Goal: Task Accomplishment & Management: Use online tool/utility

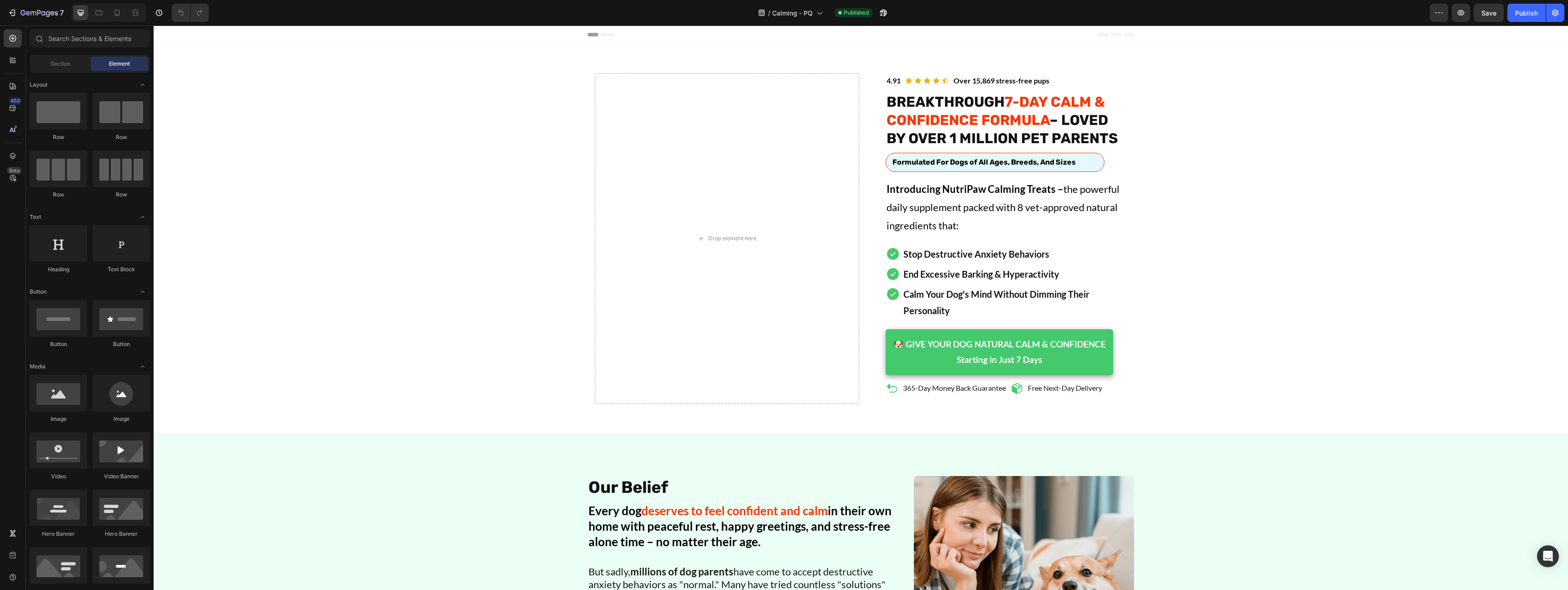
click at [1028, 110] on strong "7-DAY CALM & CONFIDENCE FORMULA" at bounding box center [995, 111] width 218 height 35
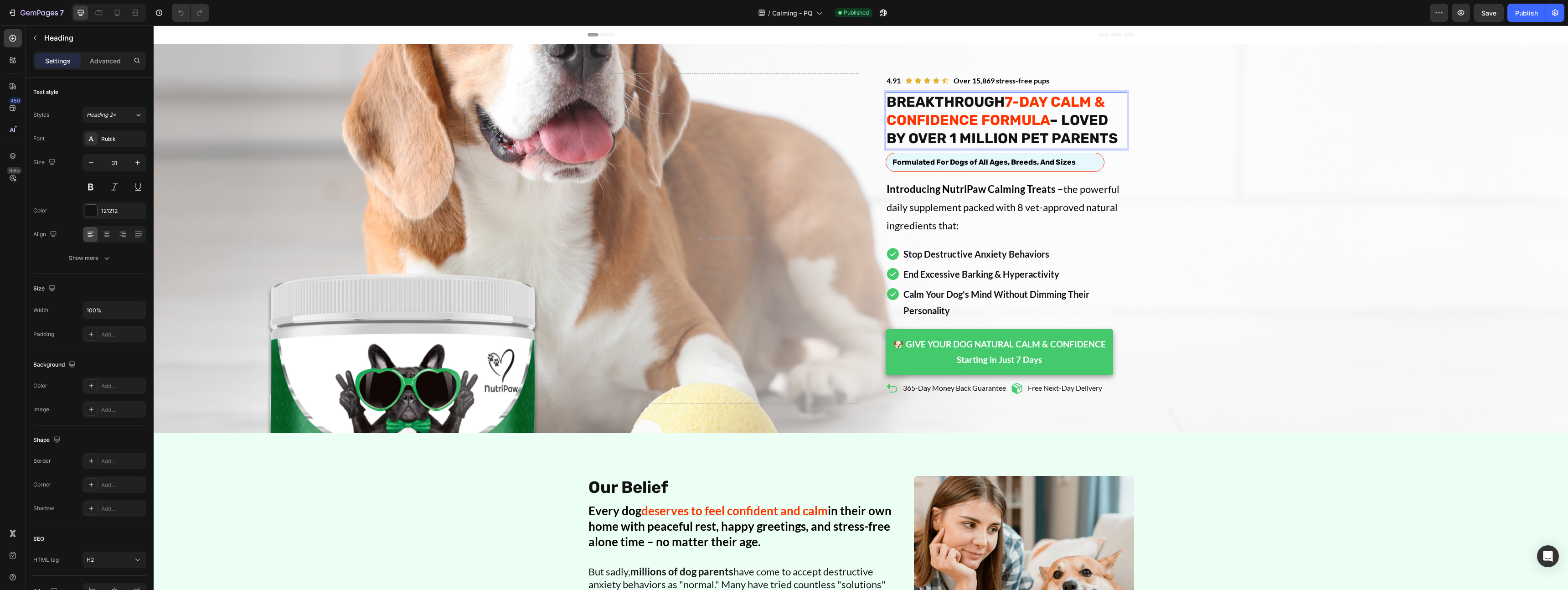
click at [1028, 106] on strong "7-DAY CALM & CONFIDENCE FORMULA" at bounding box center [995, 111] width 218 height 35
click at [1024, 103] on strong "7-DAY CALM & CONFIDENCE FORMULA" at bounding box center [995, 111] width 218 height 35
click at [1032, 103] on strong "7-DAY CALM & CONFIDENCE FORMULA" at bounding box center [995, 111] width 218 height 35
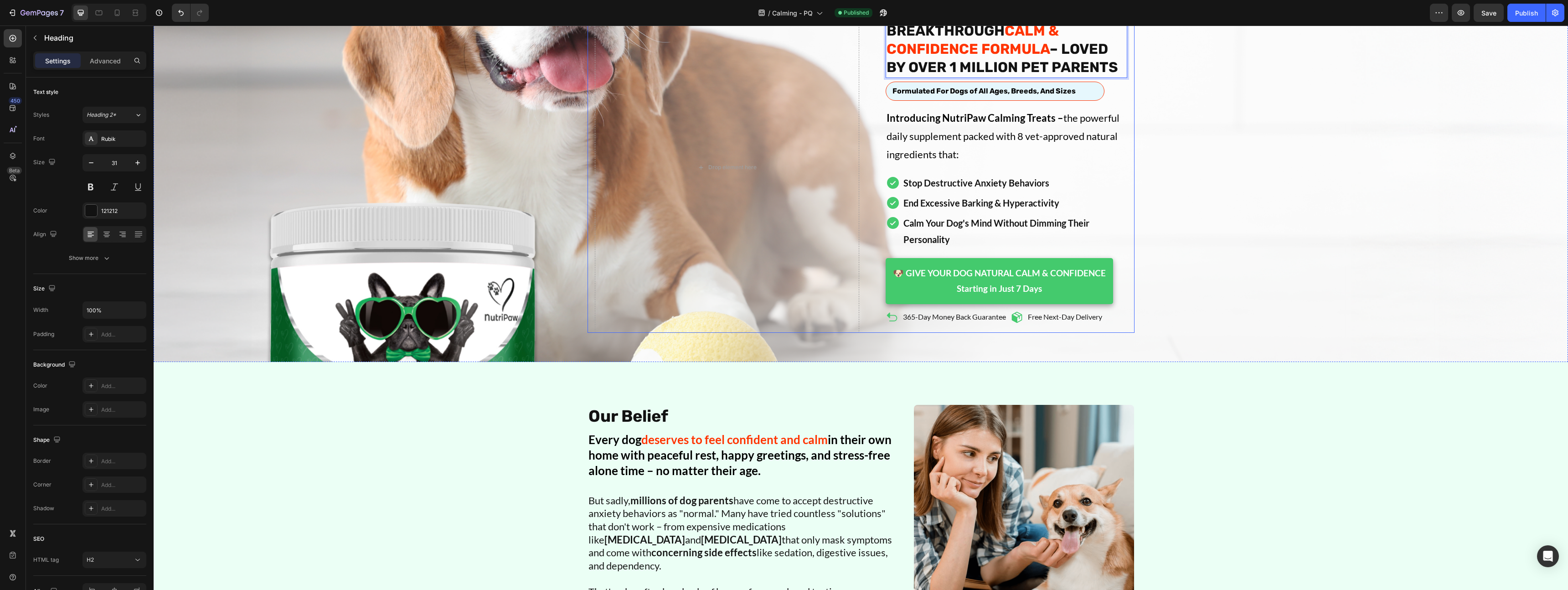
scroll to position [77, 0]
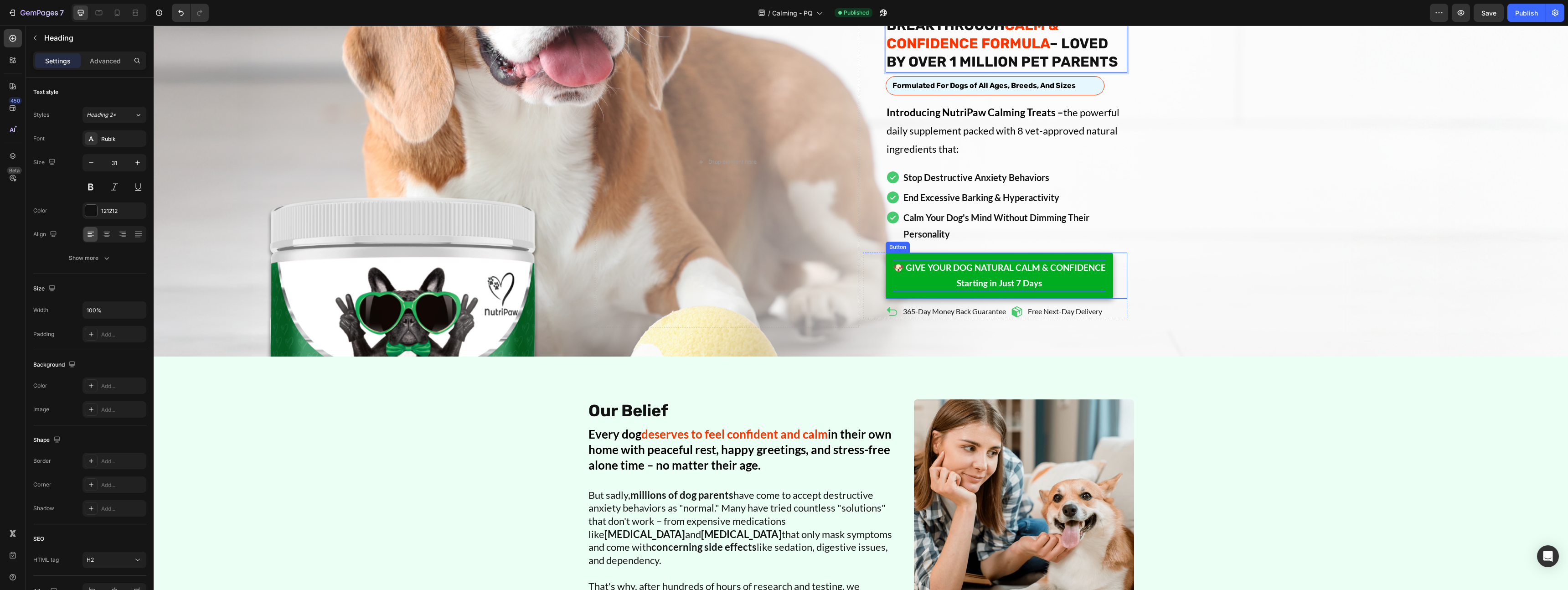
click at [1003, 282] on strong "Starting in Just 7 Days" at bounding box center [1000, 283] width 85 height 10
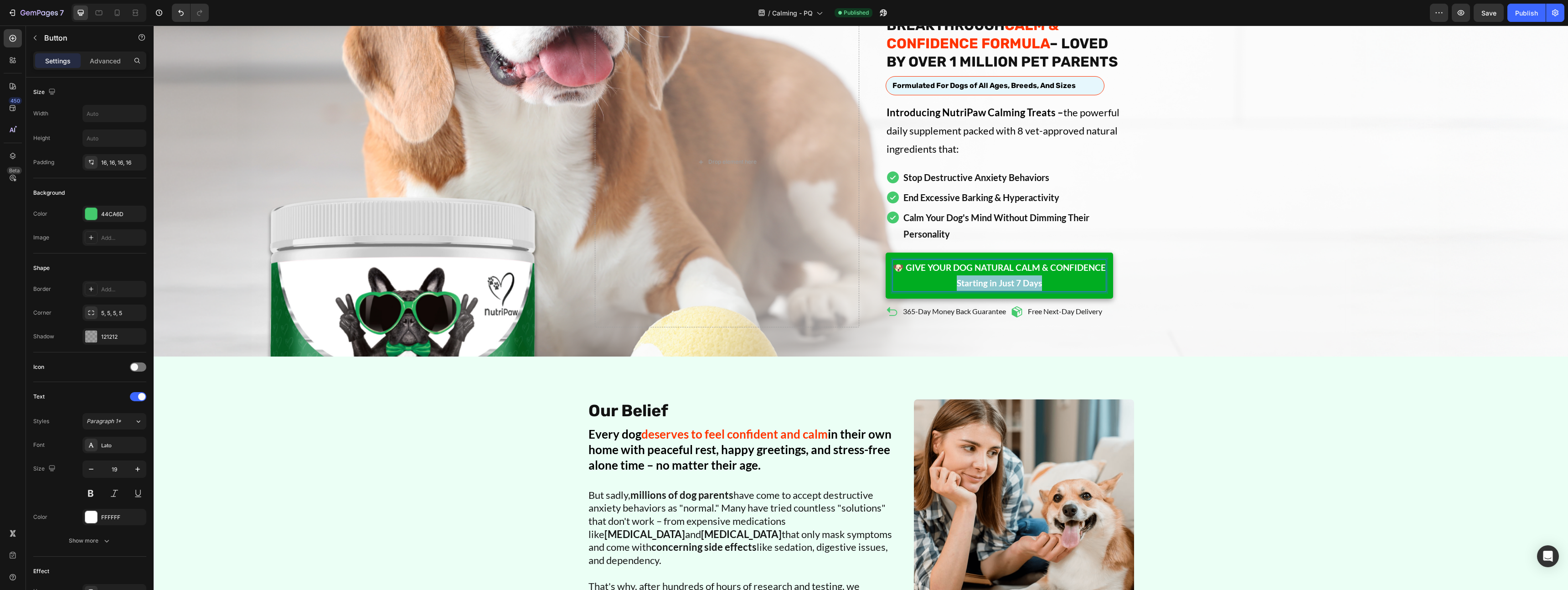
click at [1003, 282] on strong "Starting in Just 7 Days" at bounding box center [1000, 283] width 85 height 10
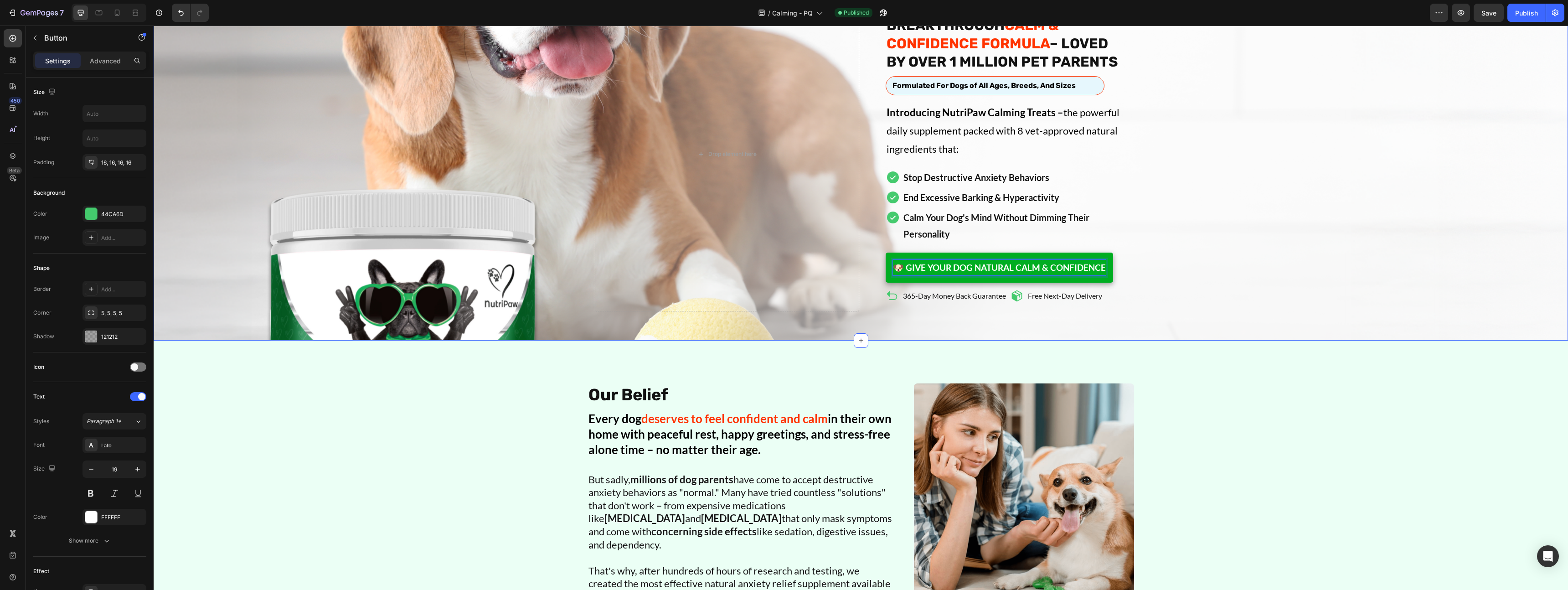
click at [1209, 273] on div "Icon Icon Icon Icon Icon Icon List Over 15,869 stress-free pups Text Block 4.91…" at bounding box center [861, 154] width 1414 height 315
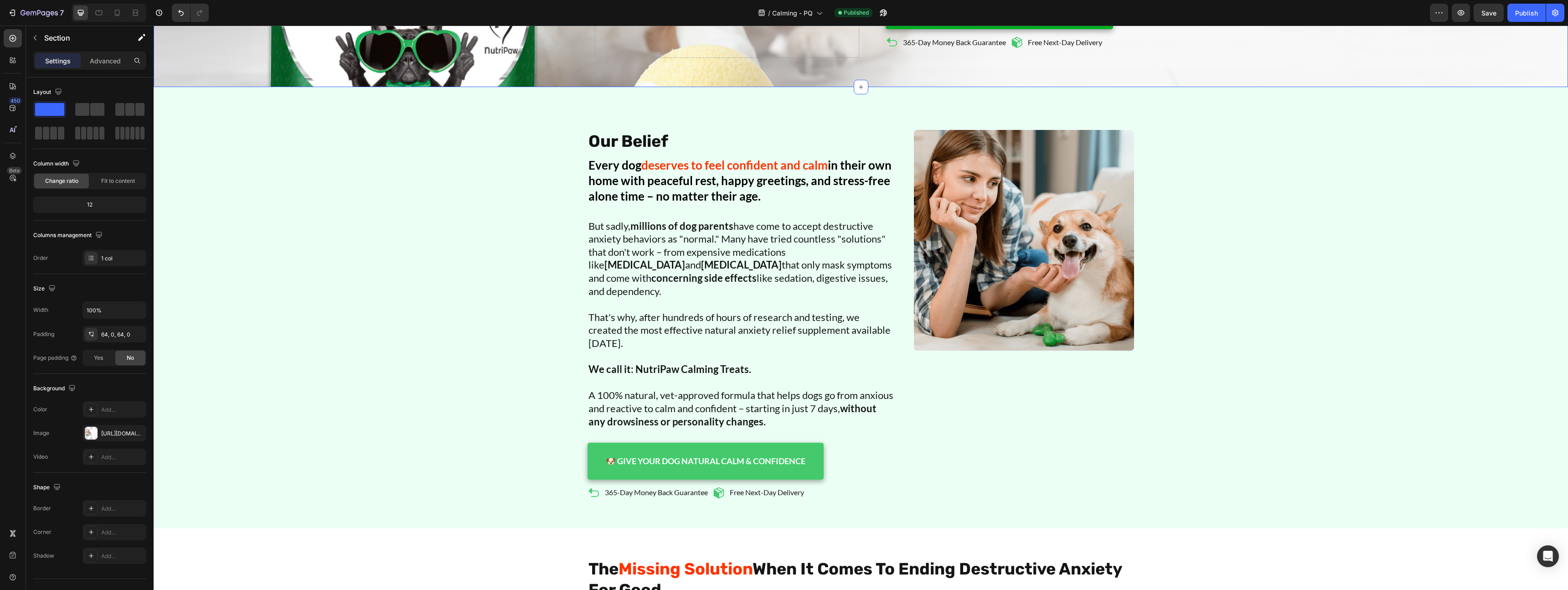
scroll to position [352, 0]
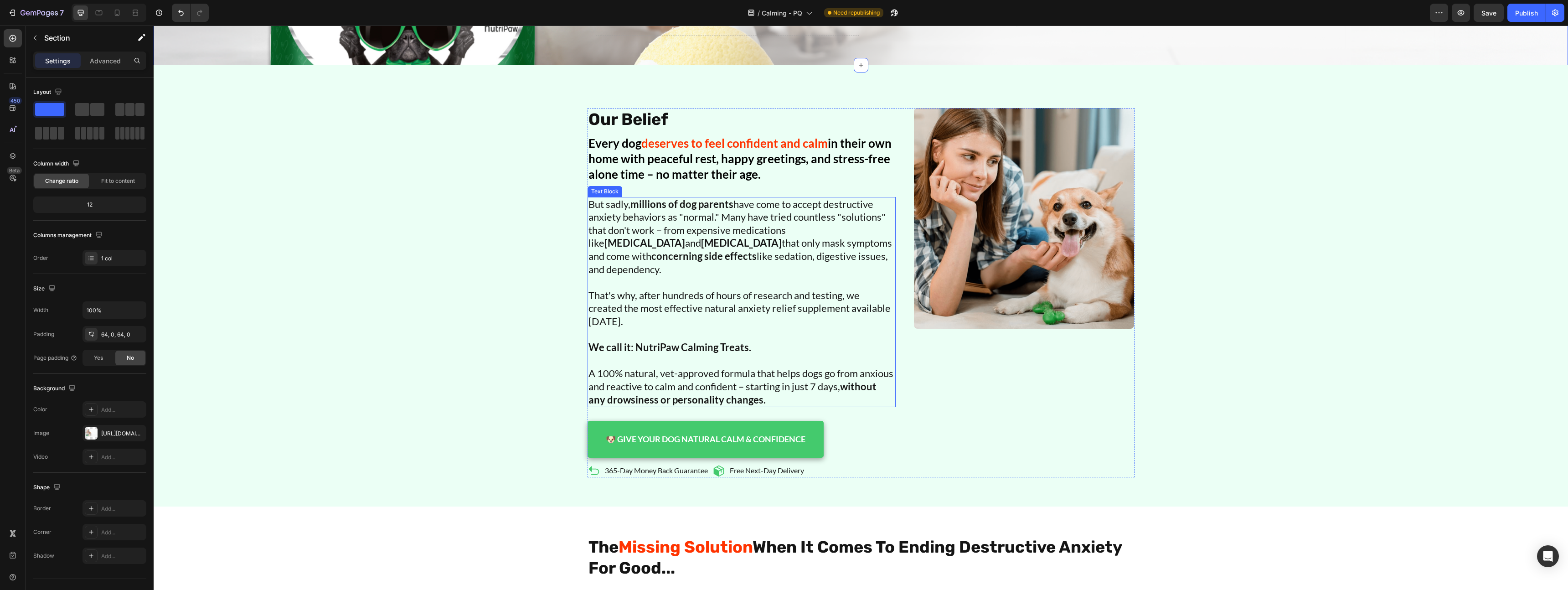
click at [679, 206] on strong "millions of dog parents" at bounding box center [682, 204] width 103 height 13
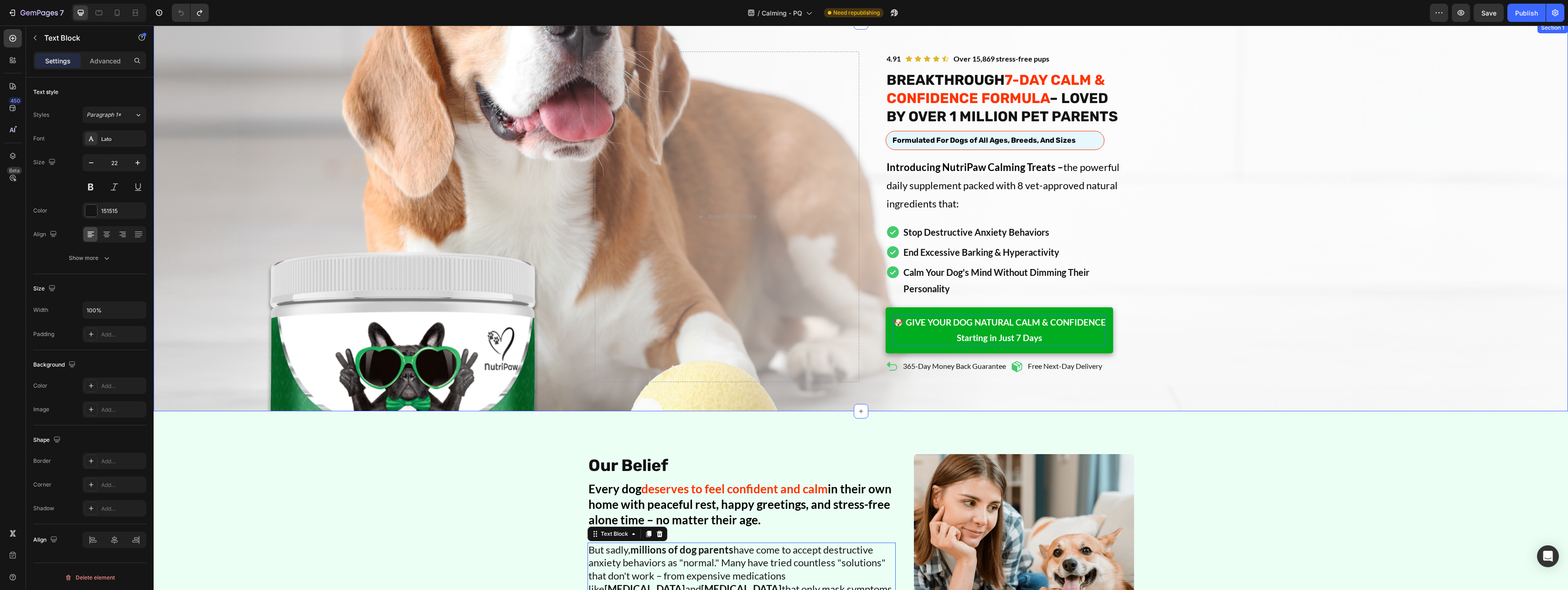
scroll to position [21, 0]
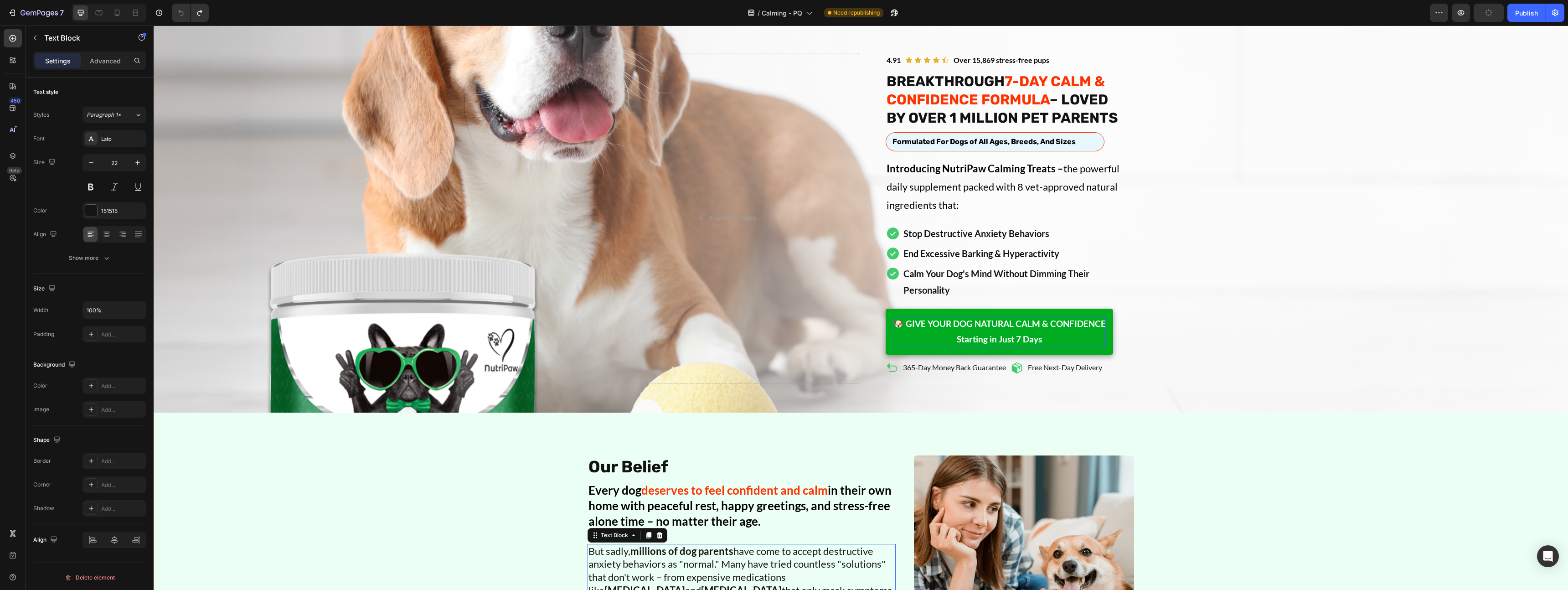
click at [1041, 83] on strong "7-DAY CALM & CONFIDENCE FORMULA" at bounding box center [995, 90] width 218 height 35
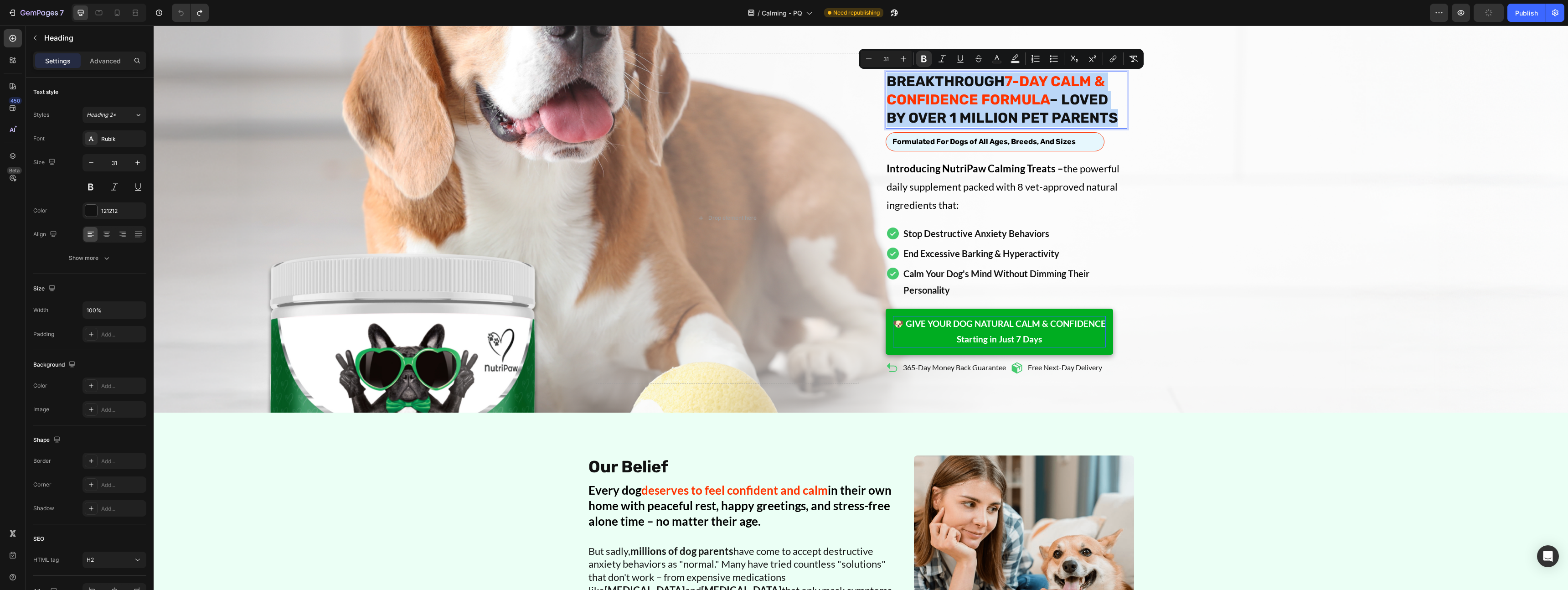
click at [1037, 81] on strong "7-DAY CALM & CONFIDENCE FORMULA" at bounding box center [995, 90] width 218 height 35
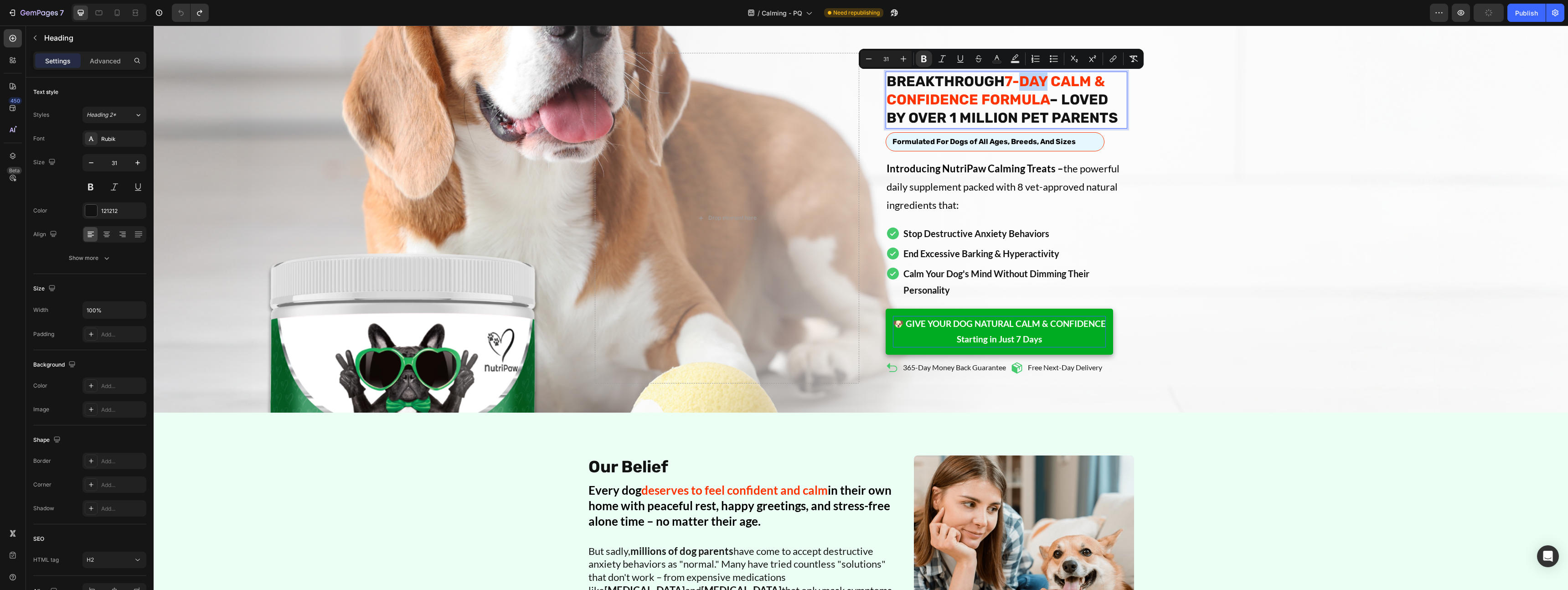
click at [1037, 81] on strong "7-DAY CALM & CONFIDENCE FORMULA" at bounding box center [995, 90] width 218 height 35
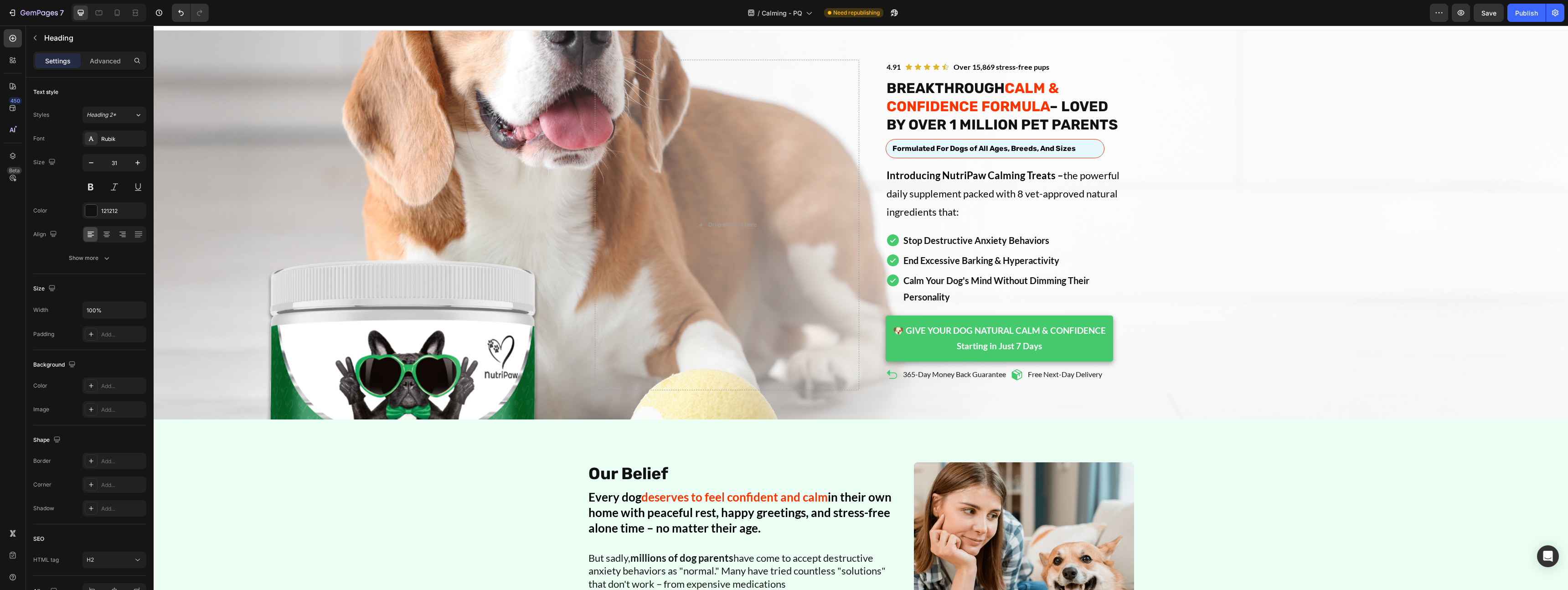
scroll to position [0, 0]
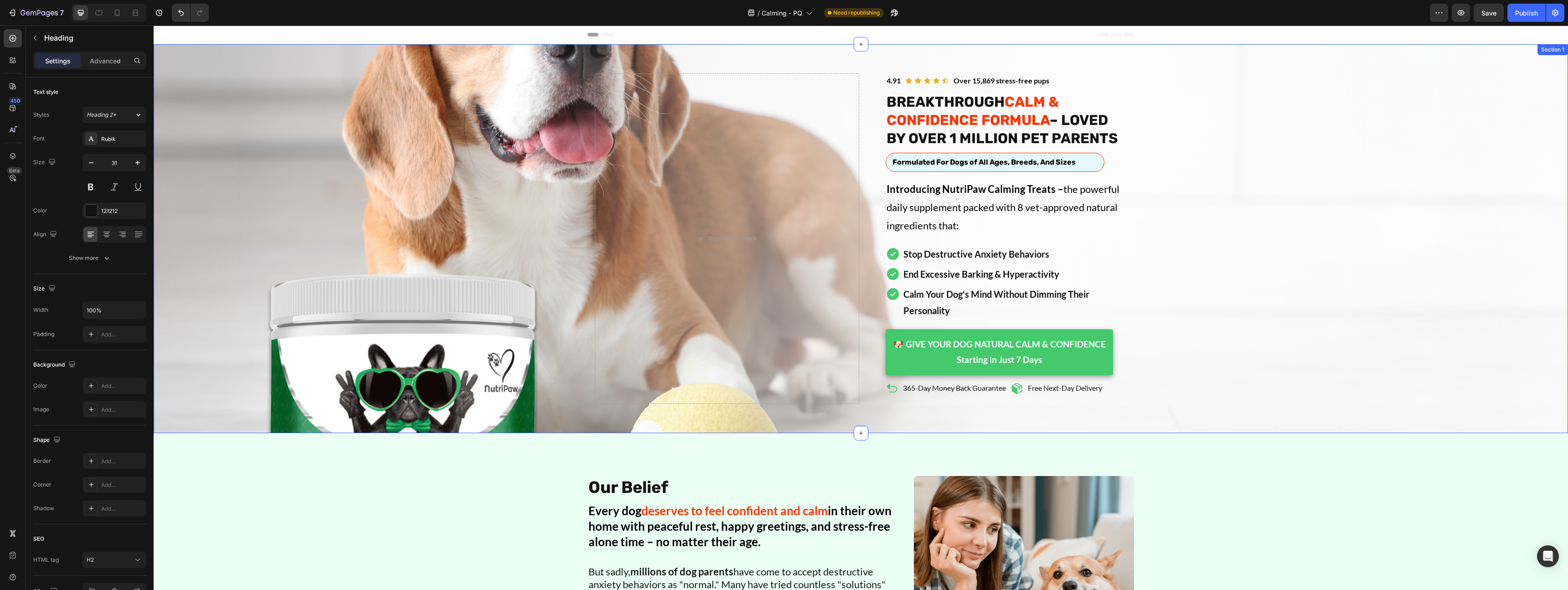
click at [1104, 202] on span "Introducing NutriPaw Calming Treats – the powerful daily supplement packed with…" at bounding box center [1003, 207] width 233 height 49
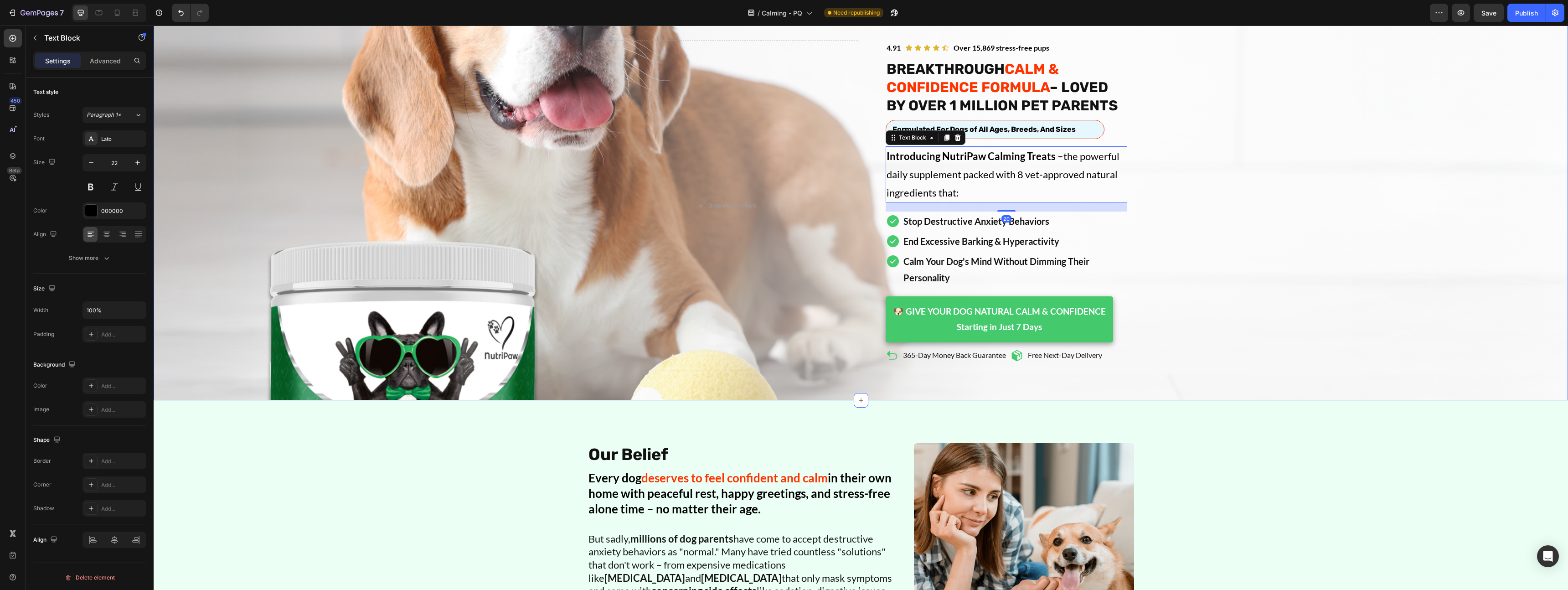
scroll to position [35, 0]
click at [117, 16] on icon at bounding box center [117, 13] width 9 height 9
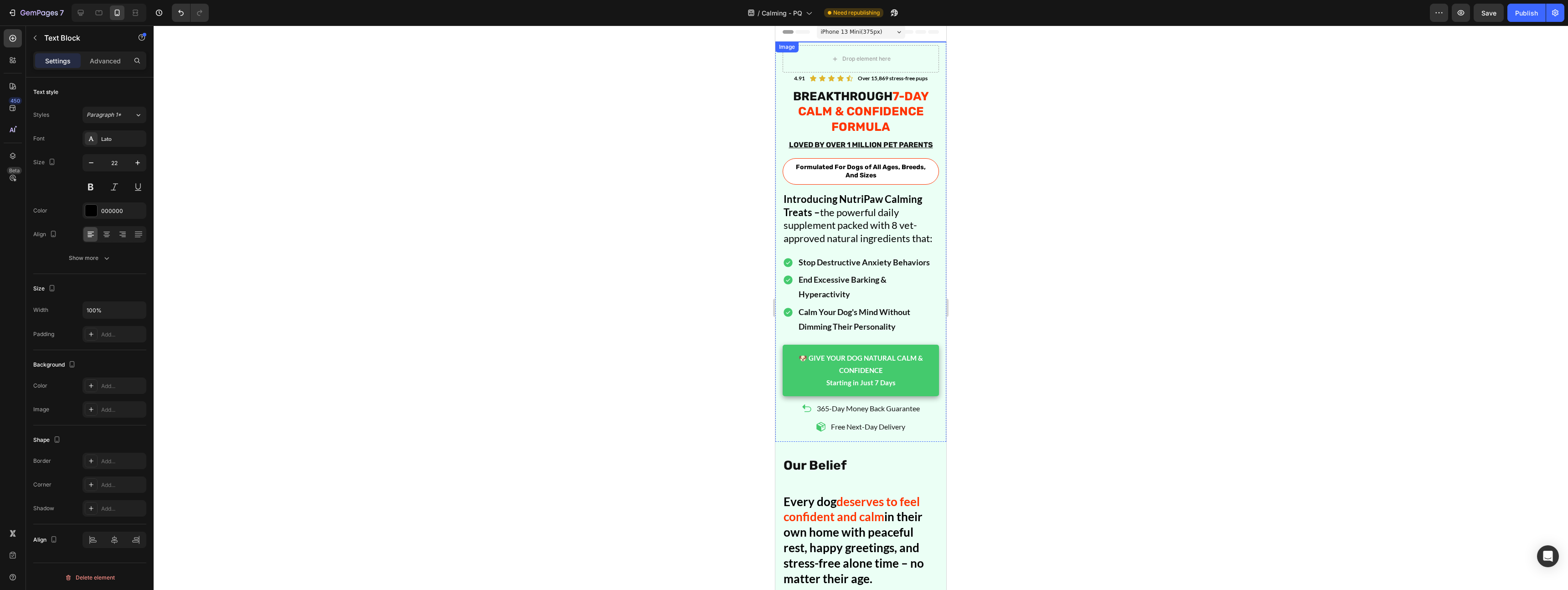
scroll to position [2, 0]
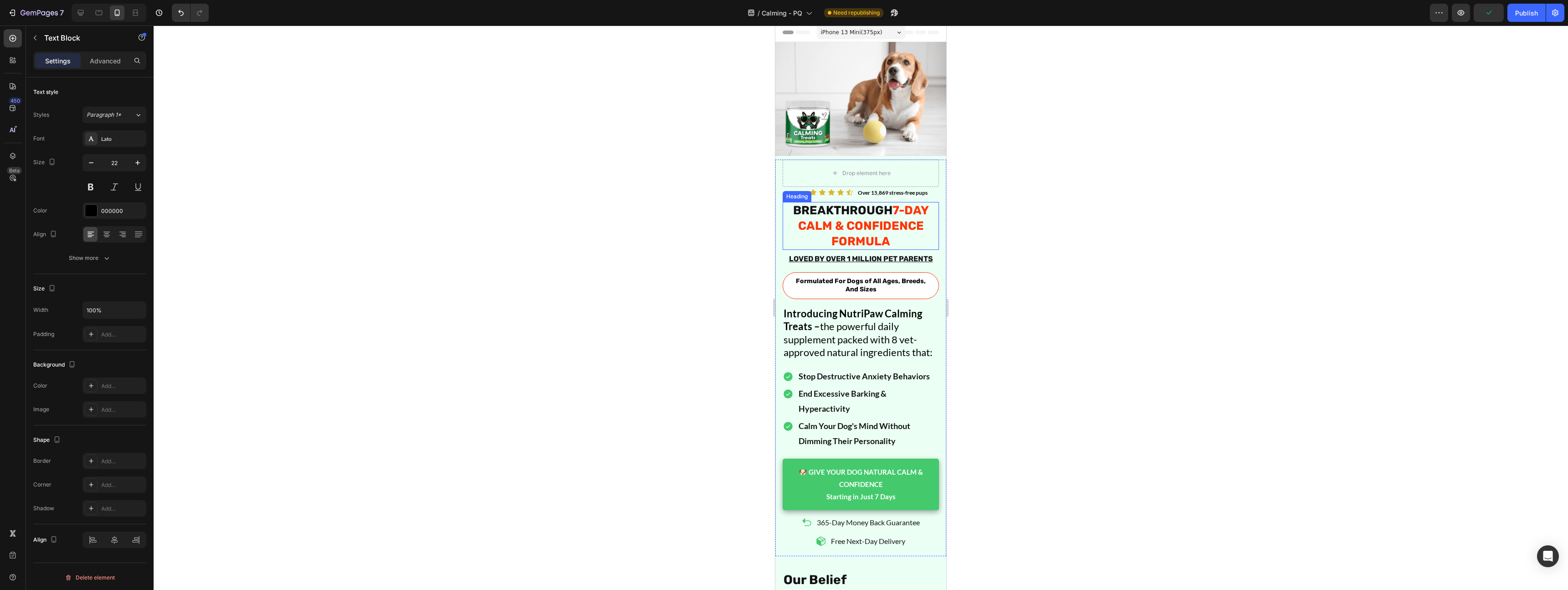
click at [911, 213] on strong "7-DAY CALM & CONFIDENCE FORMULA" at bounding box center [864, 226] width 131 height 45
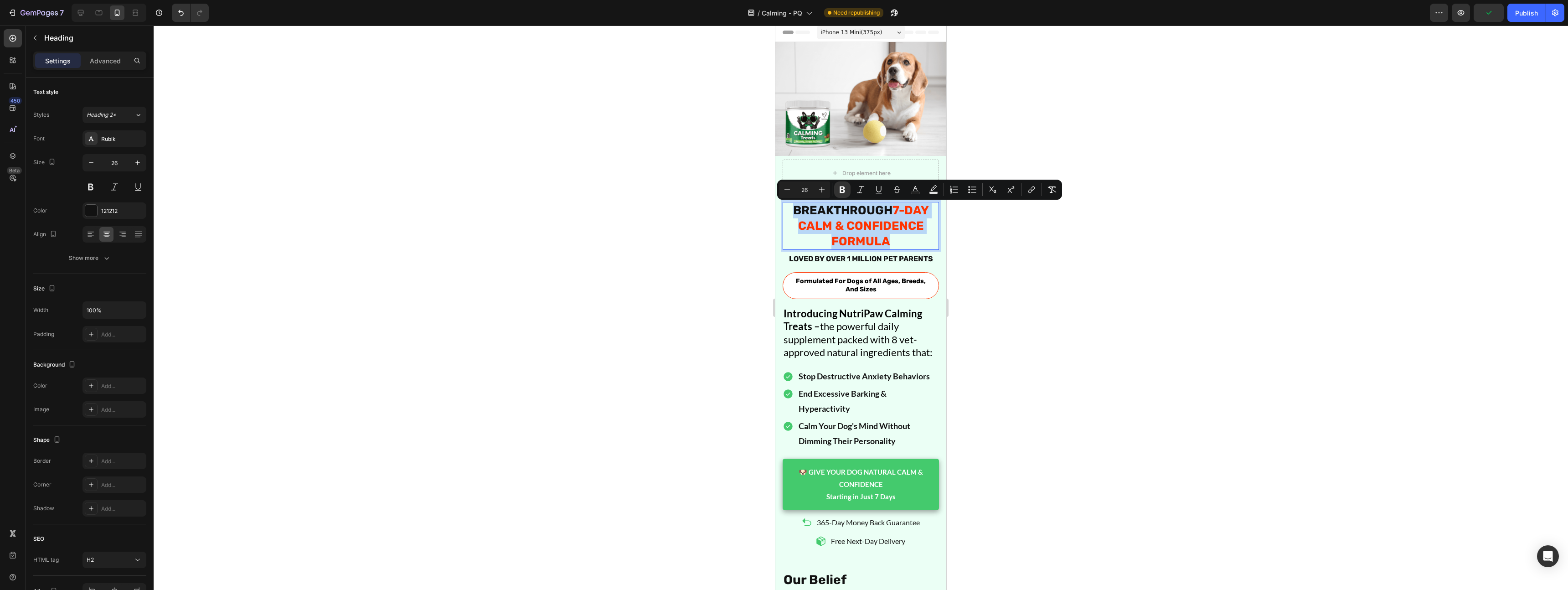
click at [911, 213] on strong "7-DAY CALM & CONFIDENCE FORMULA" at bounding box center [864, 226] width 131 height 45
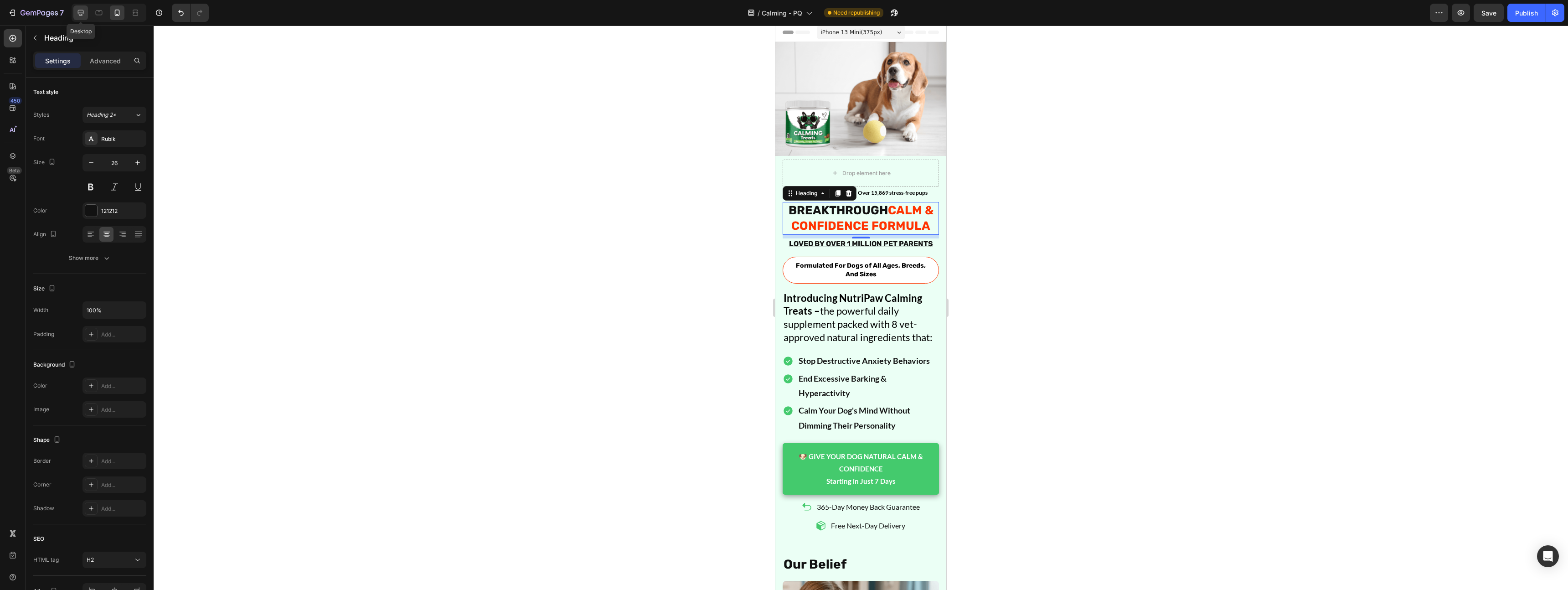
click at [81, 13] on icon at bounding box center [81, 13] width 9 height 9
type input "46"
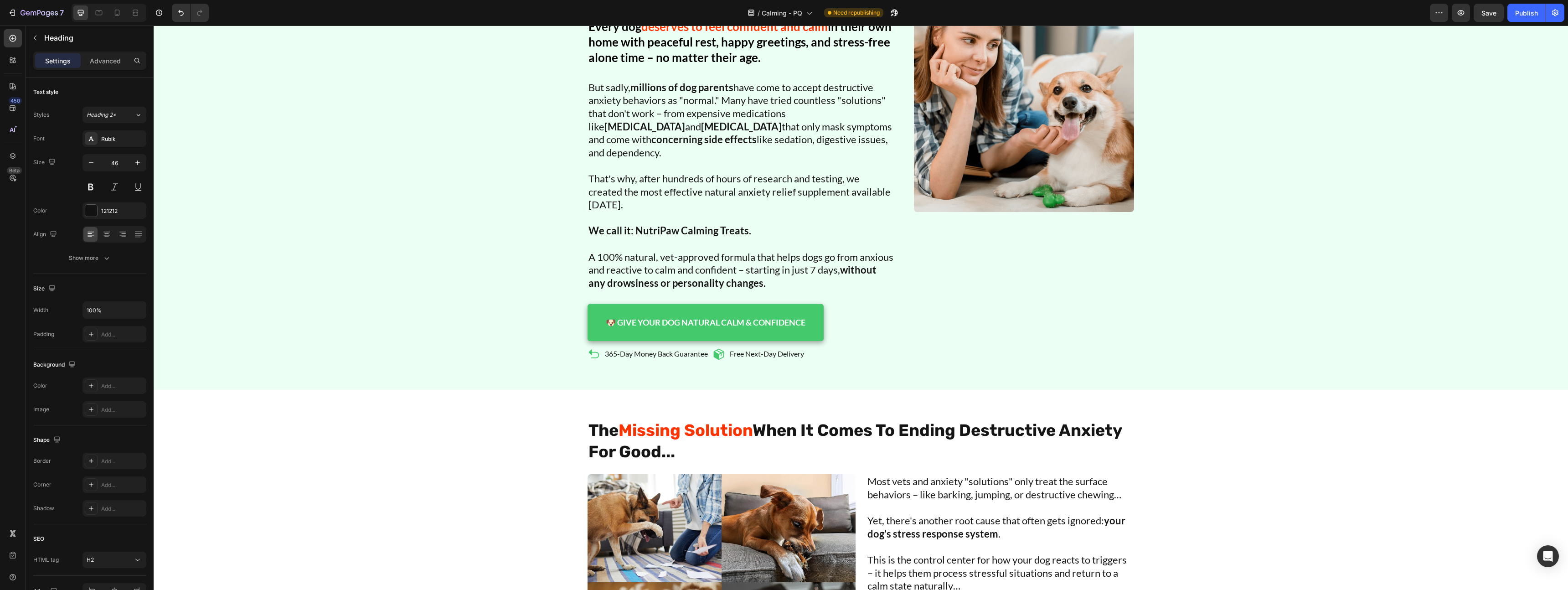
scroll to position [462, 0]
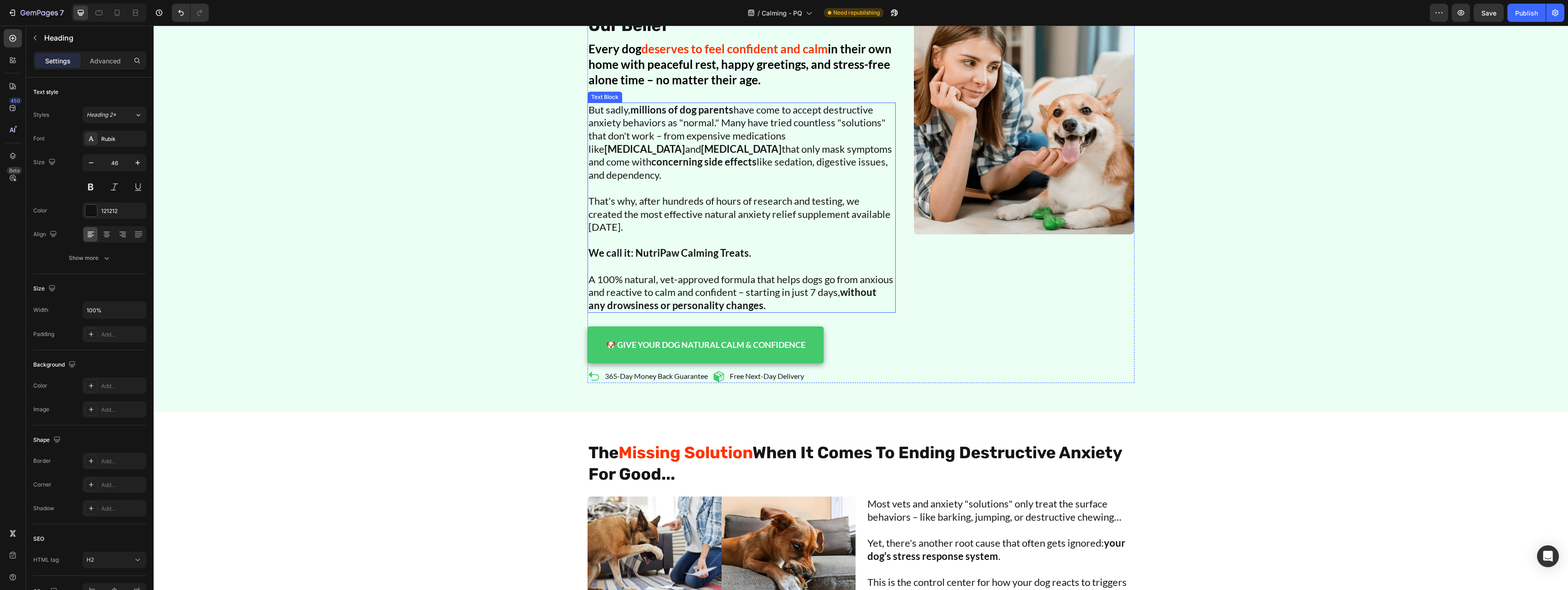
click at [685, 143] on strong "Trazodone" at bounding box center [645, 149] width 81 height 13
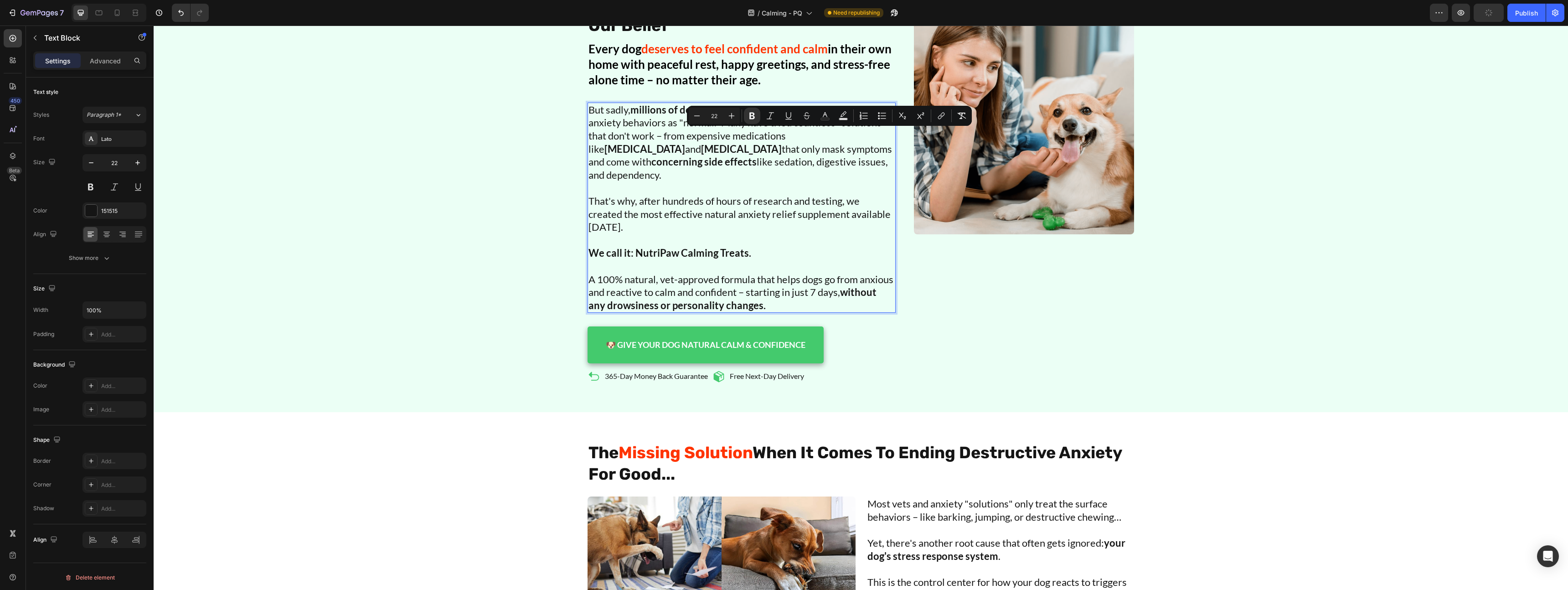
click at [701, 149] on strong "Fluoxetine" at bounding box center [742, 149] width 81 height 13
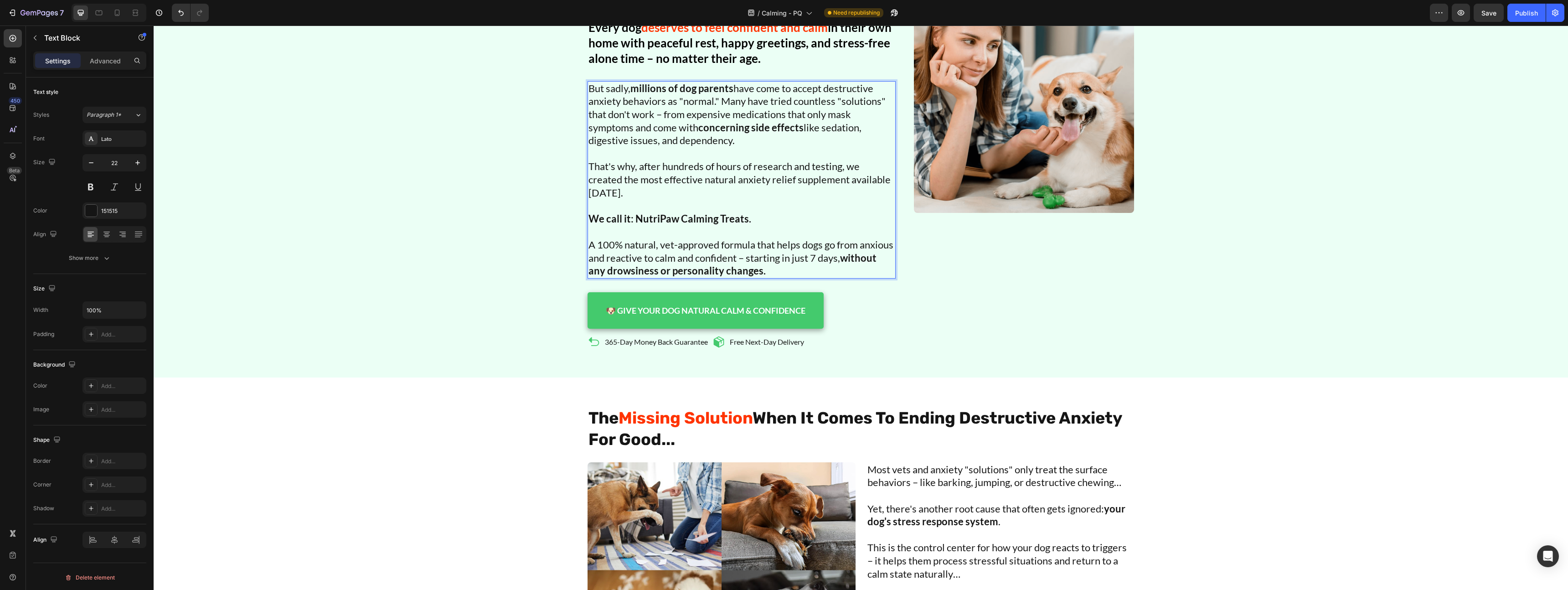
scroll to position [484, 0]
click at [677, 115] on p "But sadly, millions of dog parents have come to accept destructive anxiety beha…" at bounding box center [742, 114] width 307 height 65
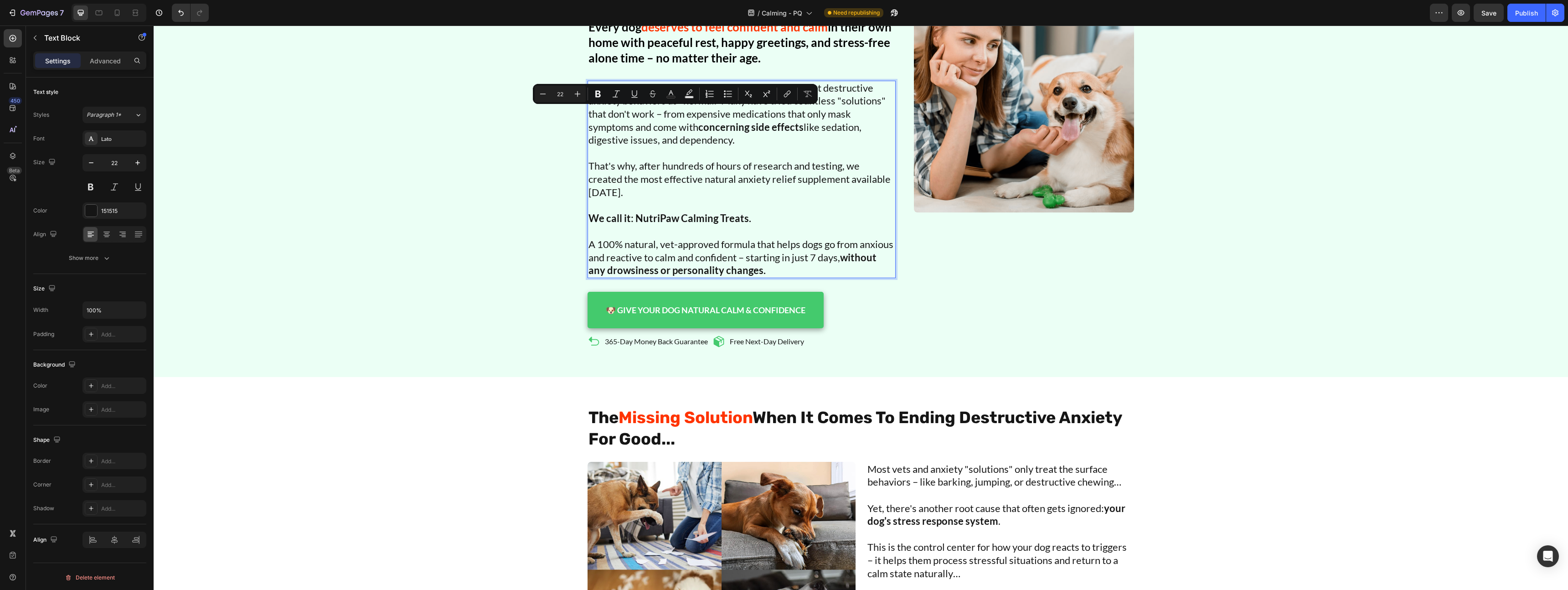
click at [800, 193] on p "That's why, after hundreds of hours of research and testing, we created the mos…" at bounding box center [742, 179] width 307 height 39
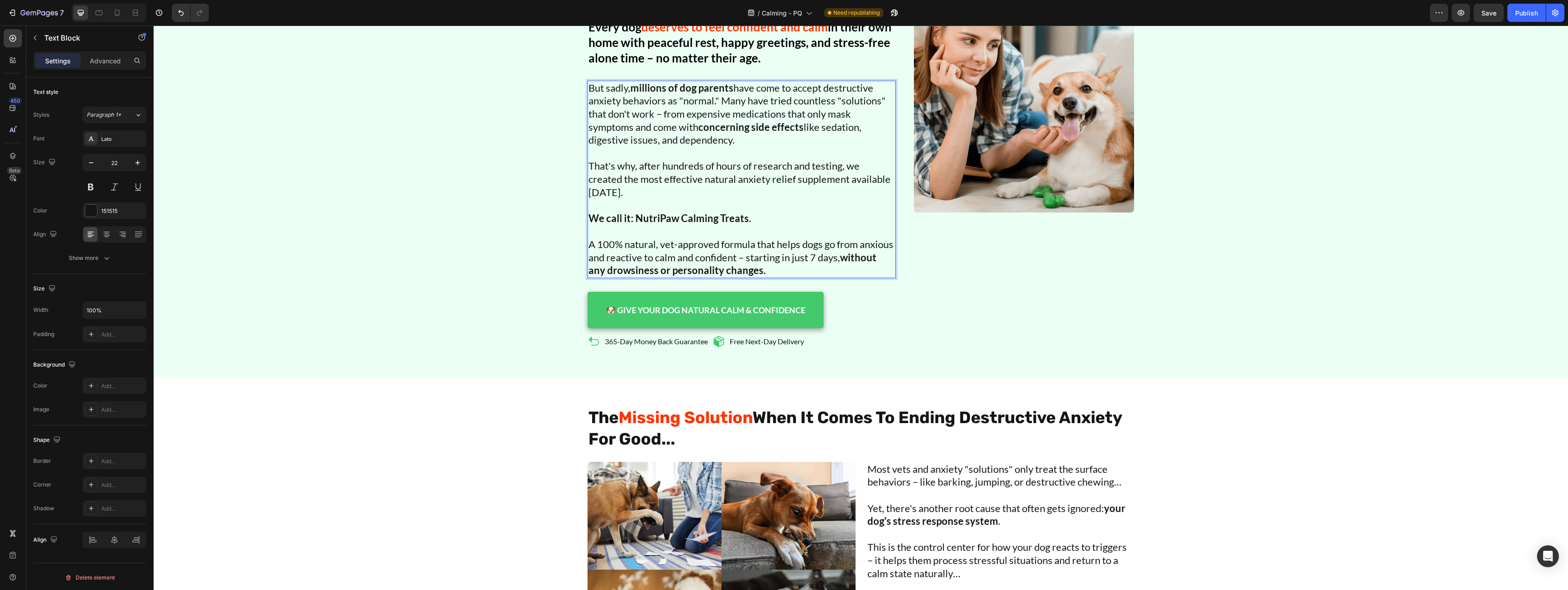
click at [752, 139] on p "But sadly, millions of dog parents have come to accept destructive anxiety beha…" at bounding box center [742, 114] width 307 height 65
click at [674, 115] on p "But sadly, millions of dog parents have come to accept destructive anxiety beha…" at bounding box center [742, 114] width 307 height 65
click at [745, 135] on p "But sadly, millions of dog parents have come to accept destructive anxiety beha…" at bounding box center [742, 114] width 307 height 65
click at [747, 140] on p "But sadly, millions of dog parents have come to accept destructive anxiety beha…" at bounding box center [742, 114] width 307 height 65
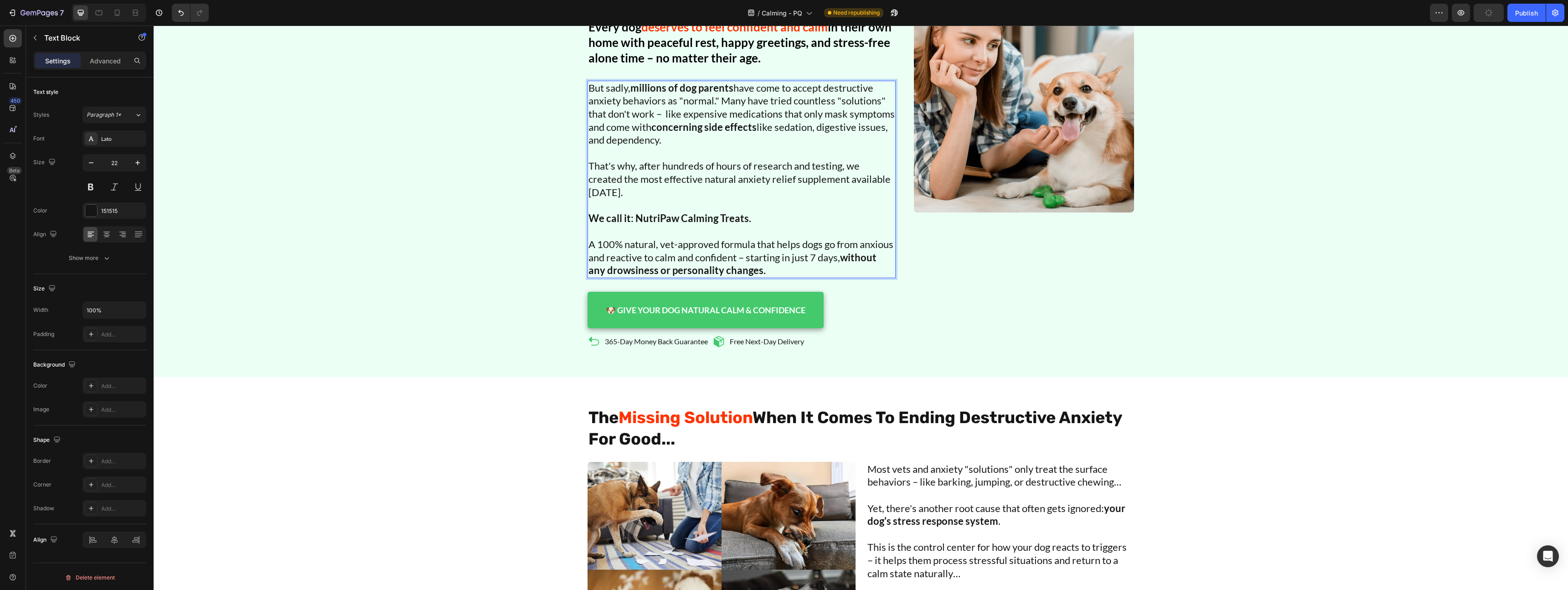
scroll to position [491, 0]
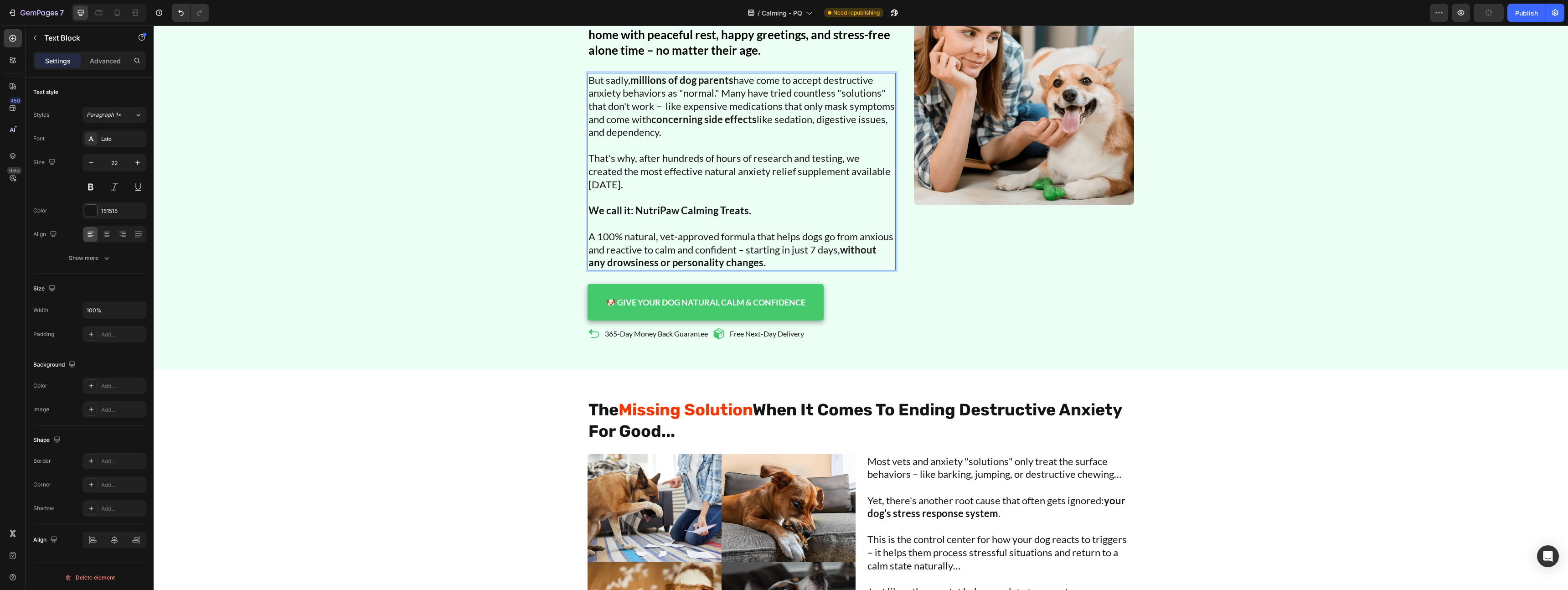
click at [735, 128] on p "But sadly, millions of dog parents have come to accept destructive anxiety beha…" at bounding box center [742, 106] width 307 height 65
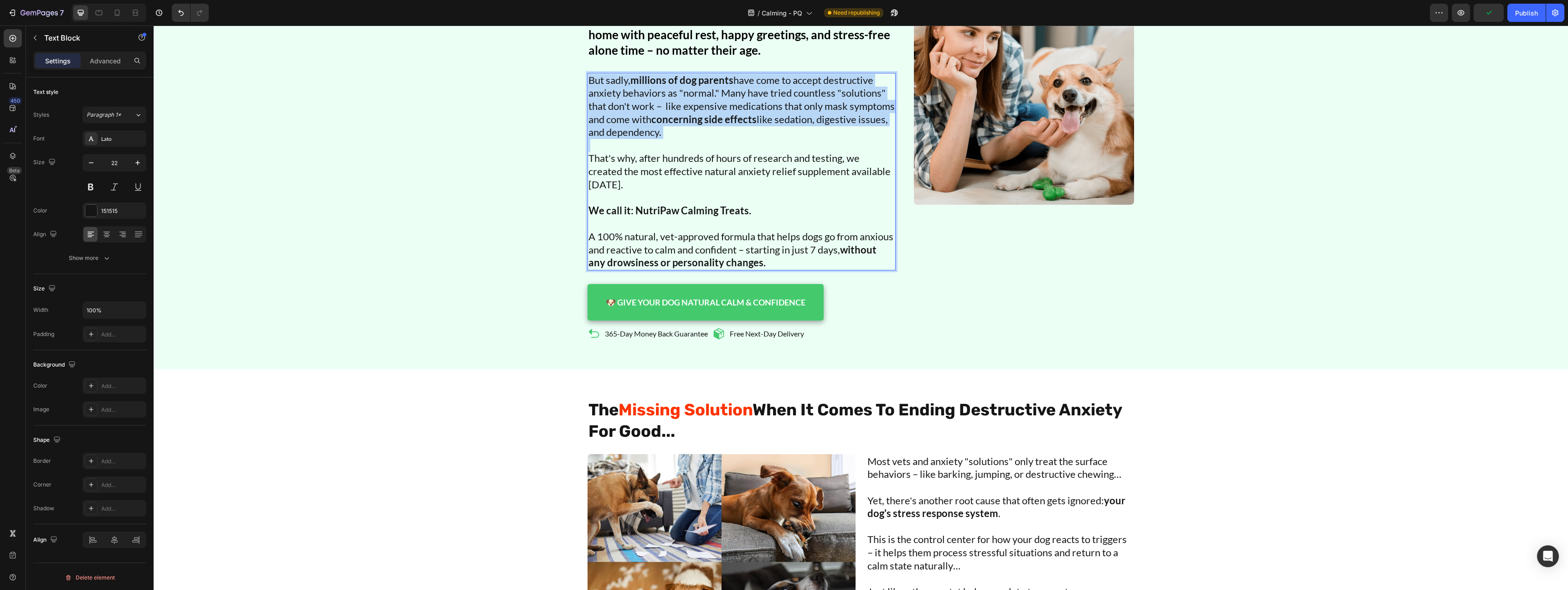
click at [735, 128] on p "But sadly, millions of dog parents have come to accept destructive anxiety beha…" at bounding box center [742, 106] width 307 height 65
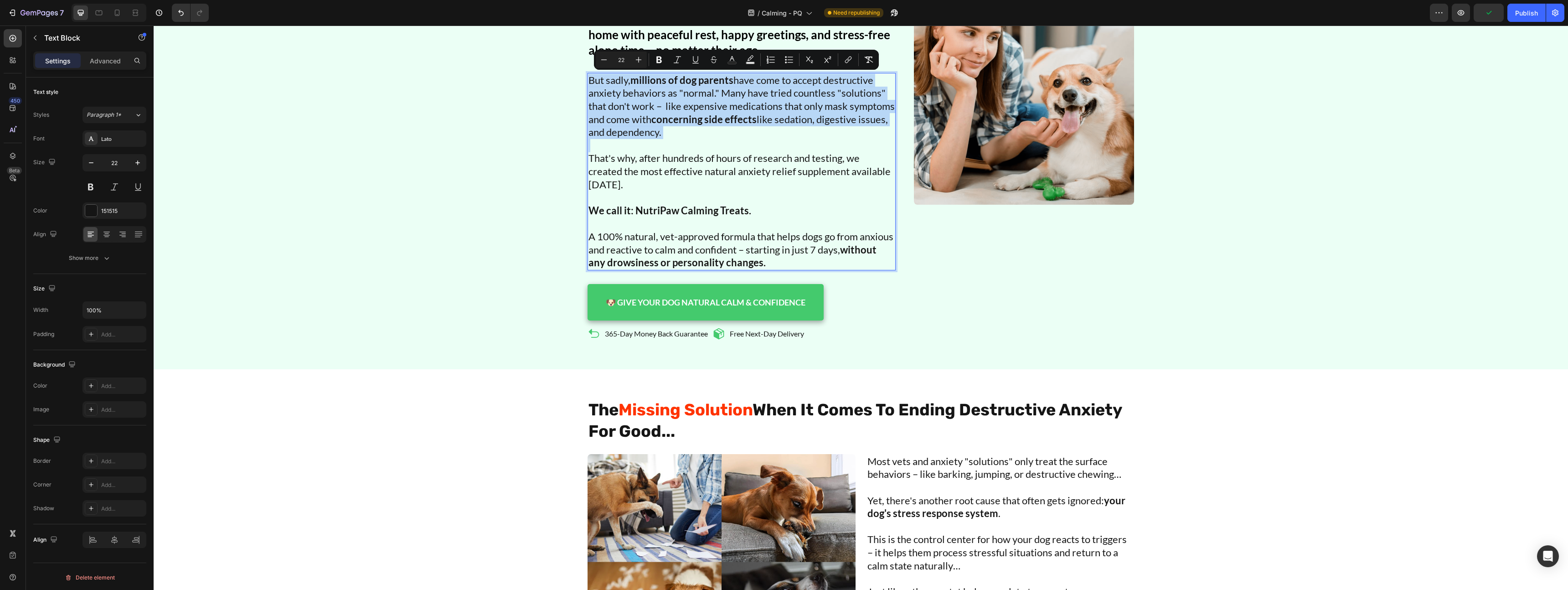
copy p "But sadly, millions of dog parents have come to accept destructive anxiety beha…"
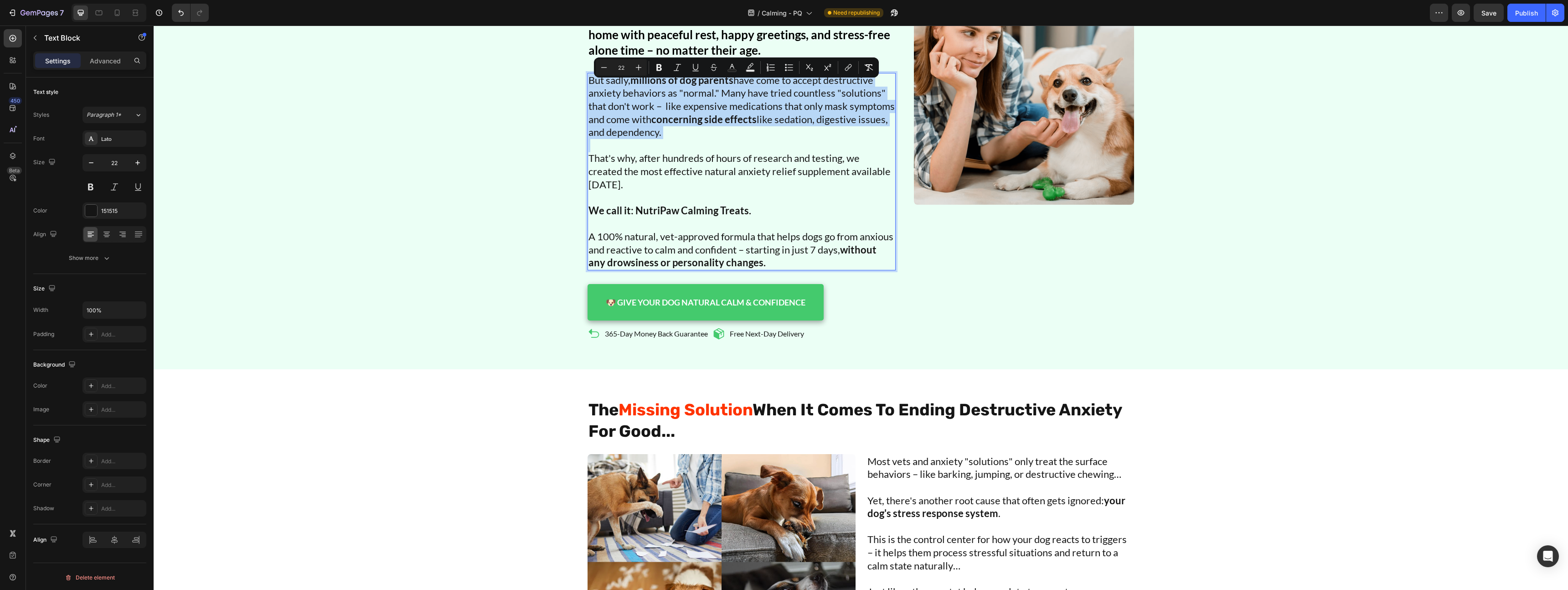
scroll to position [475, 0]
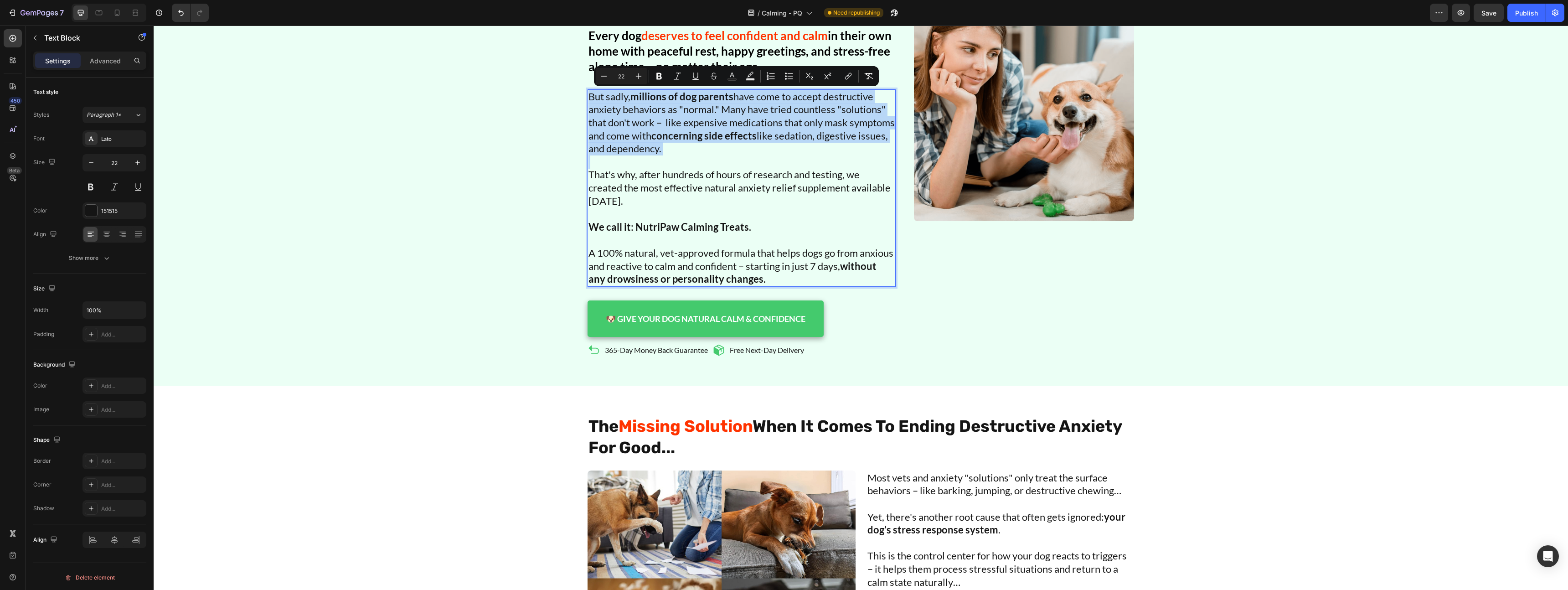
click at [658, 158] on p "Rich Text Editor. Editing area: main" at bounding box center [742, 162] width 307 height 13
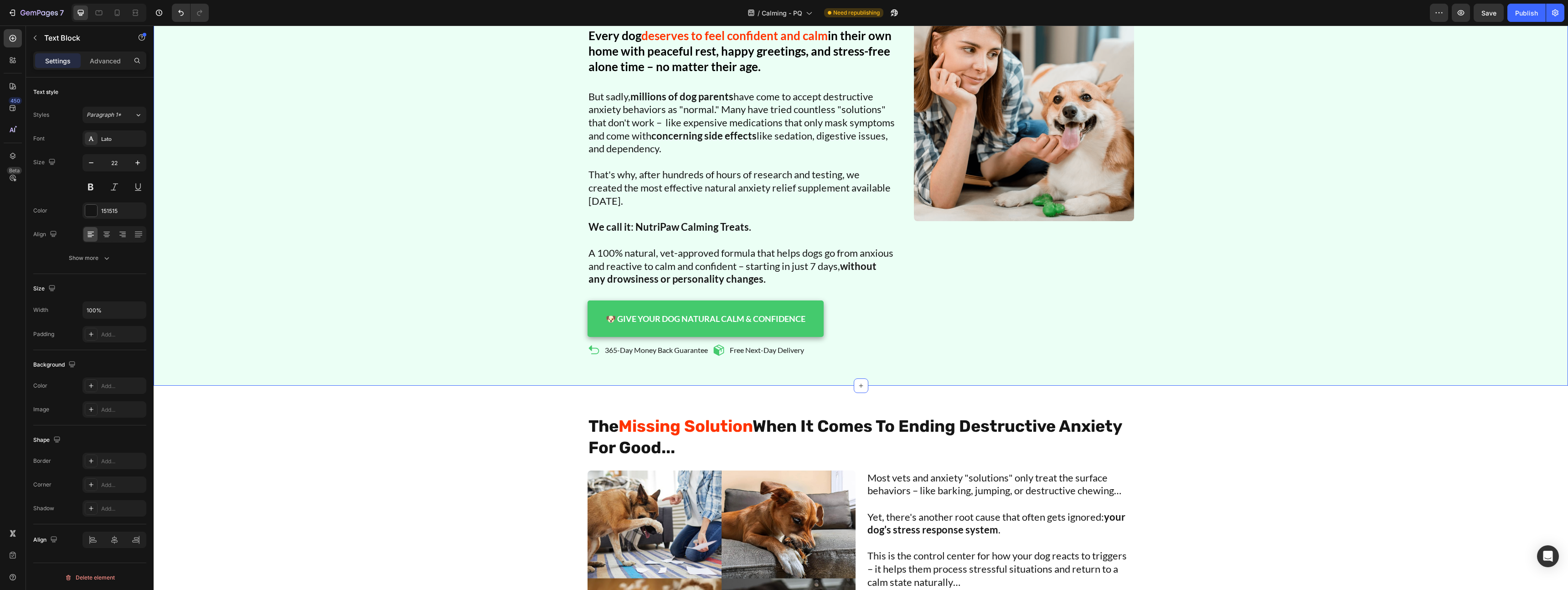
click at [543, 187] on div "Image Icon Icon Icon Icon Icon Icon List Over 15,869 stress-free pups Text Bloc…" at bounding box center [861, 172] width 1414 height 428
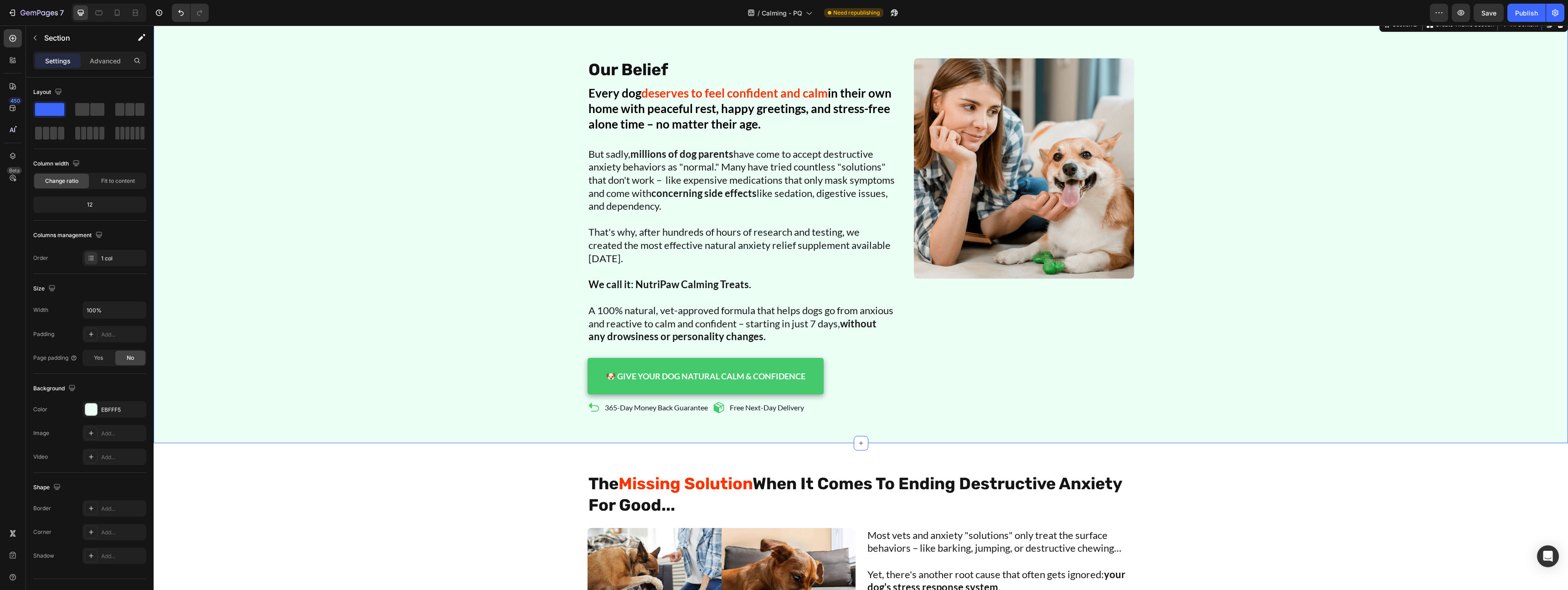
scroll to position [409, 0]
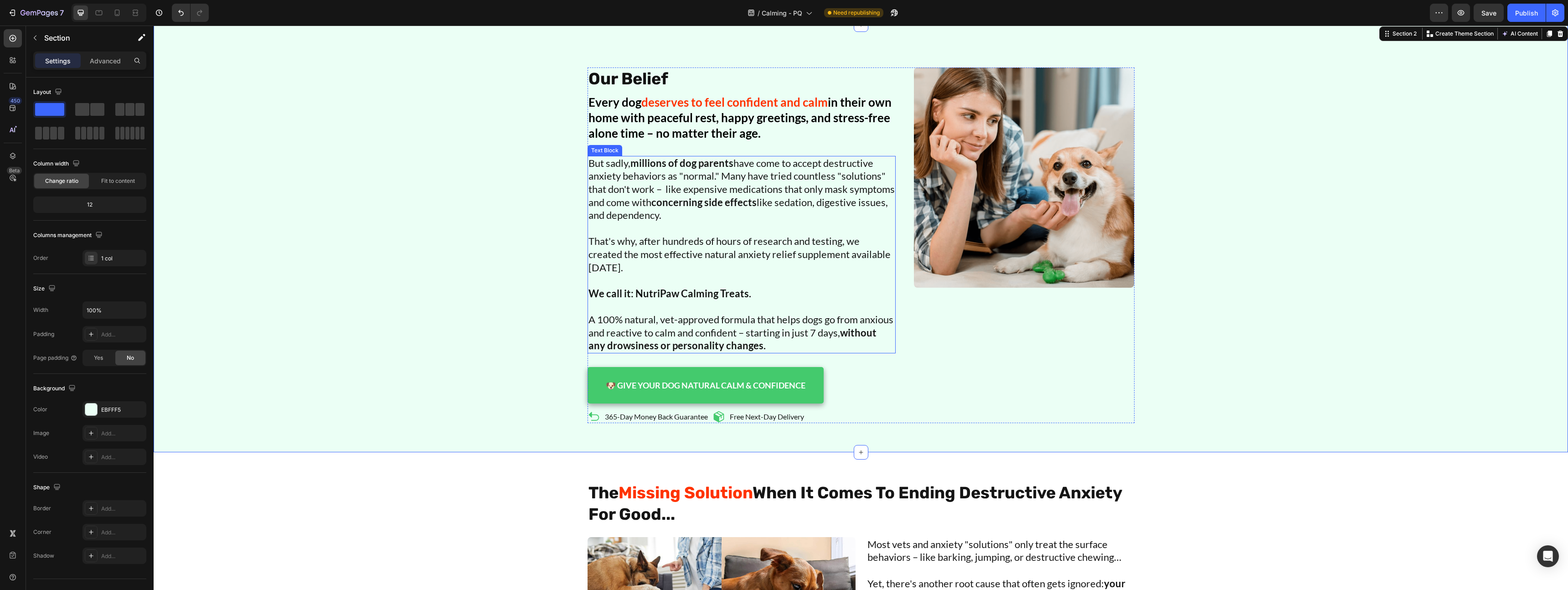
click at [694, 195] on p "But sadly, millions of dog parents have come to accept destructive anxiety beha…" at bounding box center [742, 189] width 307 height 65
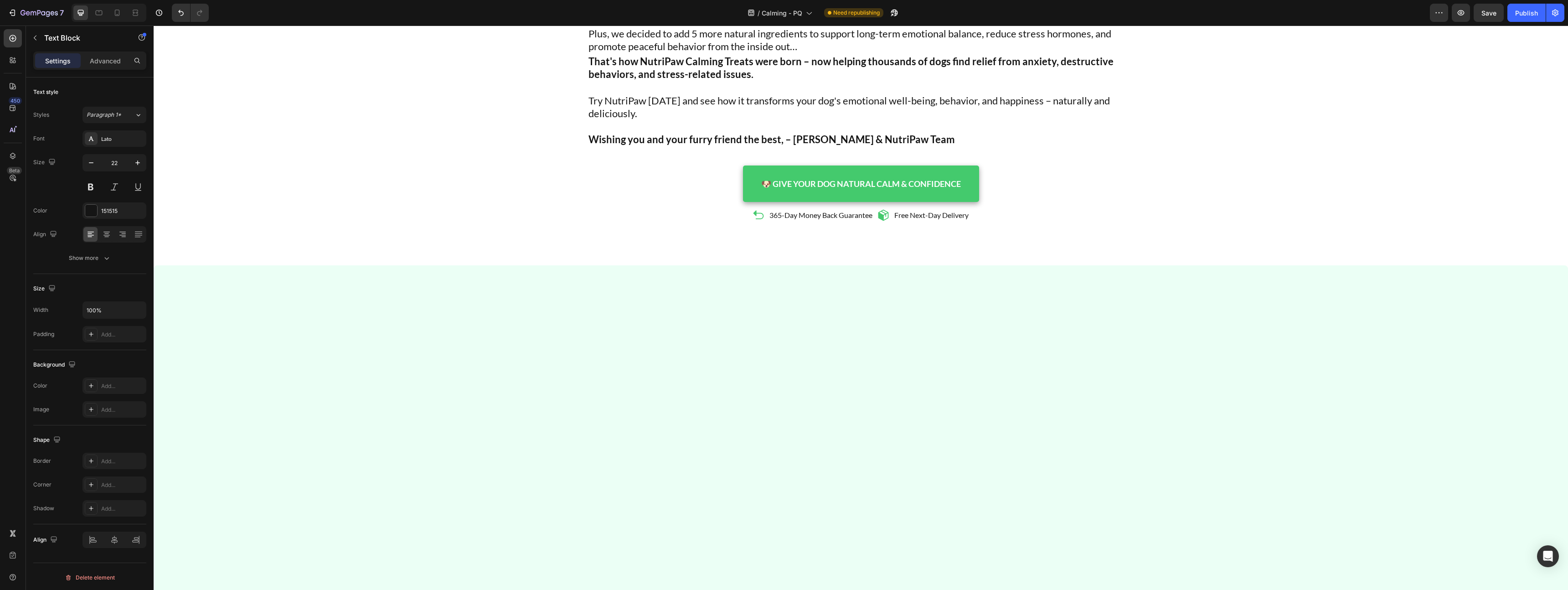
scroll to position [4447, 0]
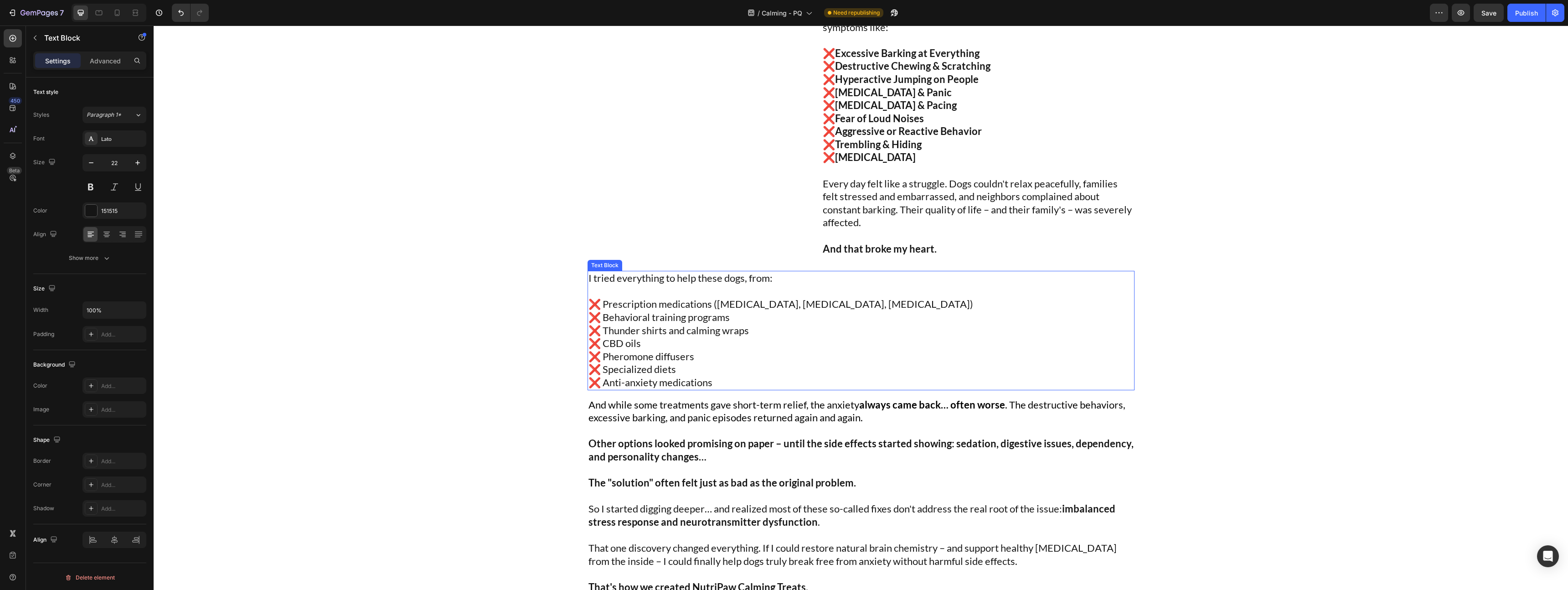
click at [884, 305] on p "❌ Prescription medications (Trazodone, Fluoxetine, Clomipramine)" at bounding box center [862, 305] width 545 height 13
click at [884, 307] on p "❌ Prescription medications (Trazodone, Fluoxetine, Clomipramine)" at bounding box center [862, 305] width 545 height 13
drag, startPoint x: 887, startPoint y: 307, endPoint x: 717, endPoint y: 301, distance: 170.1
click at [717, 302] on p "❌ Prescription medications (Trazodone, Fluoxetine, Clomipramine)" at bounding box center [862, 305] width 545 height 13
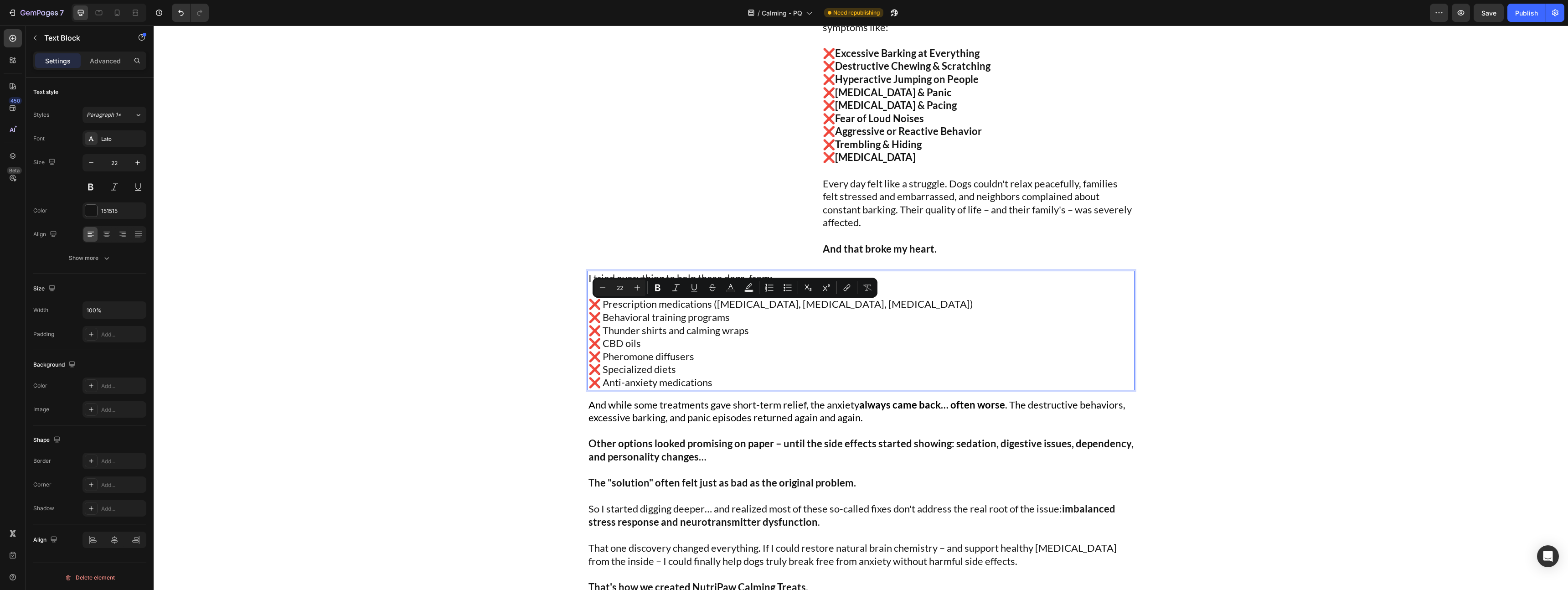
click at [811, 318] on p "❌ Behavioral training programs ❌ Thunder shirts and calming wraps" at bounding box center [862, 324] width 545 height 26
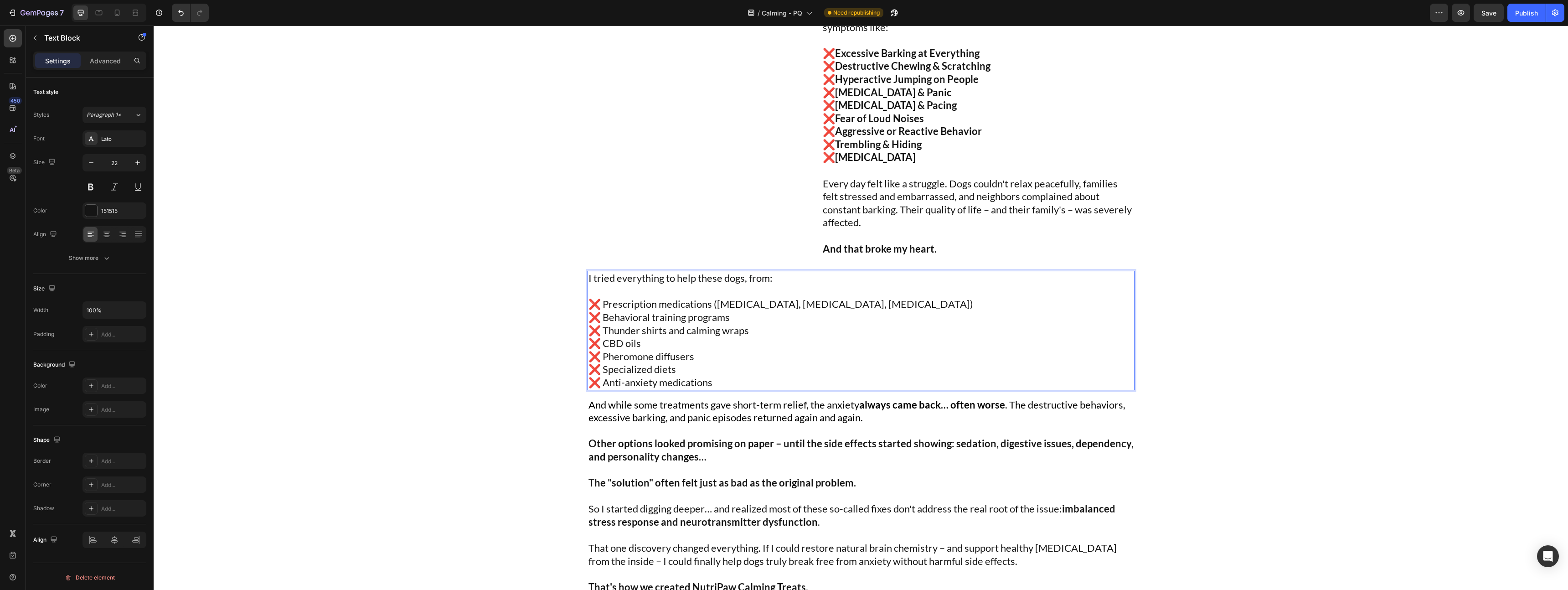
click at [883, 309] on p "❌ Prescription medications (Trazodone, Fluoxetine, Clomipramine)" at bounding box center [862, 305] width 545 height 13
drag, startPoint x: 889, startPoint y: 309, endPoint x: 711, endPoint y: 310, distance: 178.0
click at [711, 310] on p "❌ Prescription medications (Trazodone, Fluoxetine, Clomipramine)" at bounding box center [862, 305] width 545 height 13
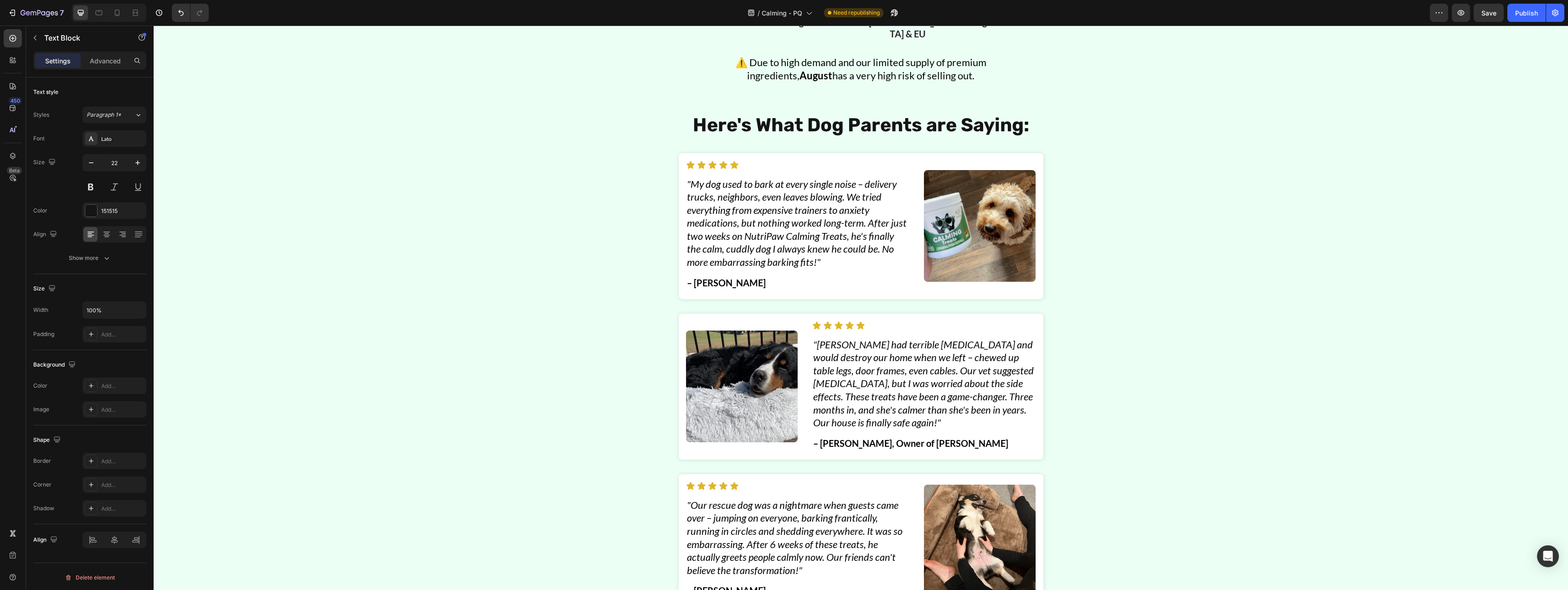
scroll to position [3742, 0]
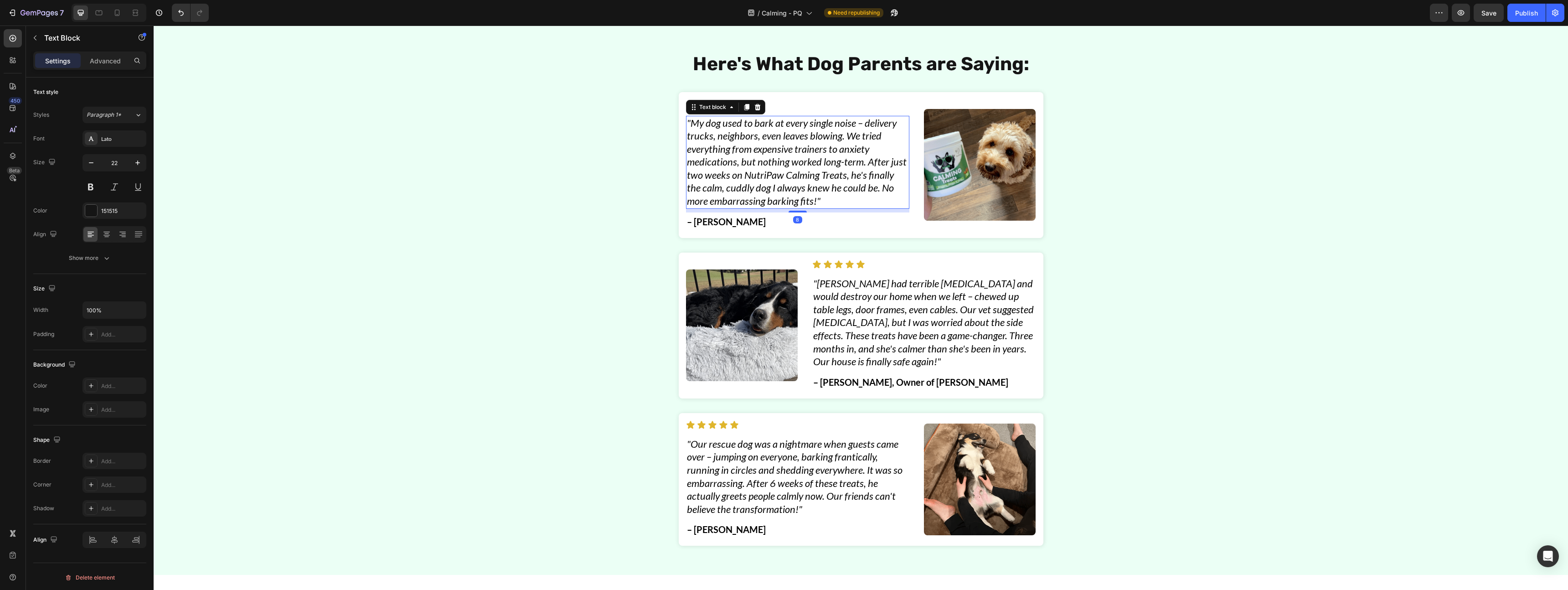
click at [818, 207] on icon ""My dog used to bark at every single noise – delivery trucks, neighbors, even l…" at bounding box center [797, 162] width 220 height 90
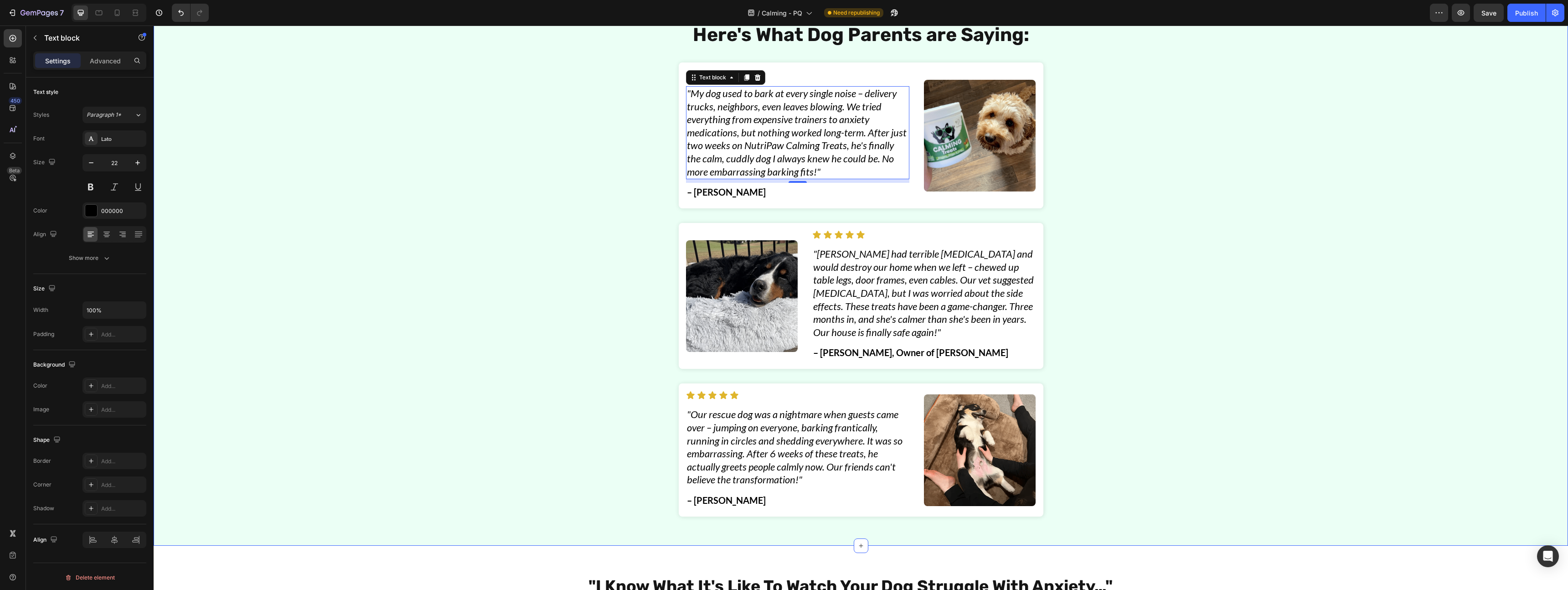
scroll to position [3818, 0]
click at [891, 289] on icon ""Luna had terrible separation anxiety and would destroy our home when we left –…" at bounding box center [923, 294] width 221 height 90
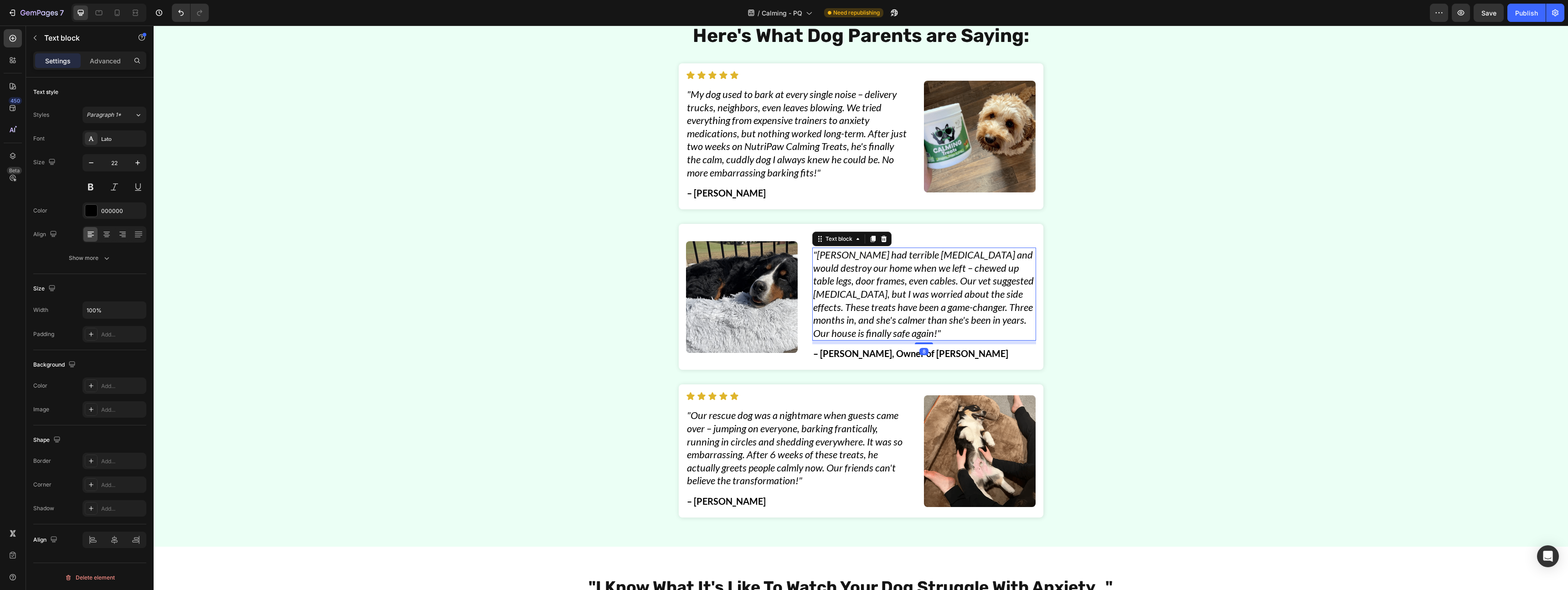
click at [842, 294] on icon ""Luna had terrible separation anxiety and would destroy our home when we left –…" at bounding box center [923, 294] width 221 height 90
click at [990, 283] on icon ""Luna had terrible separation anxiety and would destroy our home when we left –…" at bounding box center [923, 294] width 221 height 90
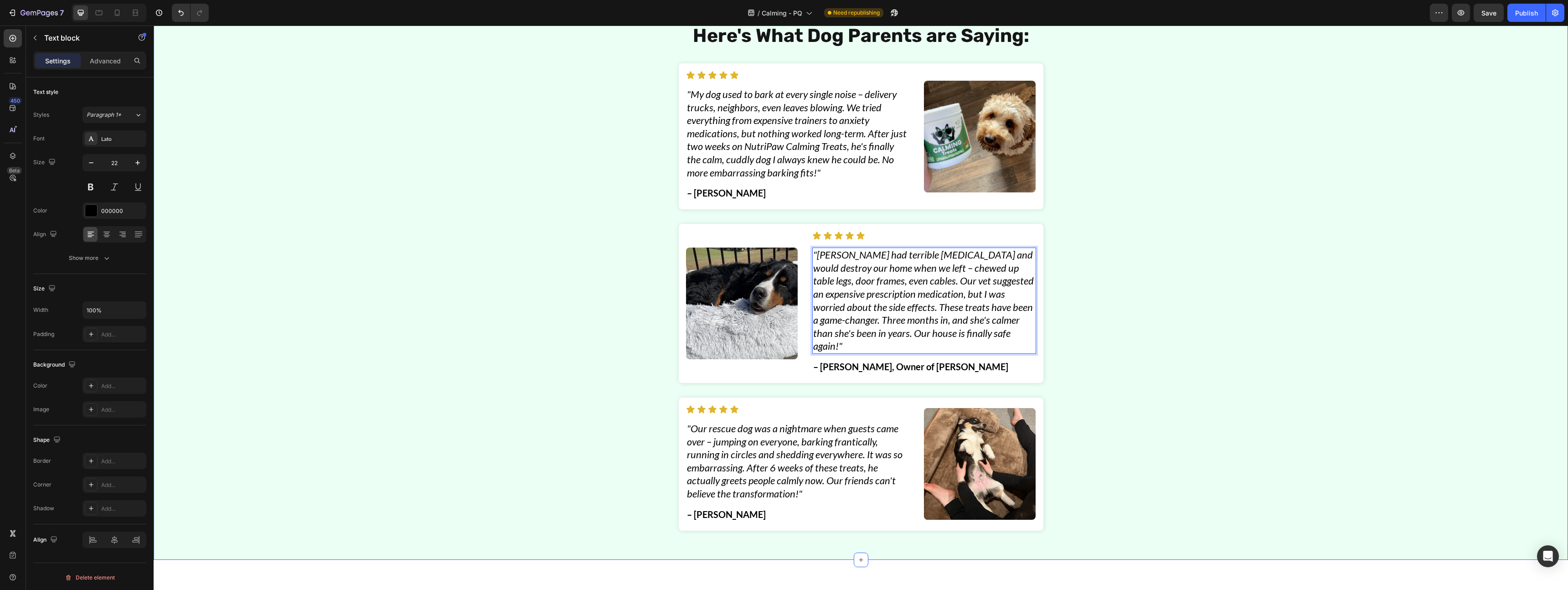
click at [1132, 274] on div "Here's What Dog Parents are Saying: Heading Image Icon Icon Icon Icon Icon Icon…" at bounding box center [861, 277] width 1401 height 508
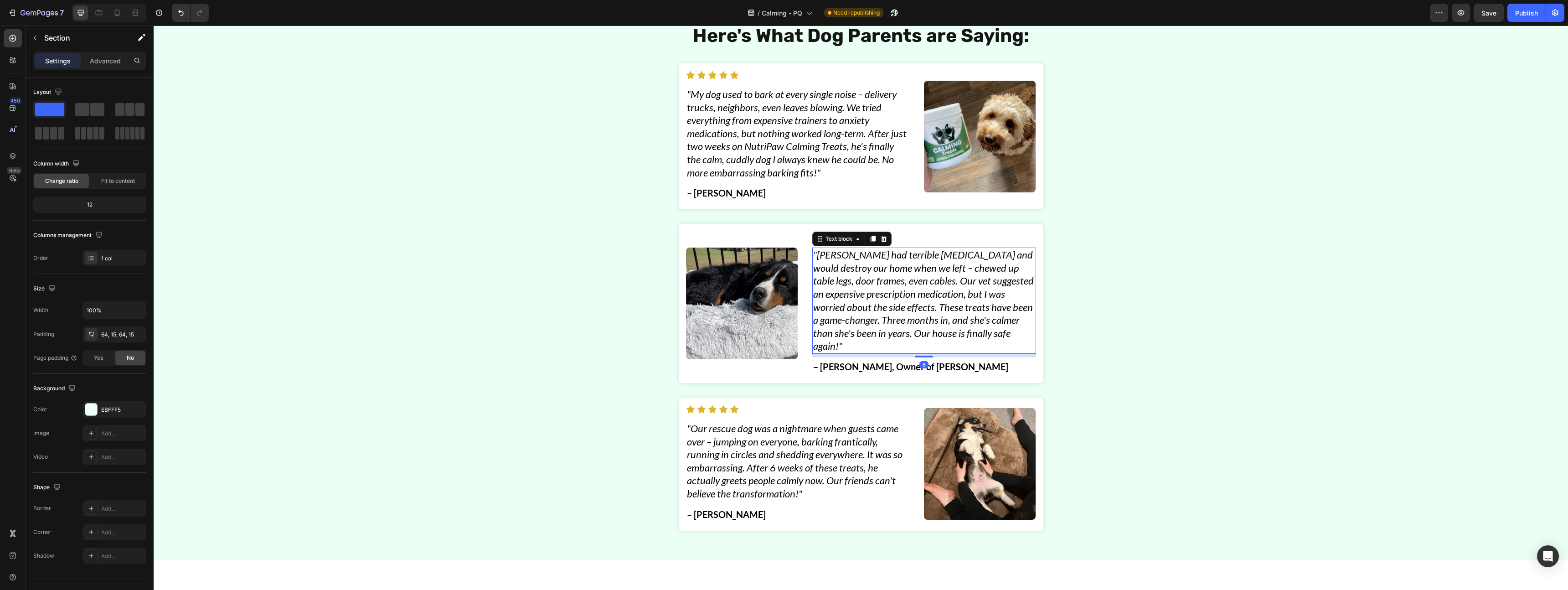
click at [969, 308] on icon ""Luna had terrible separation anxiety and would destroy our home when we left –…" at bounding box center [923, 300] width 221 height 104
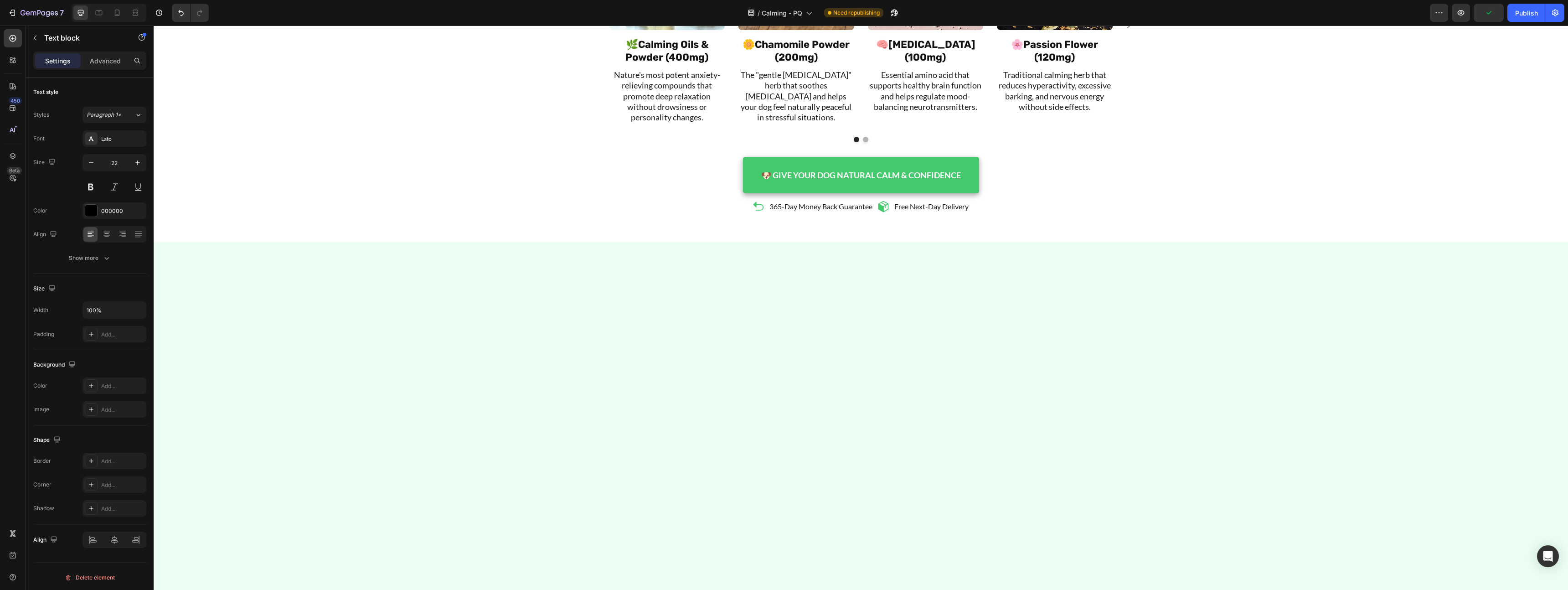
scroll to position [2622, 0]
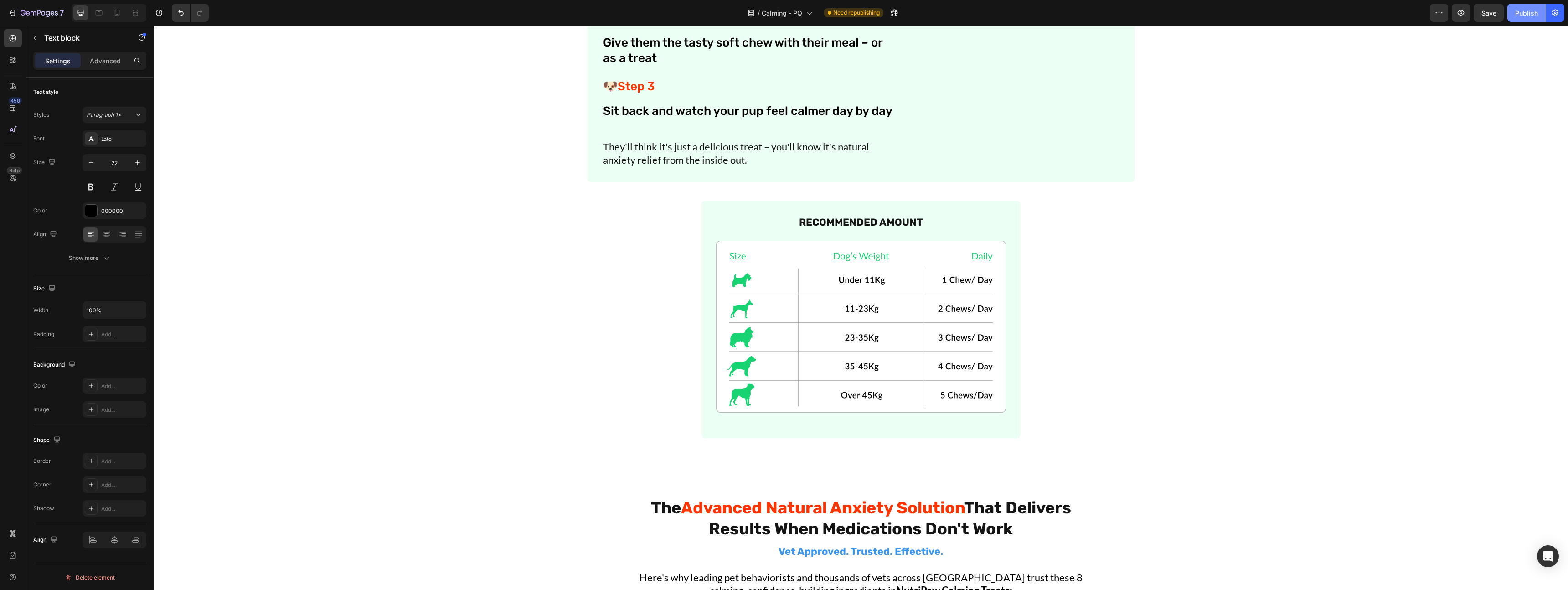
click at [1529, 16] on div "Publish" at bounding box center [1526, 13] width 23 height 10
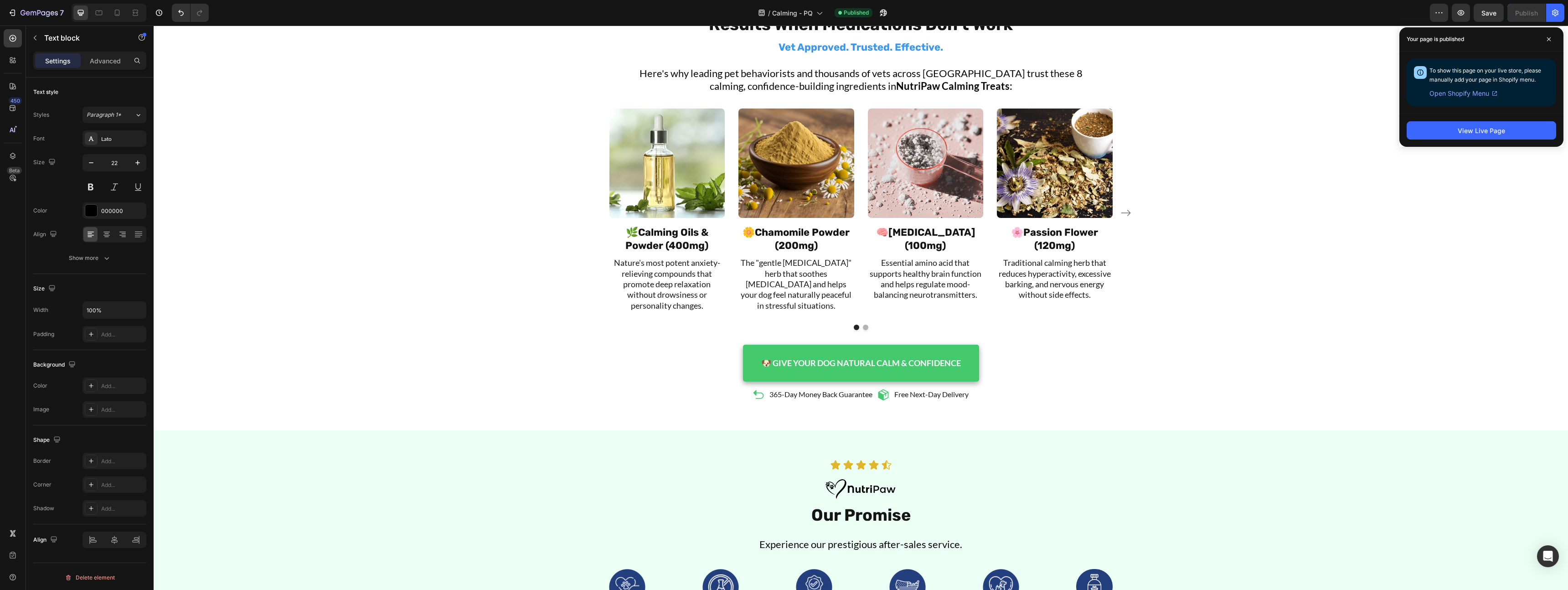
scroll to position [3087, 0]
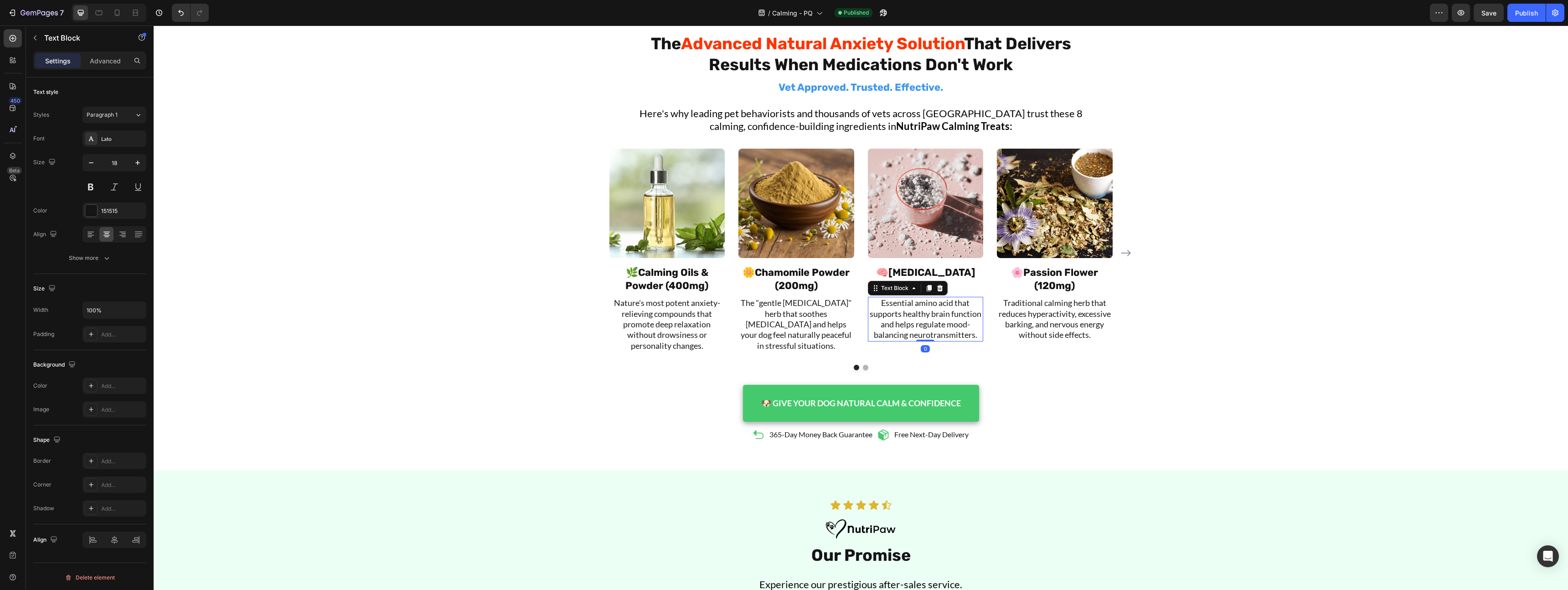
click at [912, 326] on p "Essential amino acid that supports healthy brain function and helps regulate mo…" at bounding box center [926, 319] width 114 height 43
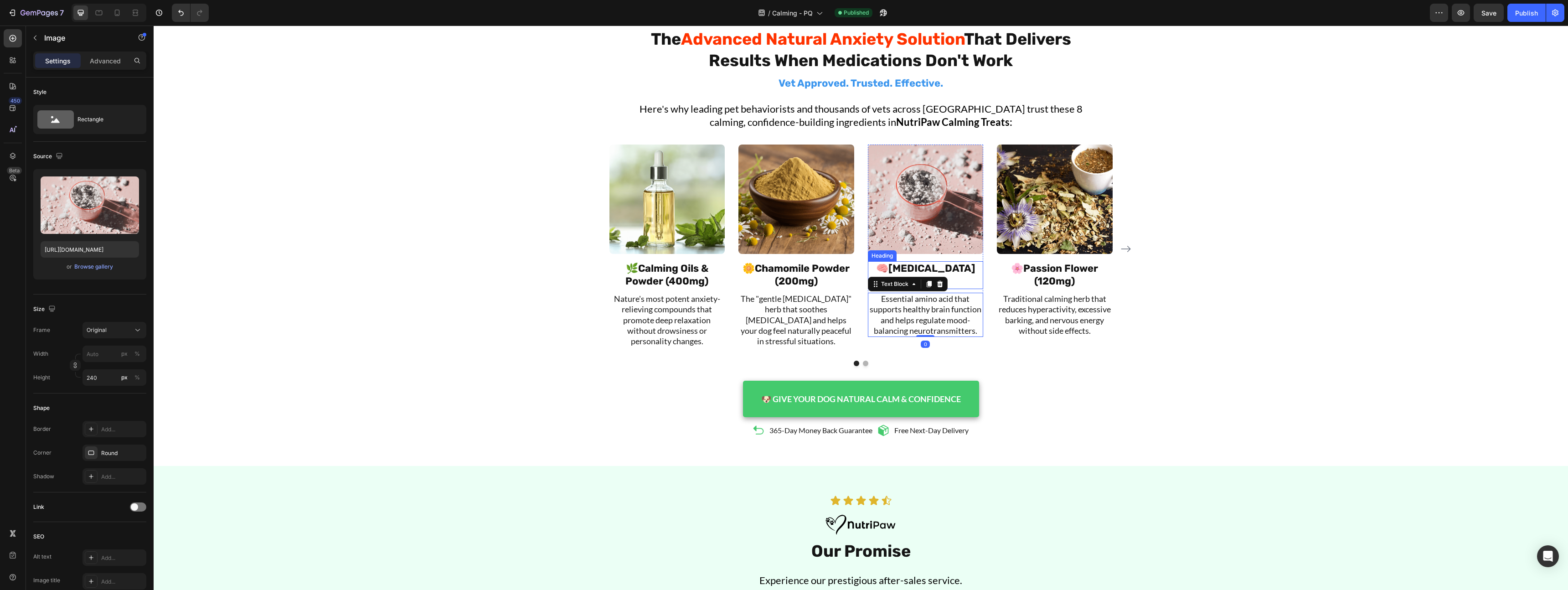
click at [911, 229] on img at bounding box center [926, 199] width 116 height 110
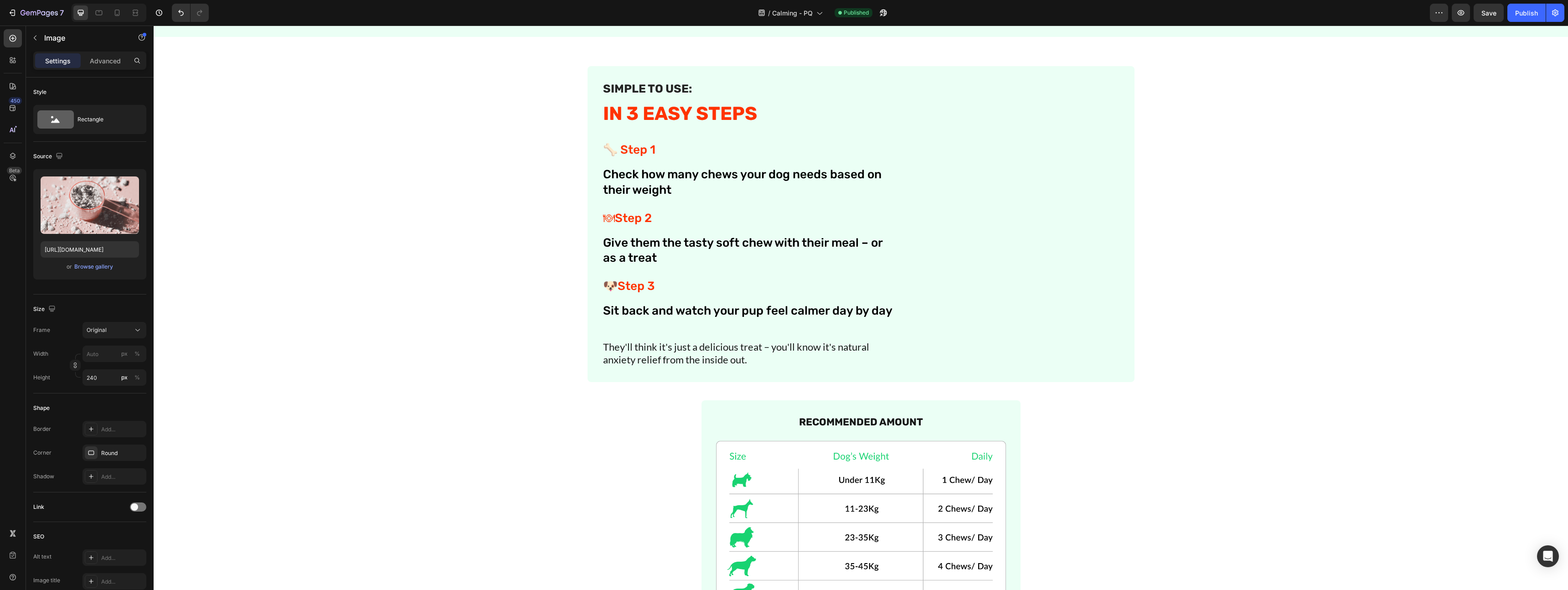
scroll to position [2018, 0]
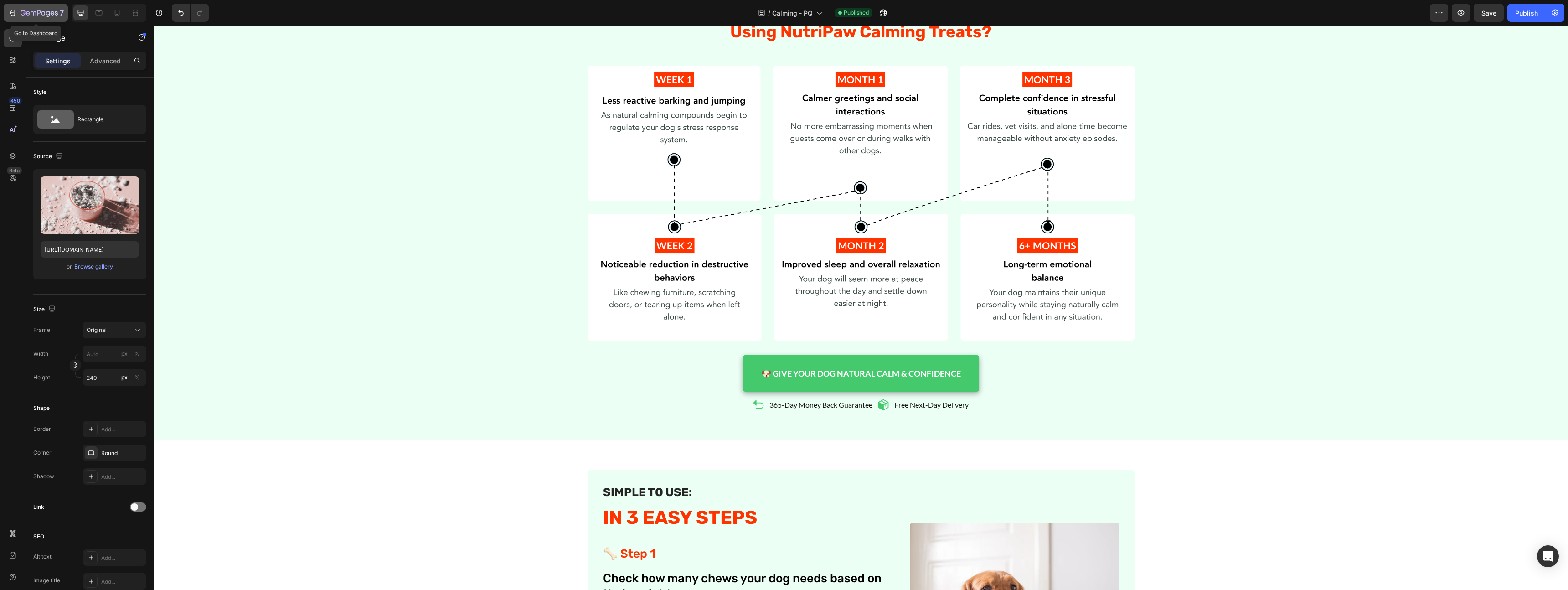
click at [10, 16] on icon "button" at bounding box center [12, 13] width 9 height 9
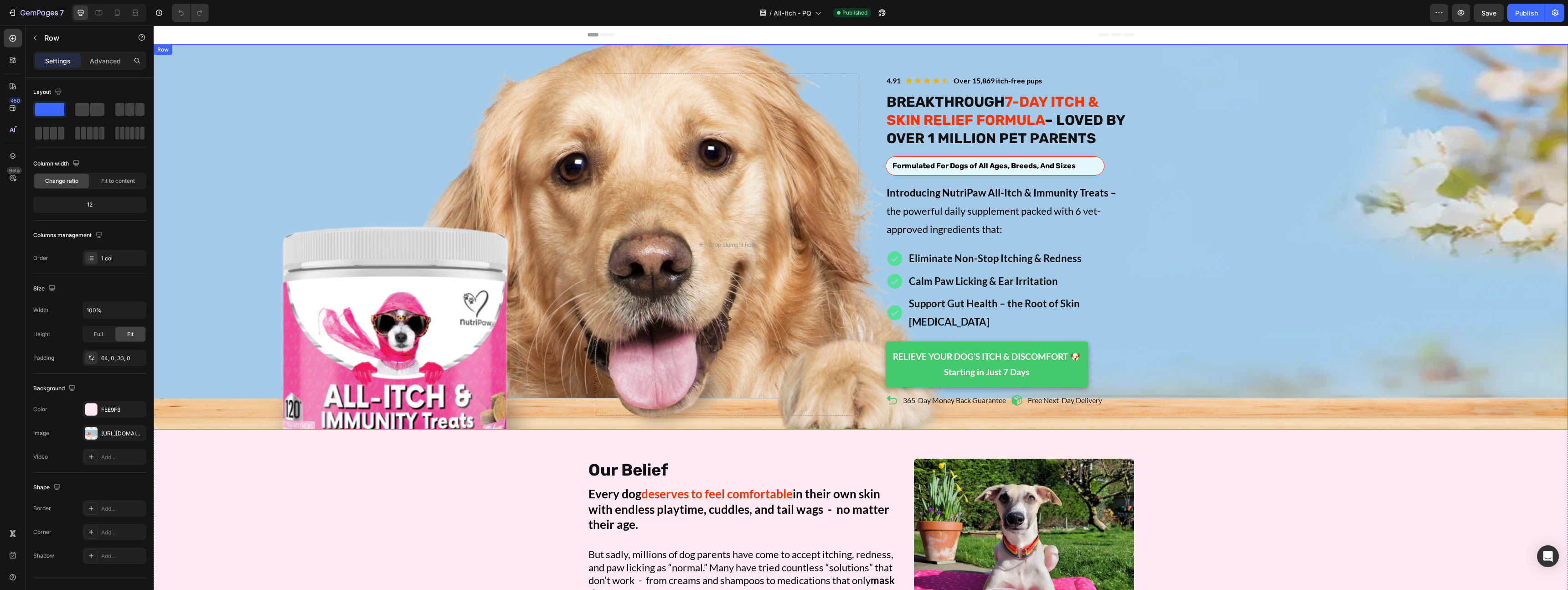
click at [878, 408] on div "Image Icon Icon Icon Icon Icon Icon List Over 15,869 itch-free pups Text Block …" at bounding box center [861, 237] width 1414 height 385
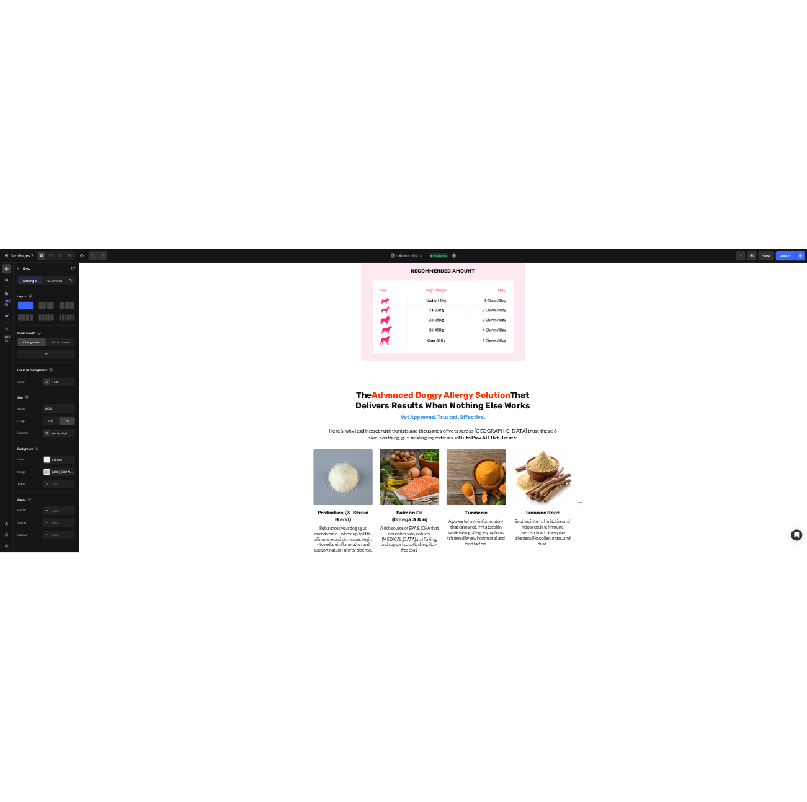
scroll to position [3414, 0]
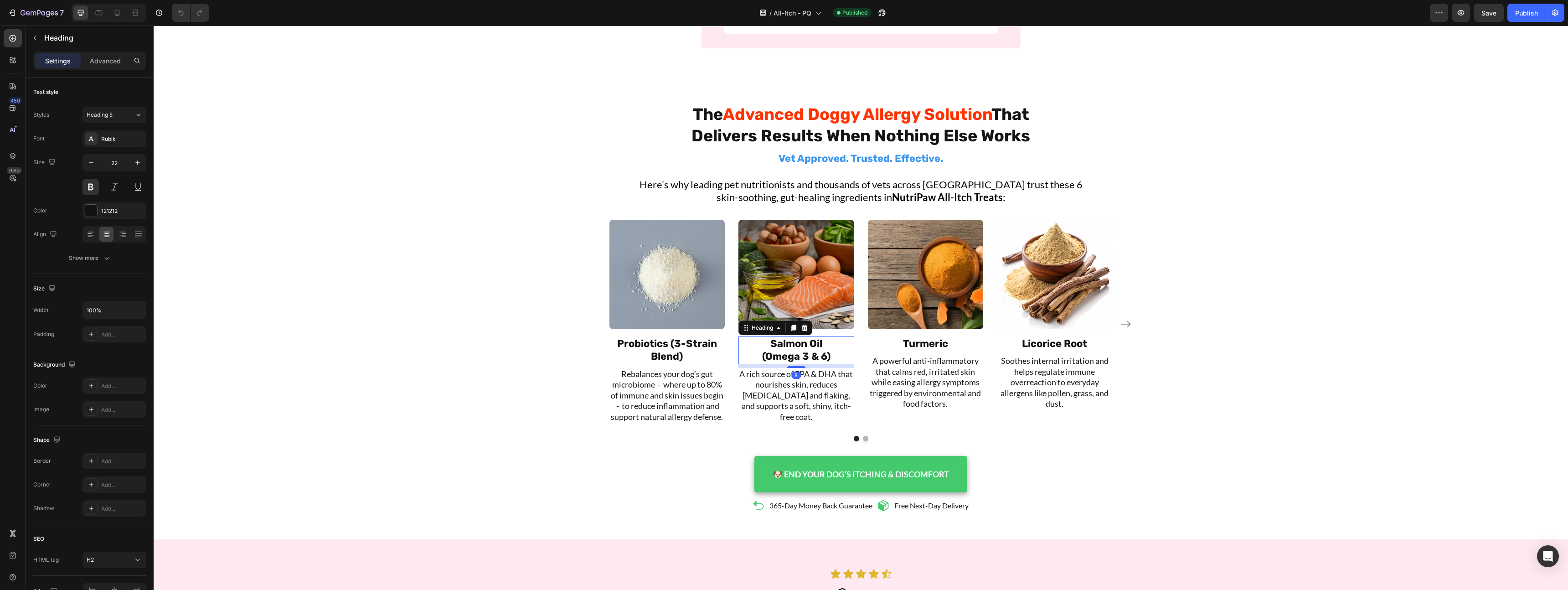
click at [826, 351] on h2 "Salmon Oil (Omega 3 & 6)" at bounding box center [797, 351] width 116 height 28
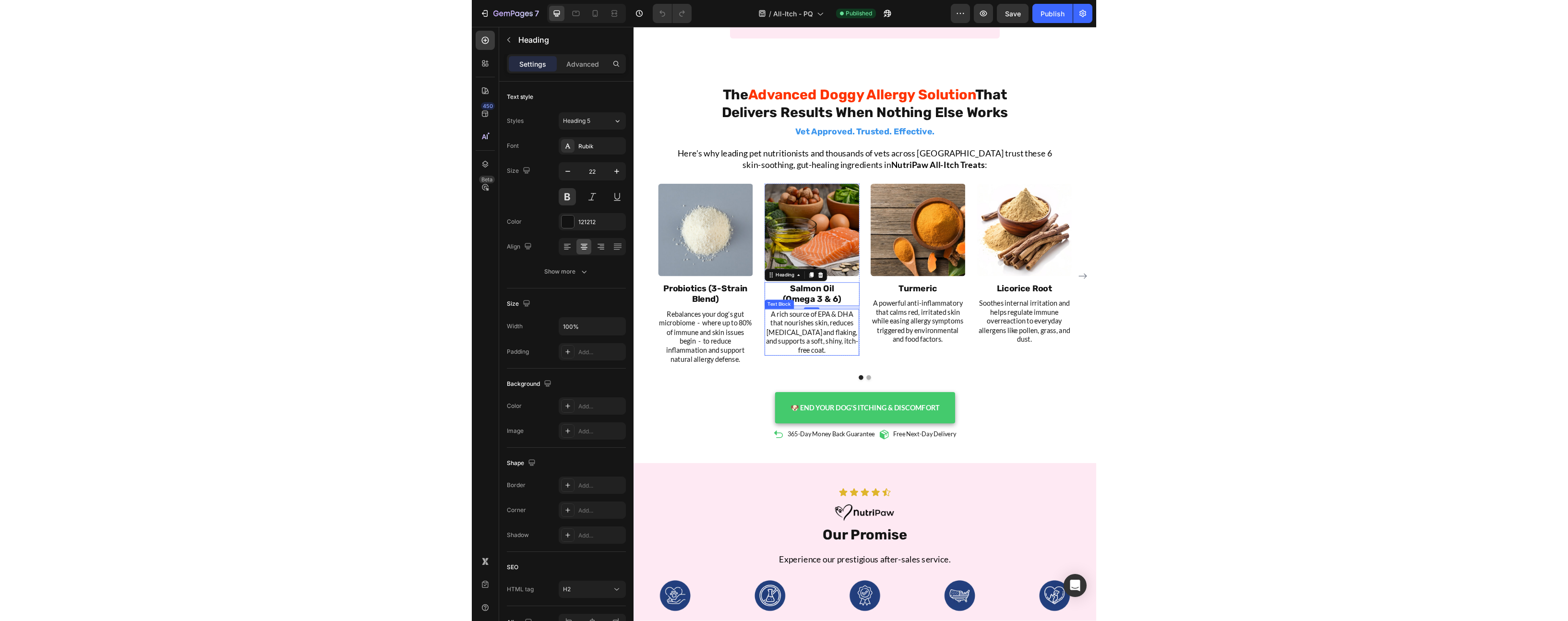
scroll to position [2670, 0]
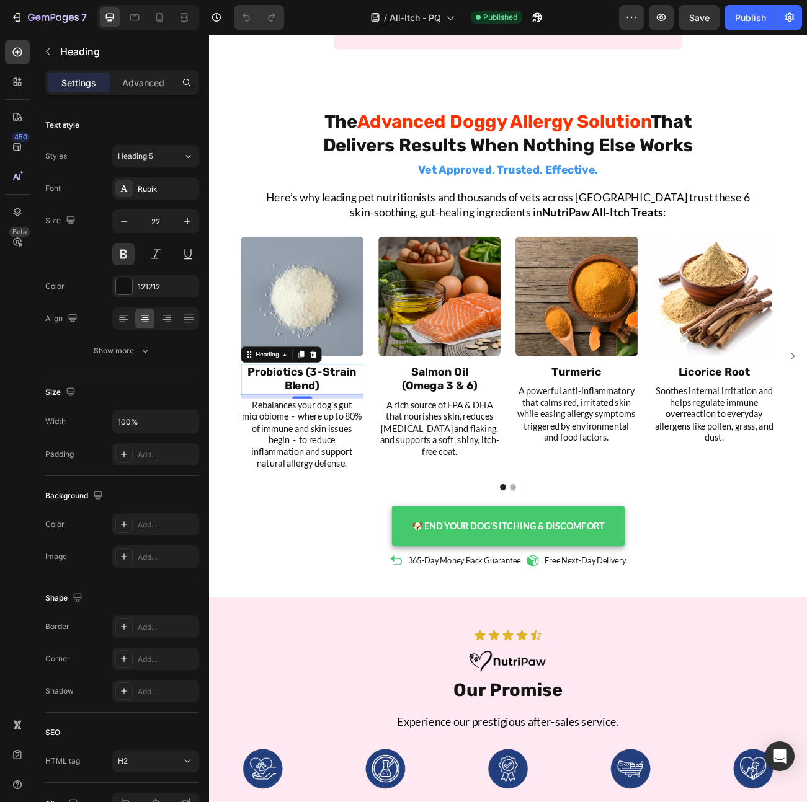
click at [347, 461] on h2 "Probiotics (3-Strain Blend)" at bounding box center [325, 464] width 153 height 38
click at [355, 466] on h2 "Probiotics (3-Strain Blend)" at bounding box center [325, 464] width 153 height 38
click at [303, 454] on p "Probiotics (3-Strain Blend)" at bounding box center [325, 463] width 150 height 35
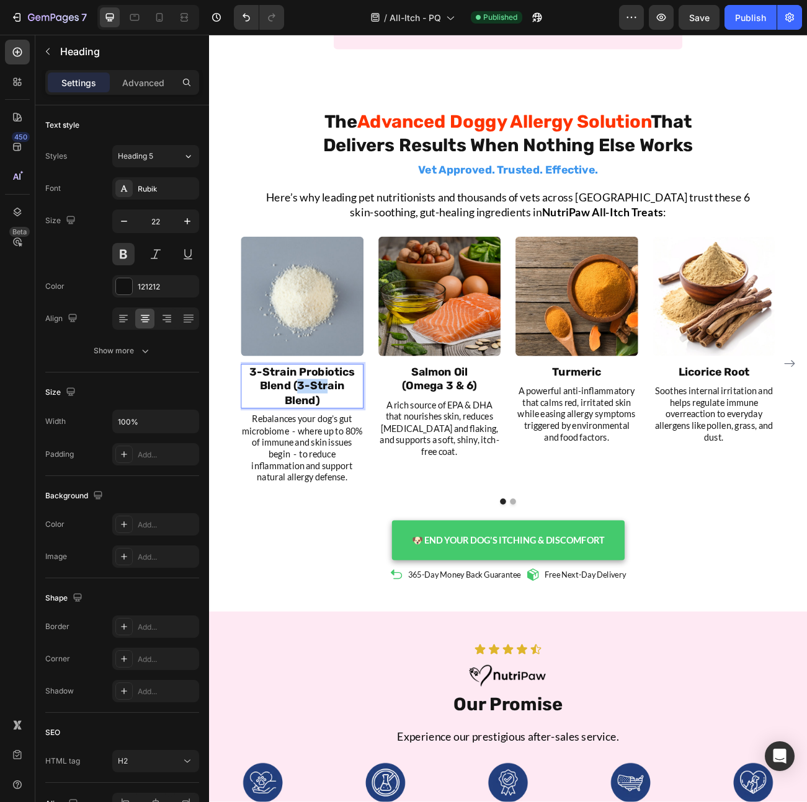
drag, startPoint x: 357, startPoint y: 481, endPoint x: 319, endPoint y: 473, distance: 38.7
click at [319, 473] on p "3-Strain Probiotics Blend (3-Strain Blend)" at bounding box center [325, 472] width 150 height 53
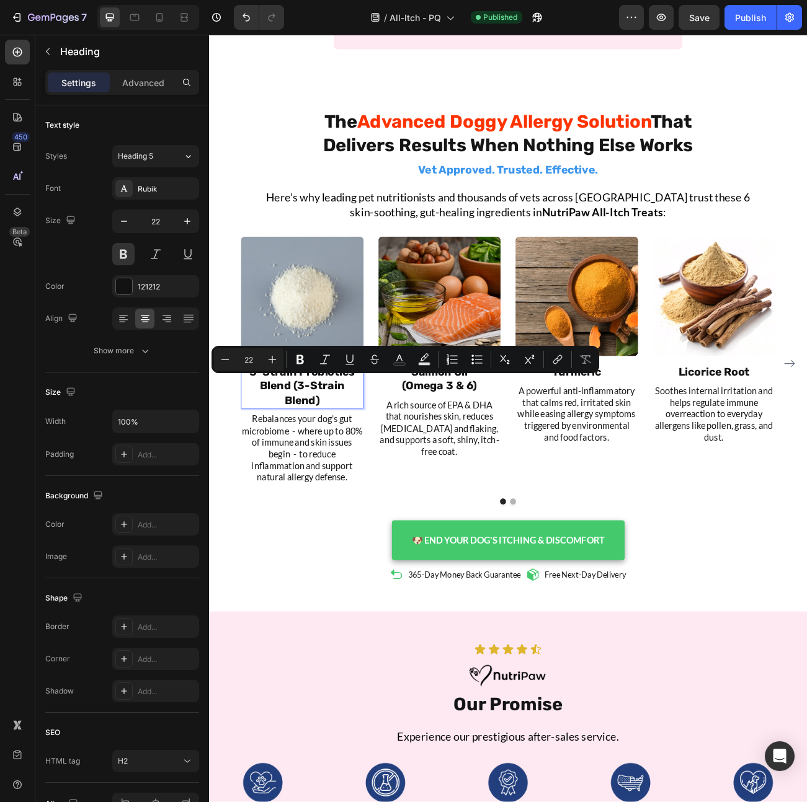
click at [354, 487] on p "3-Strain Probiotics Blend (3-Strain Blend)" at bounding box center [325, 472] width 150 height 53
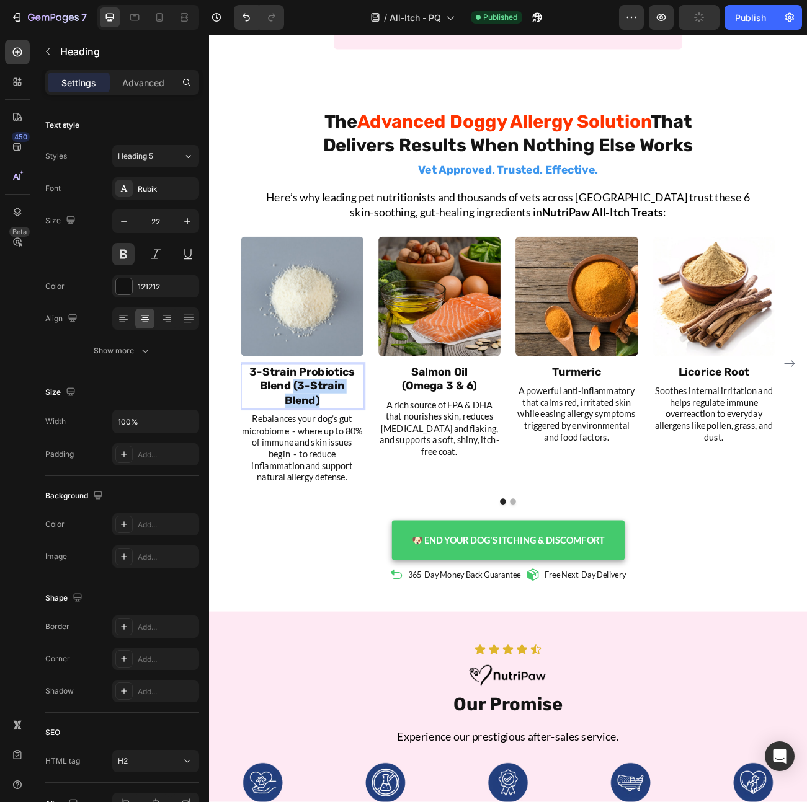
drag, startPoint x: 360, startPoint y: 489, endPoint x: 315, endPoint y: 475, distance: 46.7
click at [315, 475] on p "3-Strain Probiotics Blend (3-Strain Blend)" at bounding box center [325, 472] width 150 height 53
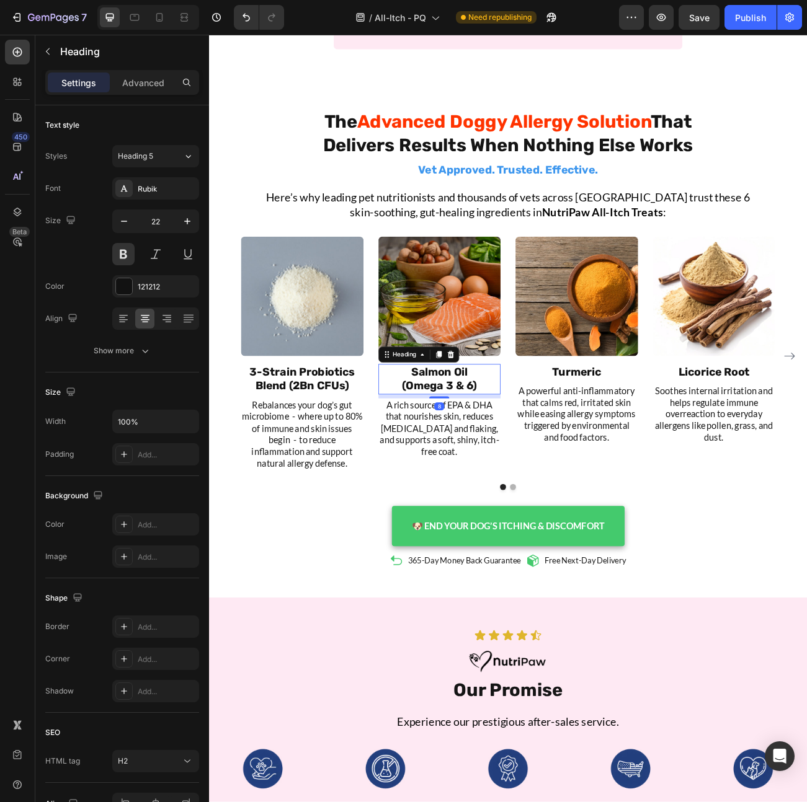
click at [536, 463] on h2 "Salmon Oil (Omega 3 & 6)" at bounding box center [496, 464] width 153 height 38
click at [557, 476] on h2 "Salmon Oil (Omega 3 & 6)" at bounding box center [496, 464] width 153 height 38
click at [537, 461] on p "Salmon Oil (Omega 3 & 6)" at bounding box center [496, 463] width 150 height 35
click at [543, 458] on p "Salmon Oil 130MG (Omega 3 & 6)" at bounding box center [496, 463] width 150 height 35
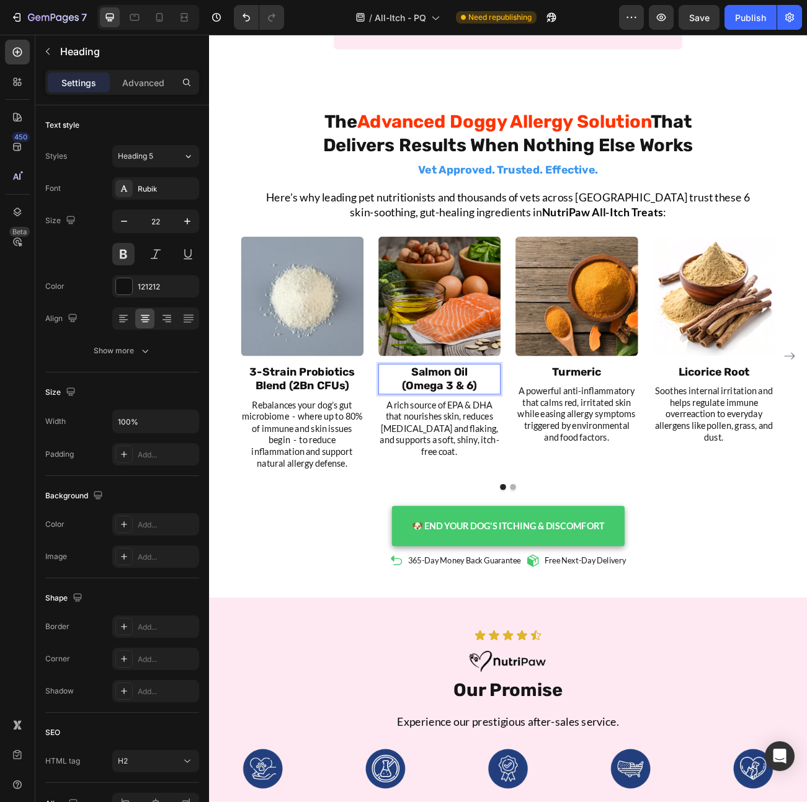
click at [457, 471] on p "Salmon Oil (Omega 3 & 6)" at bounding box center [496, 463] width 150 height 35
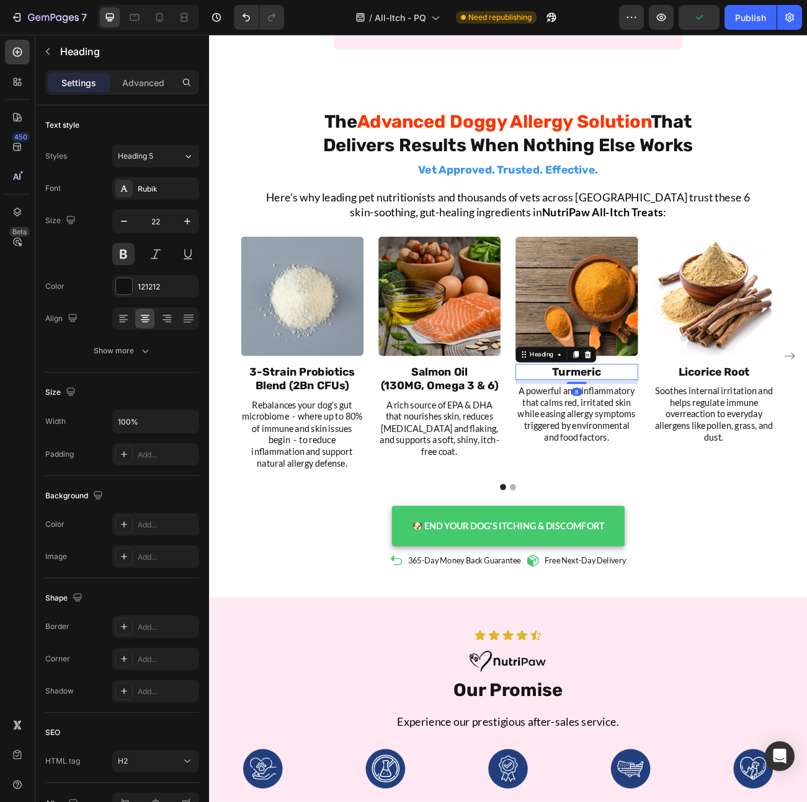
click at [708, 456] on h2 "Turmeric" at bounding box center [666, 455] width 153 height 20
click at [714, 458] on h2 "Turmeric" at bounding box center [666, 455] width 153 height 20
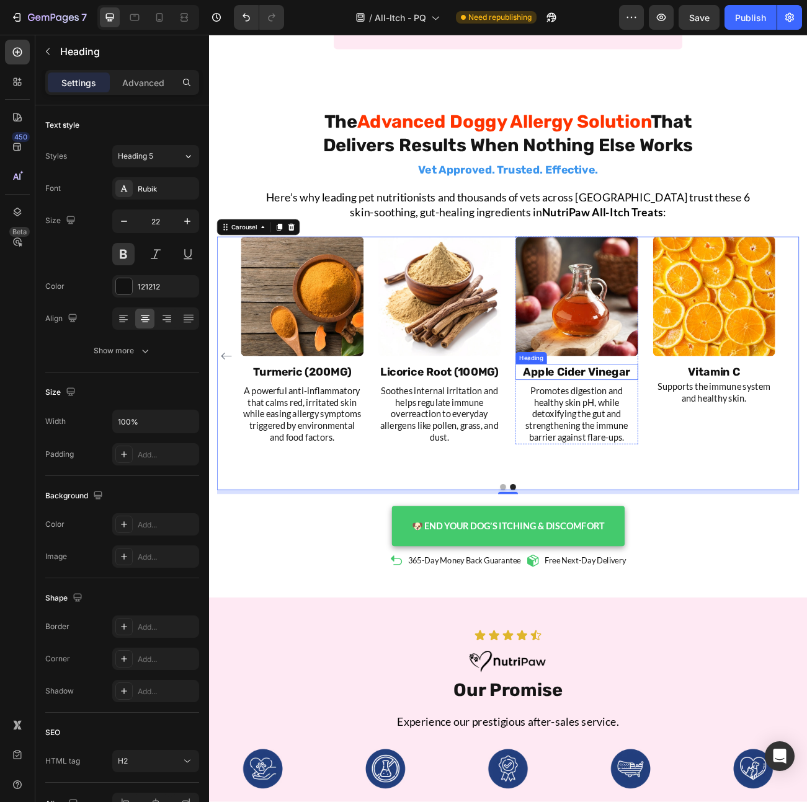
click at [720, 458] on h2 "Apple Cider Vinegar" at bounding box center [666, 455] width 153 height 20
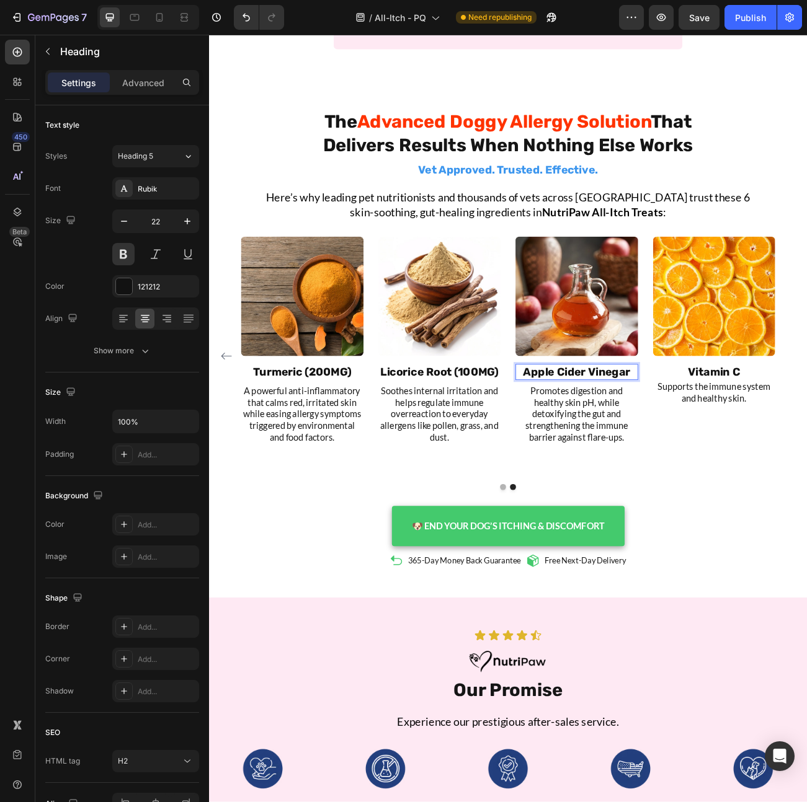
click at [727, 458] on h2 "Apple Cider Vinegar" at bounding box center [666, 455] width 153 height 20
click at [733, 458] on p "Apple Cider Vinegar" at bounding box center [667, 455] width 150 height 18
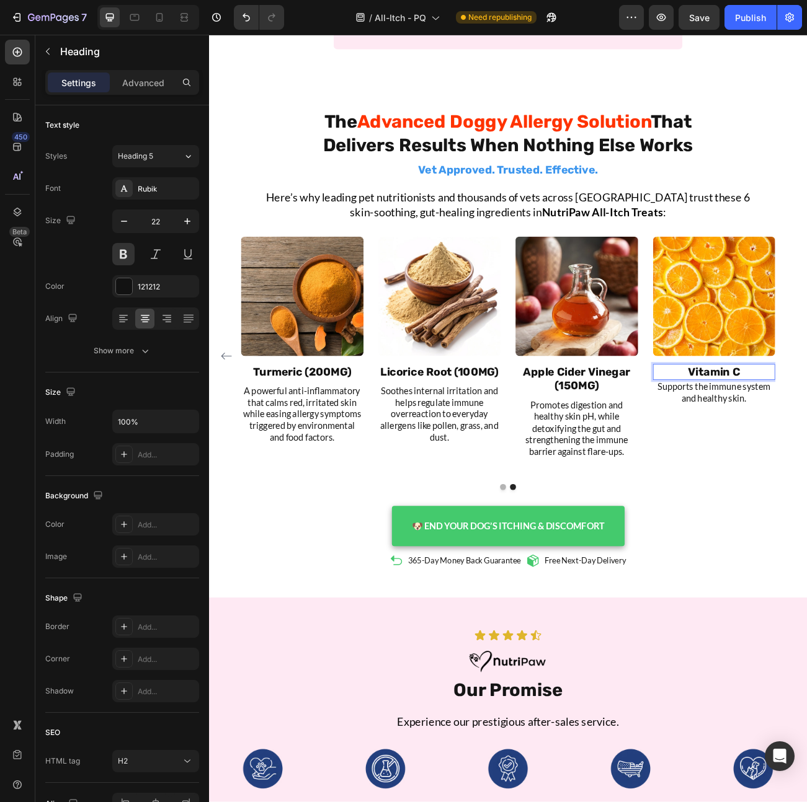
click at [746, 19] on div "Publish" at bounding box center [750, 17] width 31 height 13
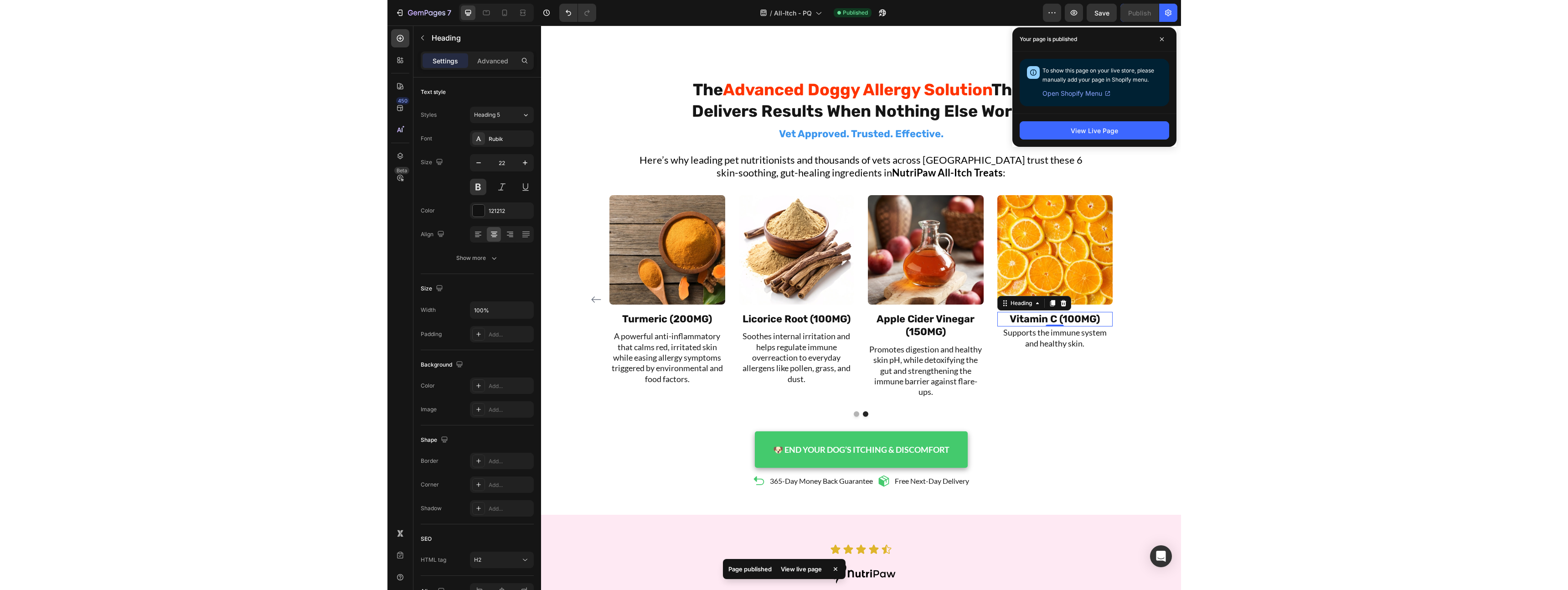
scroll to position [2521, 0]
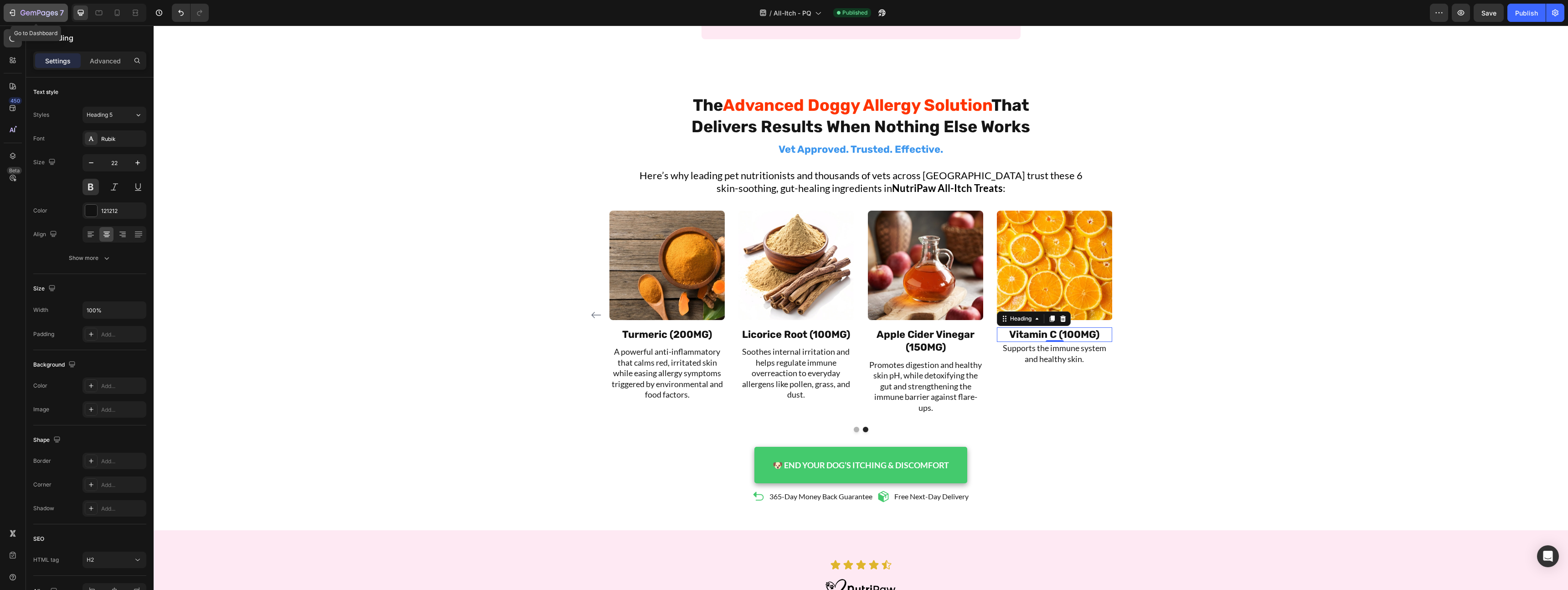
click at [13, 16] on icon "button" at bounding box center [12, 13] width 9 height 9
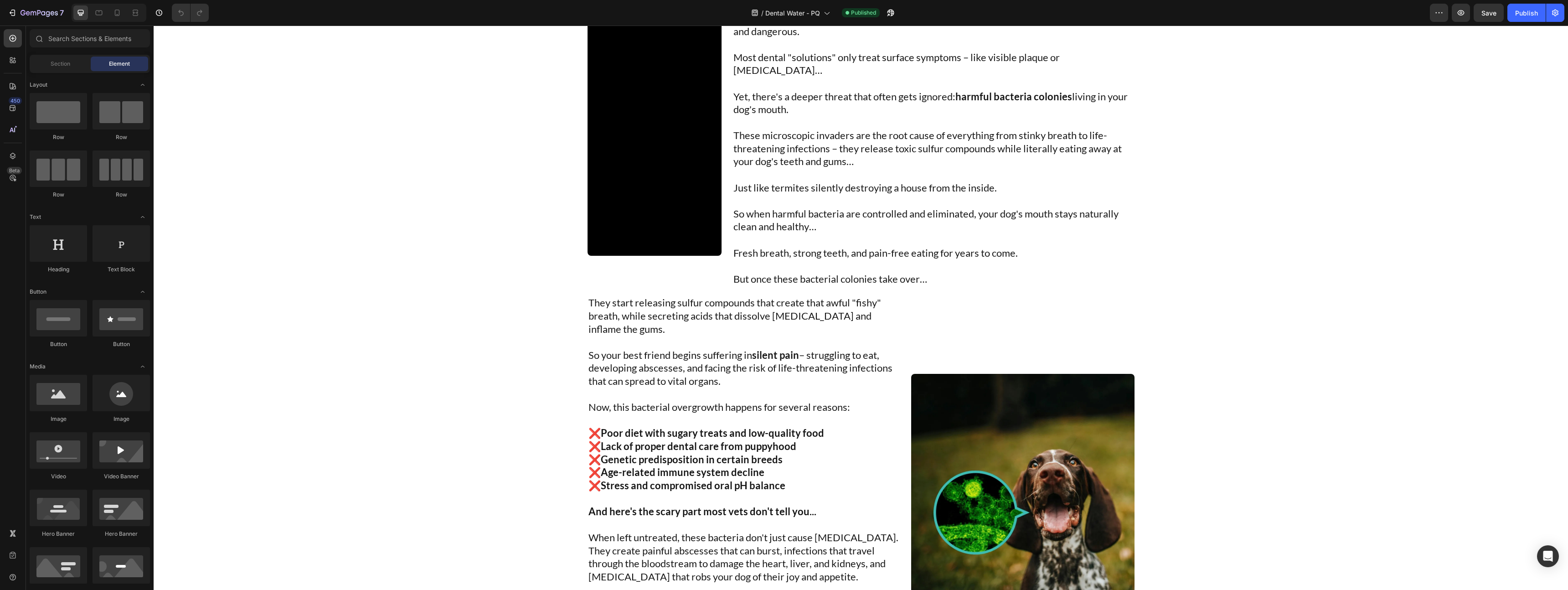
scroll to position [907, 0]
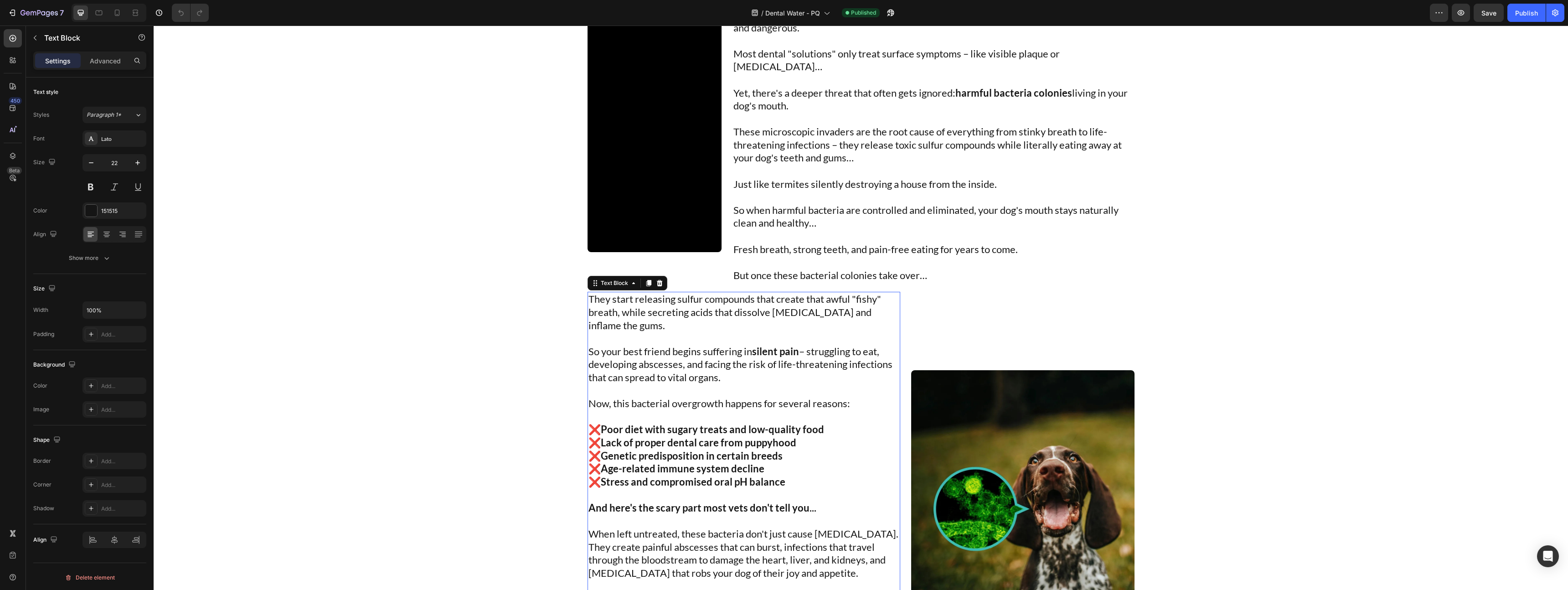
click at [862, 397] on p "Now, this bacterial overgrowth happens for several reasons:" at bounding box center [744, 404] width 311 height 13
click at [866, 230] on p at bounding box center [934, 237] width 400 height 13
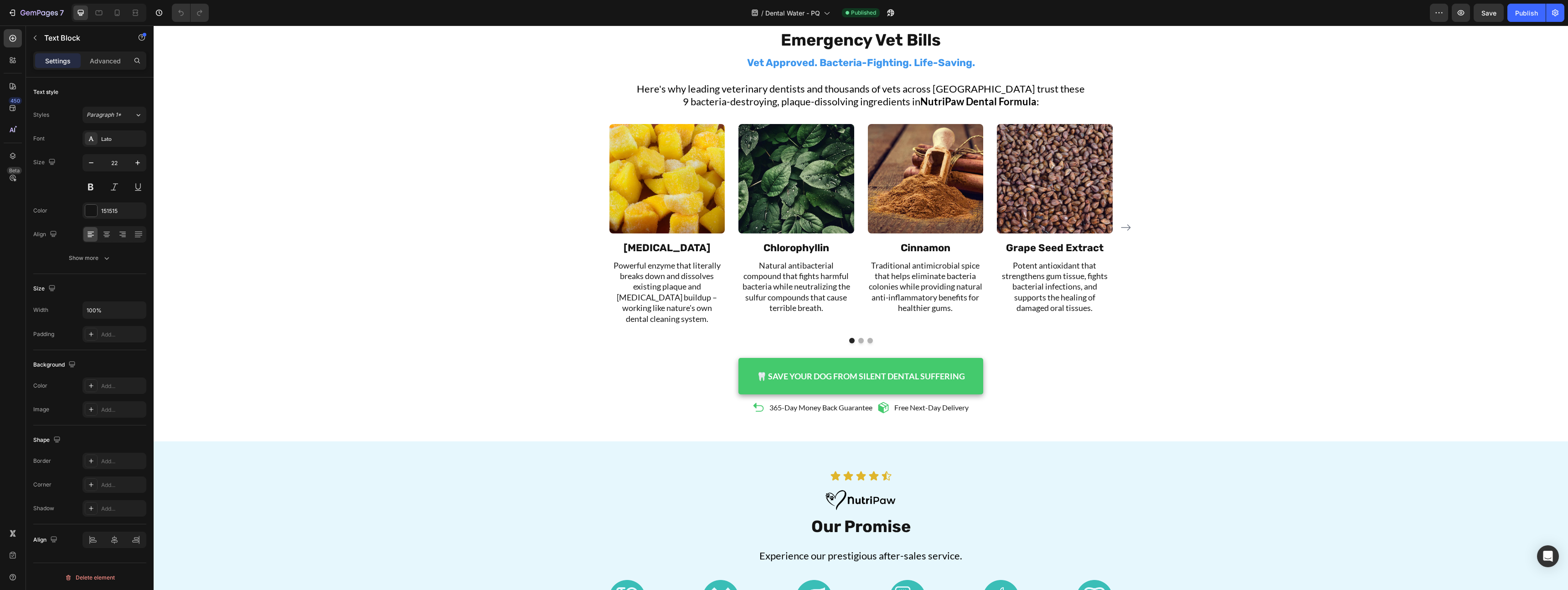
scroll to position [2902, 0]
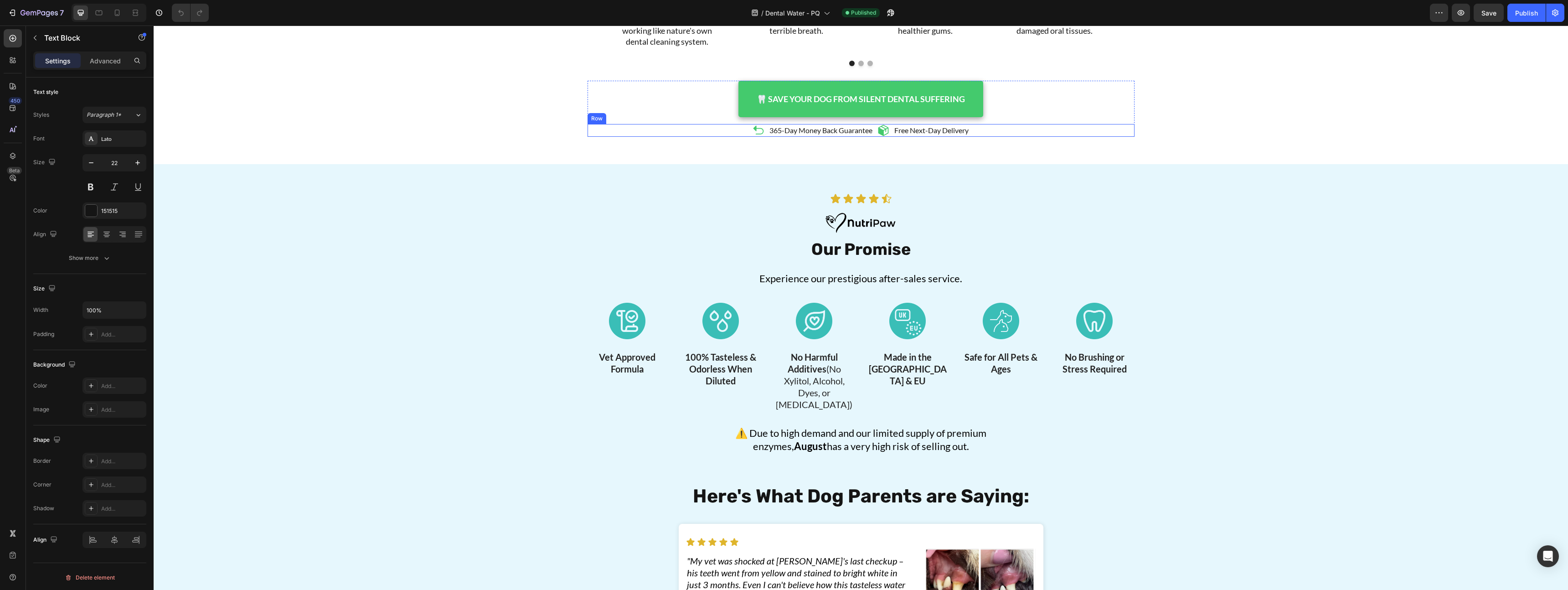
click at [1119, 244] on h2 "Our Promise" at bounding box center [861, 250] width 547 height 24
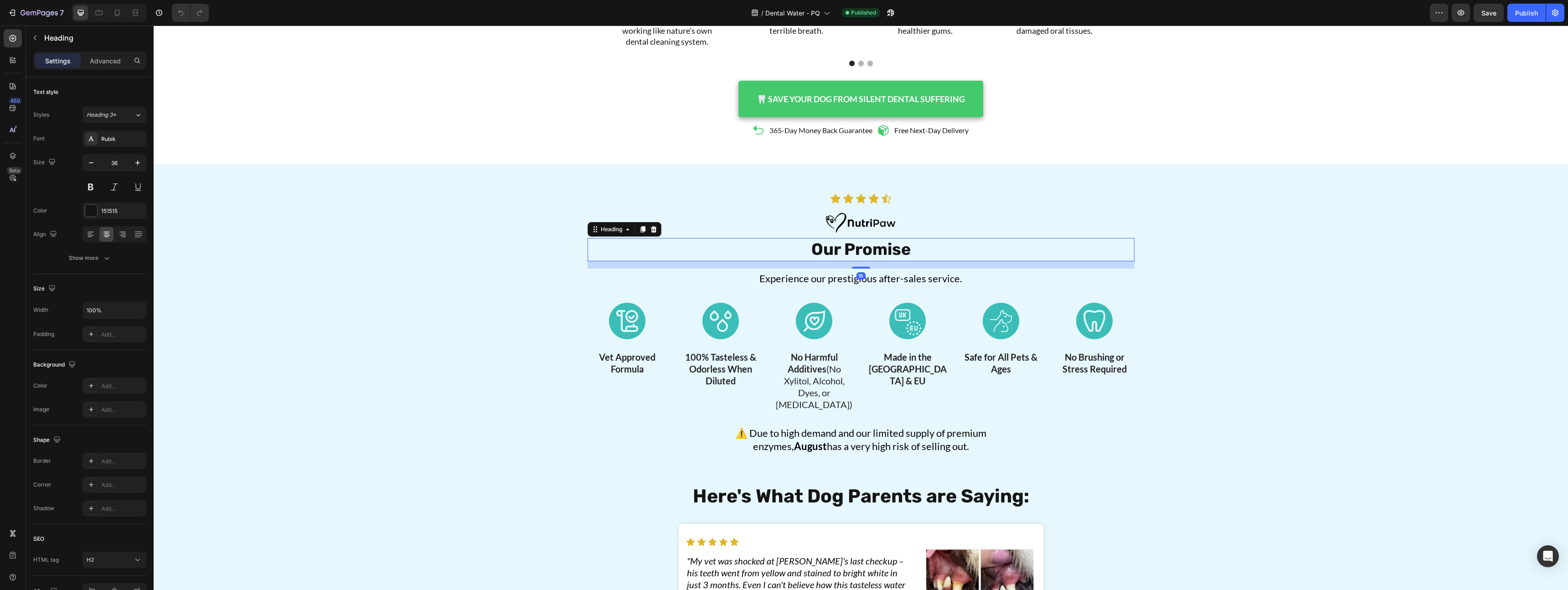
scroll to position [3036, 0]
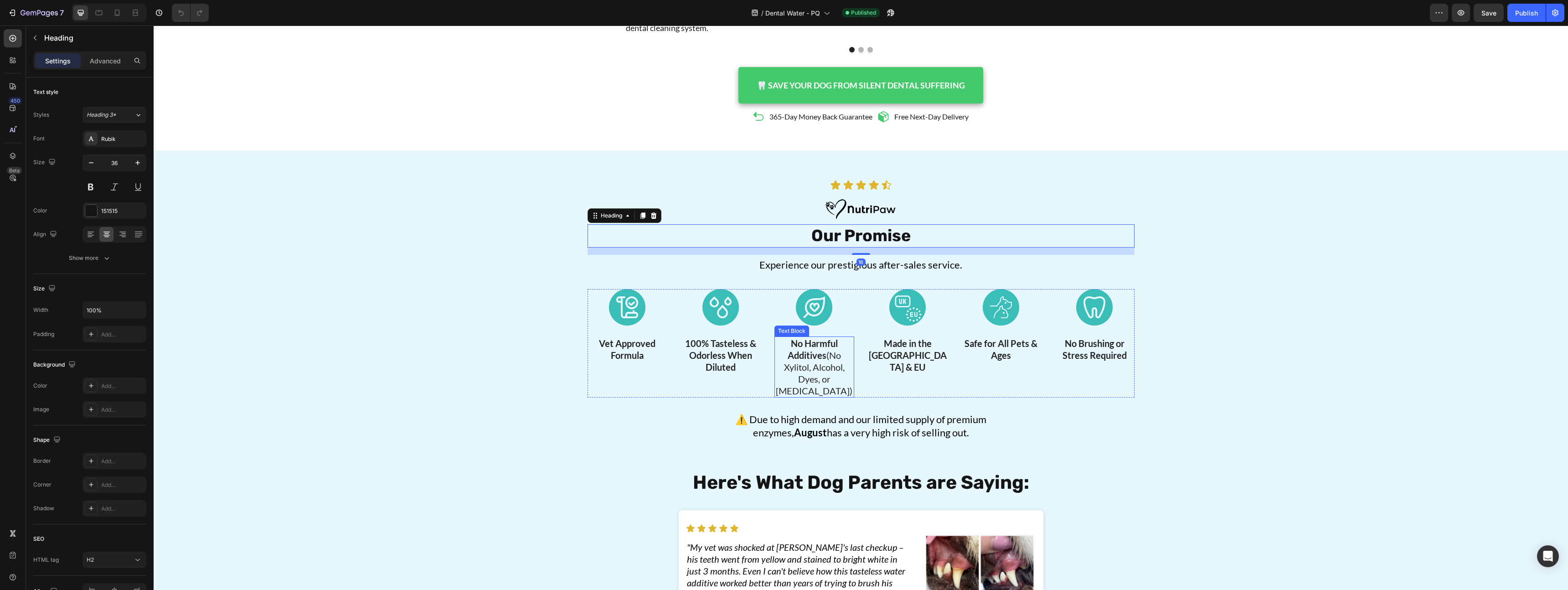
click at [837, 366] on p "No Harmful Additives (No Xylitol, Alcohol, Dyes, or Propylene Glycol)" at bounding box center [815, 367] width 78 height 60
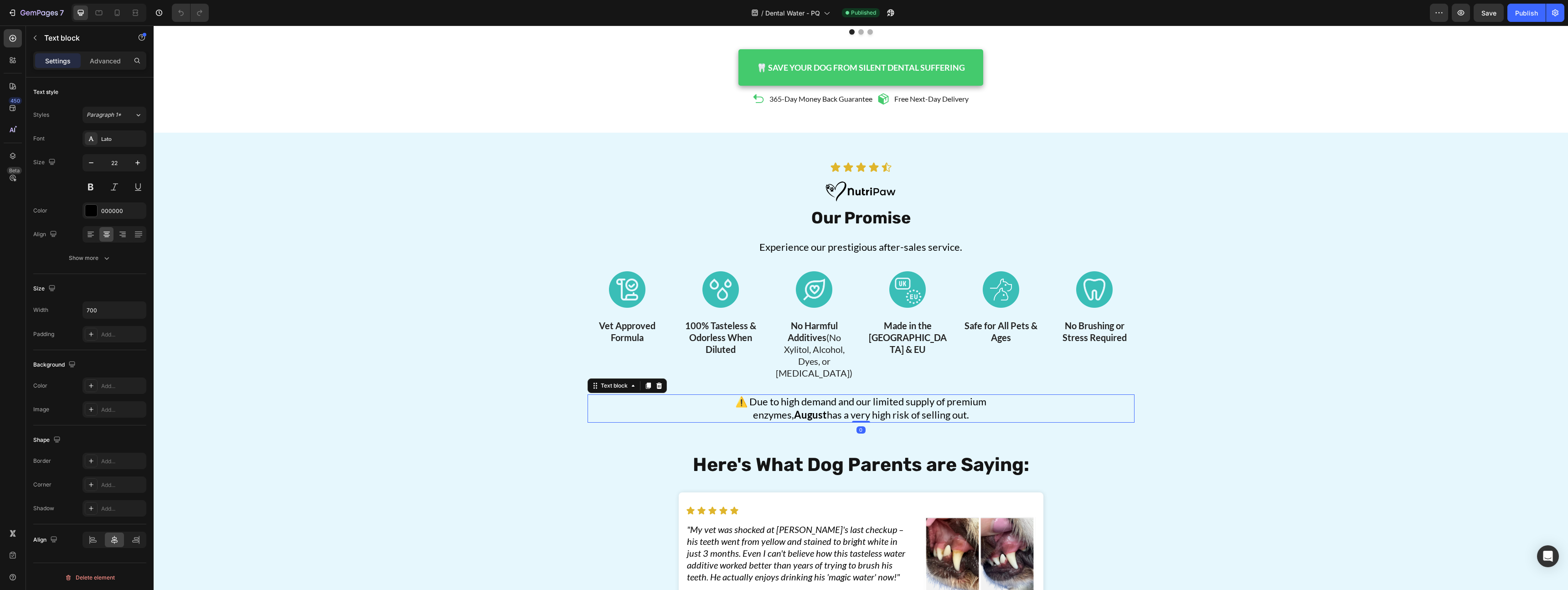
click at [851, 403] on p "⚠️ Due to high demand and our limited supply of premium enzymes, August has a v…" at bounding box center [862, 408] width 318 height 26
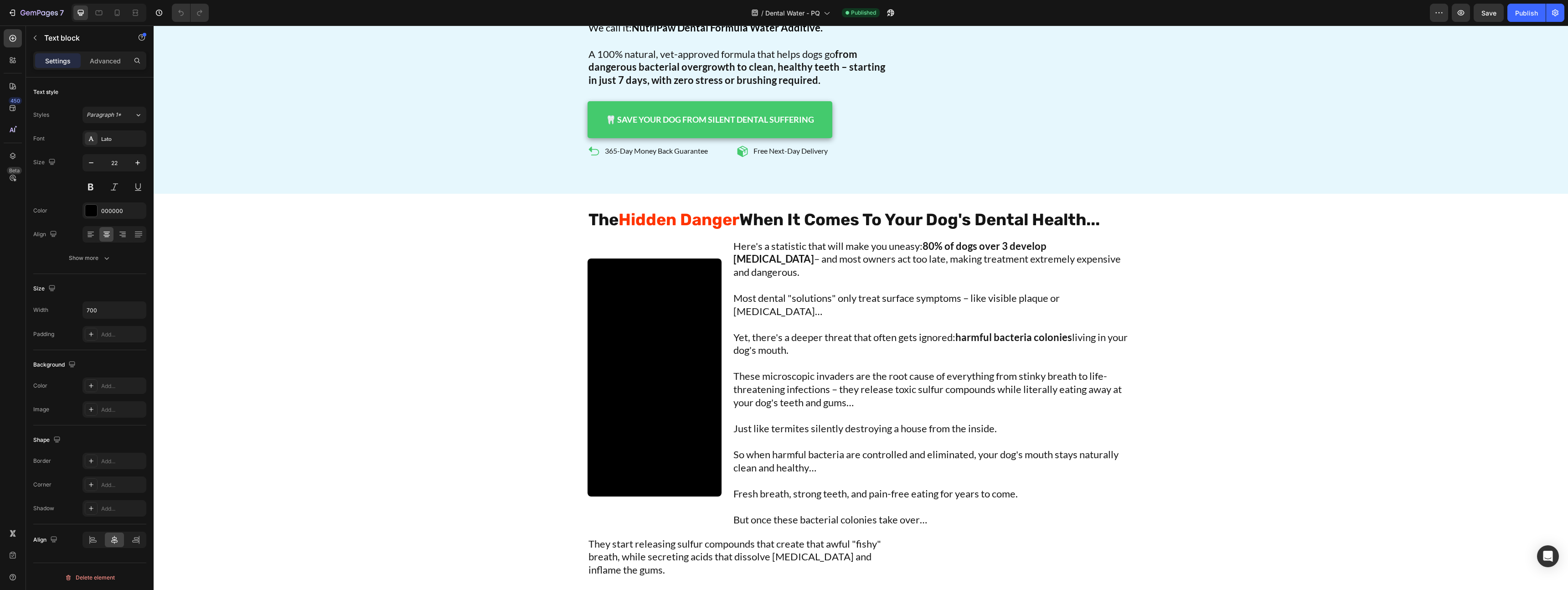
scroll to position [711, 0]
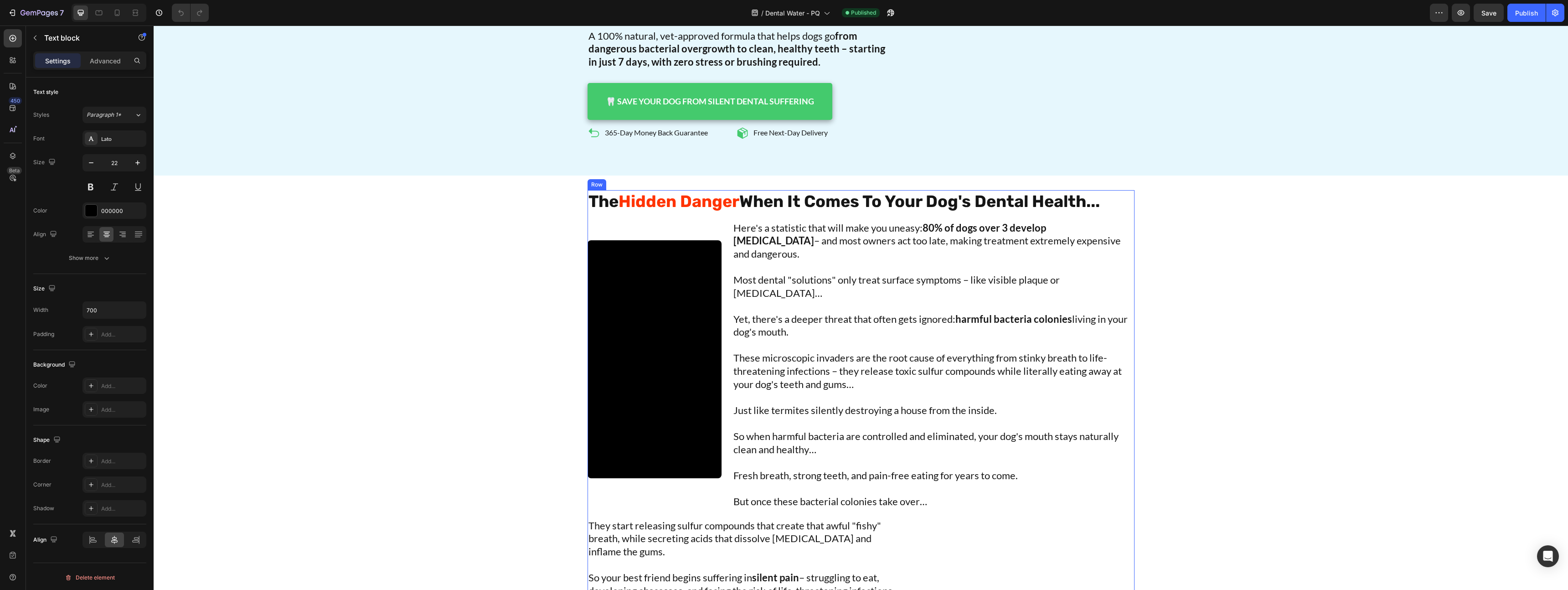
click at [890, 221] on p "Here's a statistic that will make you uneasy: 80% of dogs over 3 develop dental…" at bounding box center [934, 241] width 400 height 39
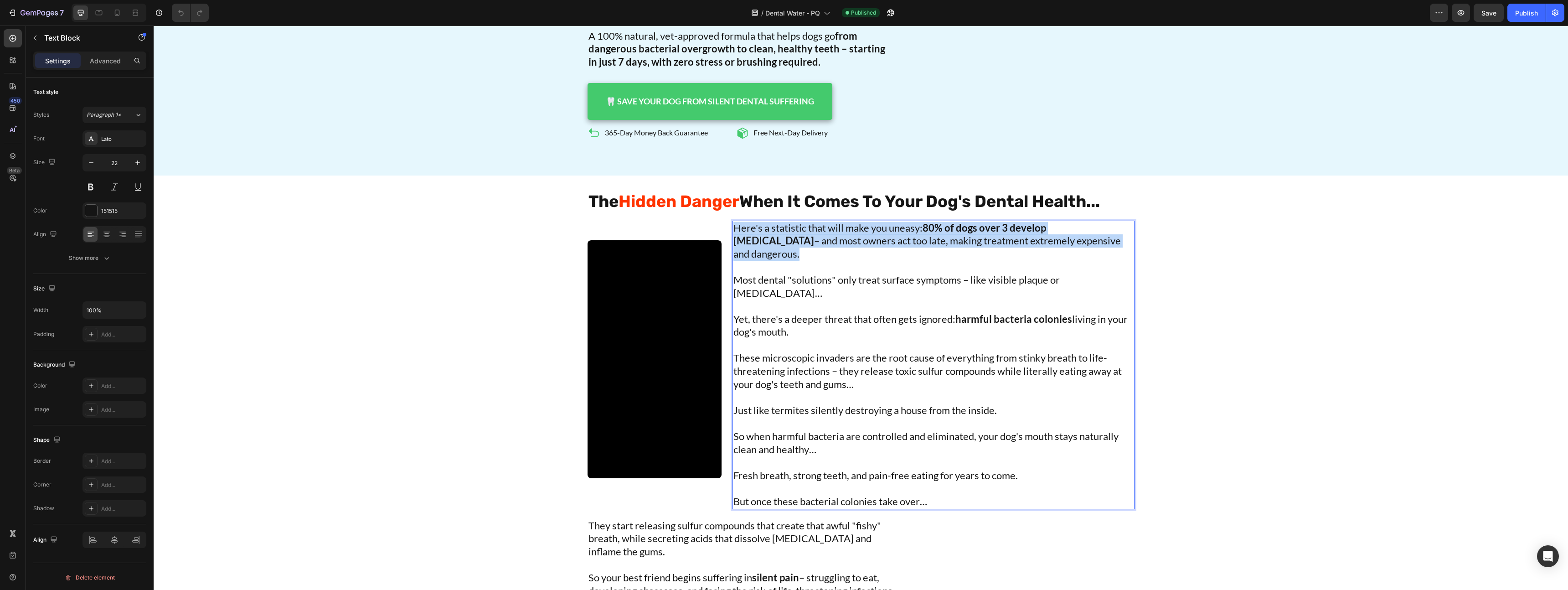
click at [890, 221] on p "Here's a statistic that will make you uneasy: 80% of dogs over 3 develop dental…" at bounding box center [934, 241] width 400 height 39
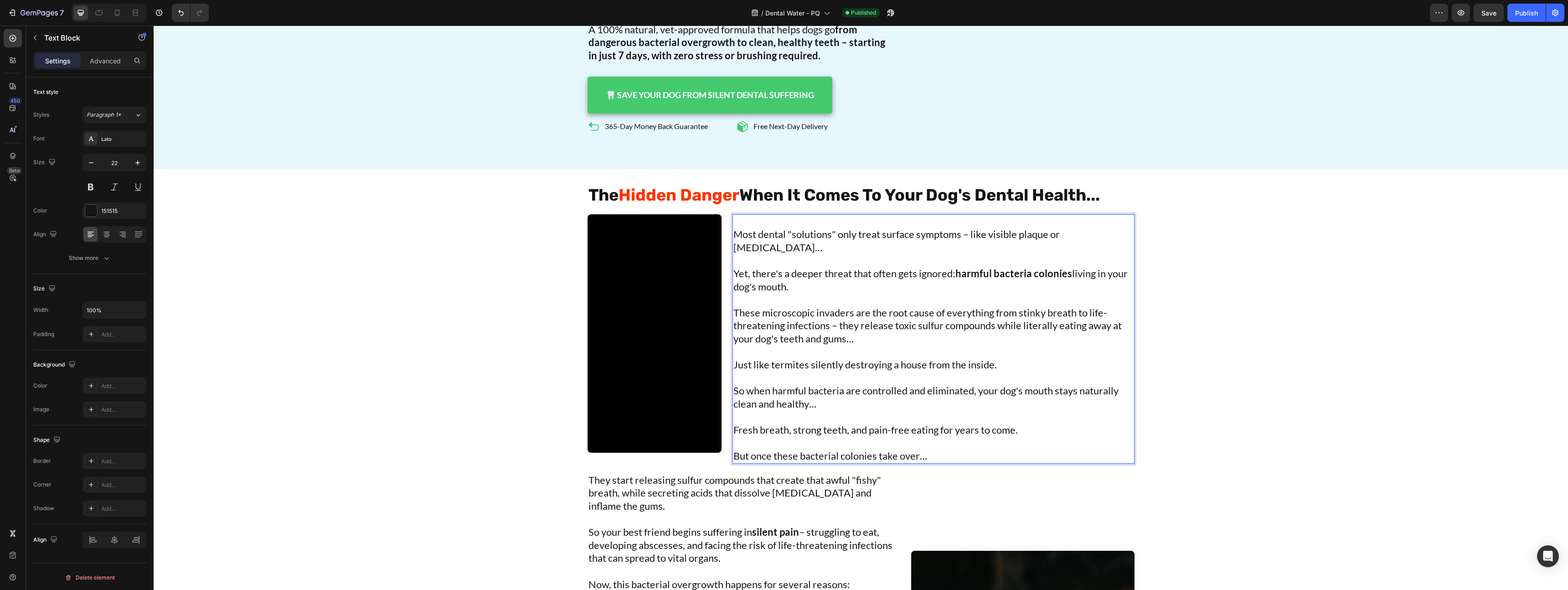
scroll to position [725, 0]
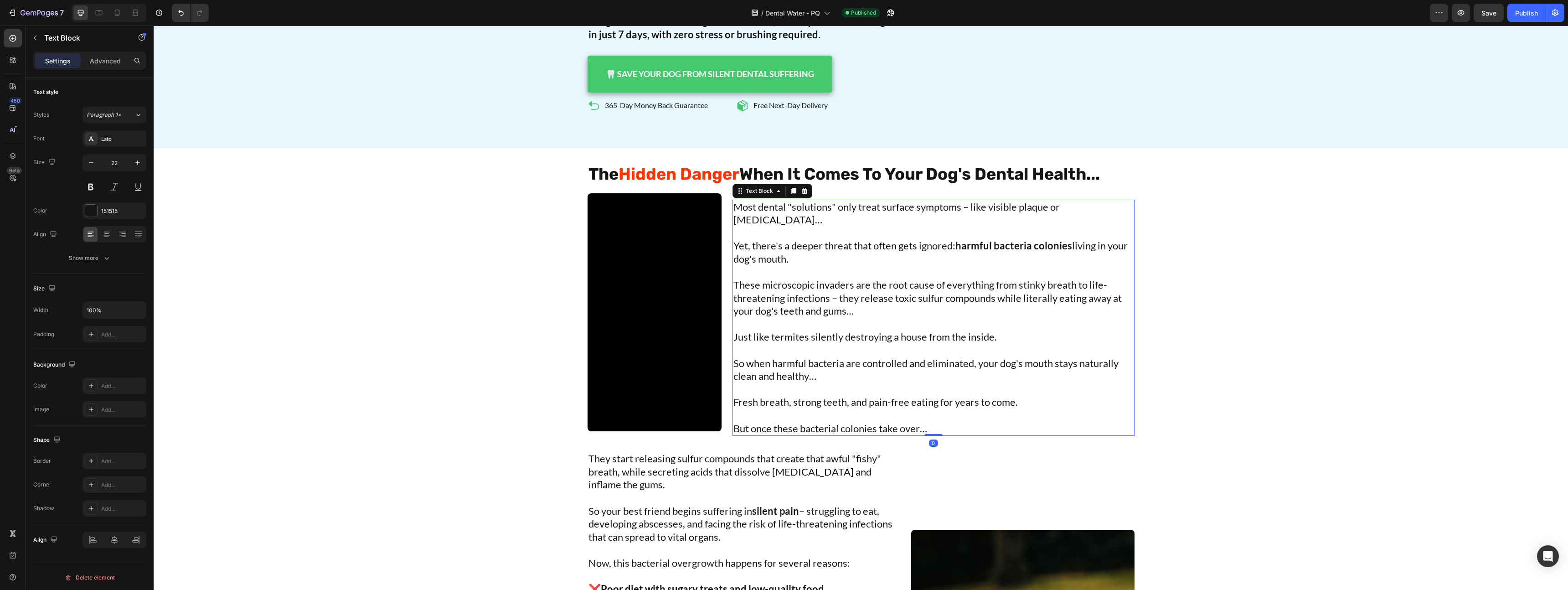
click at [1034, 279] on p "These microscopic invaders are the root cause of everything from stinky breath …" at bounding box center [934, 298] width 400 height 39
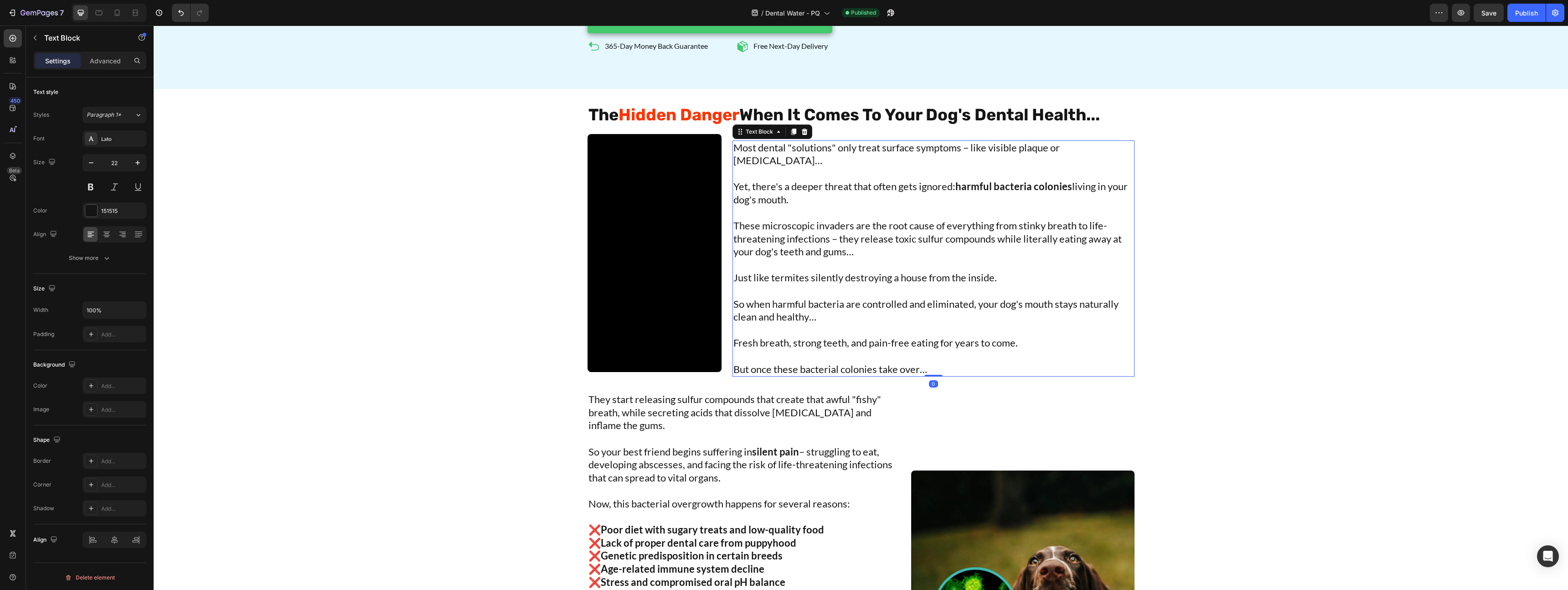
scroll to position [802, 0]
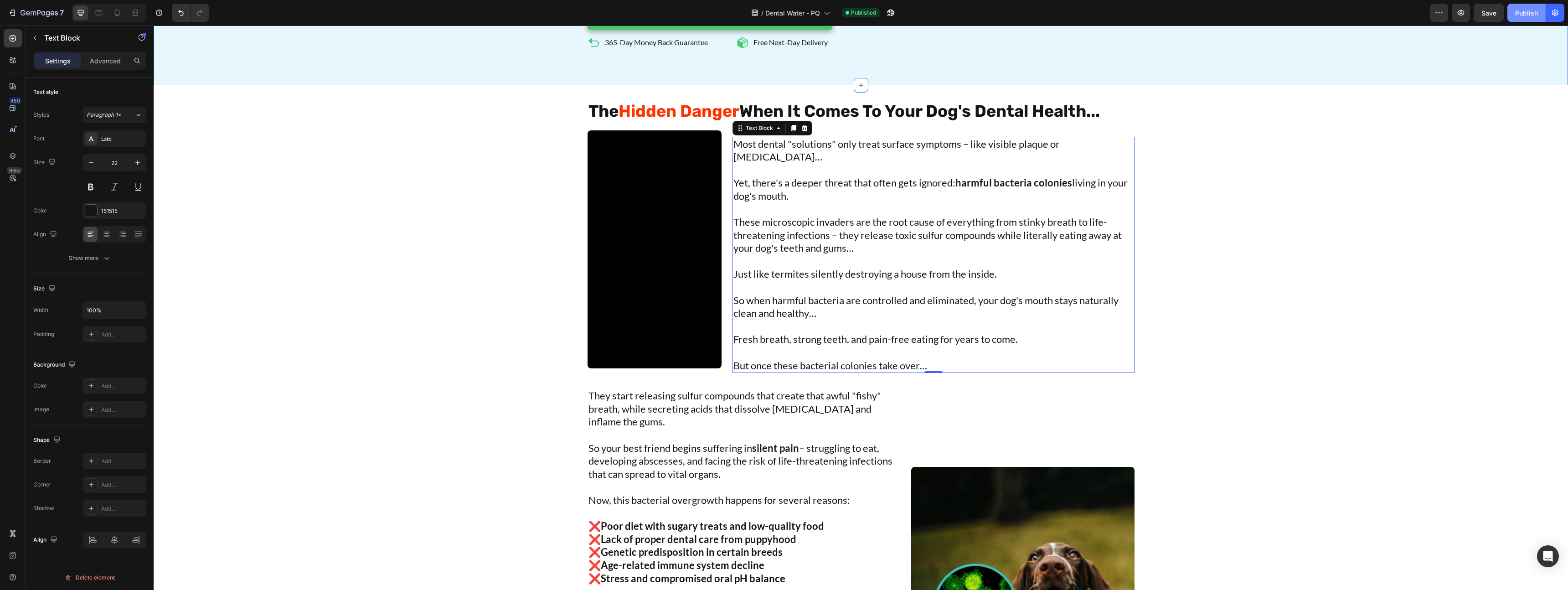
click at [1522, 21] on button "Publish" at bounding box center [1527, 13] width 38 height 18
click at [112, 9] on div at bounding box center [117, 13] width 15 height 15
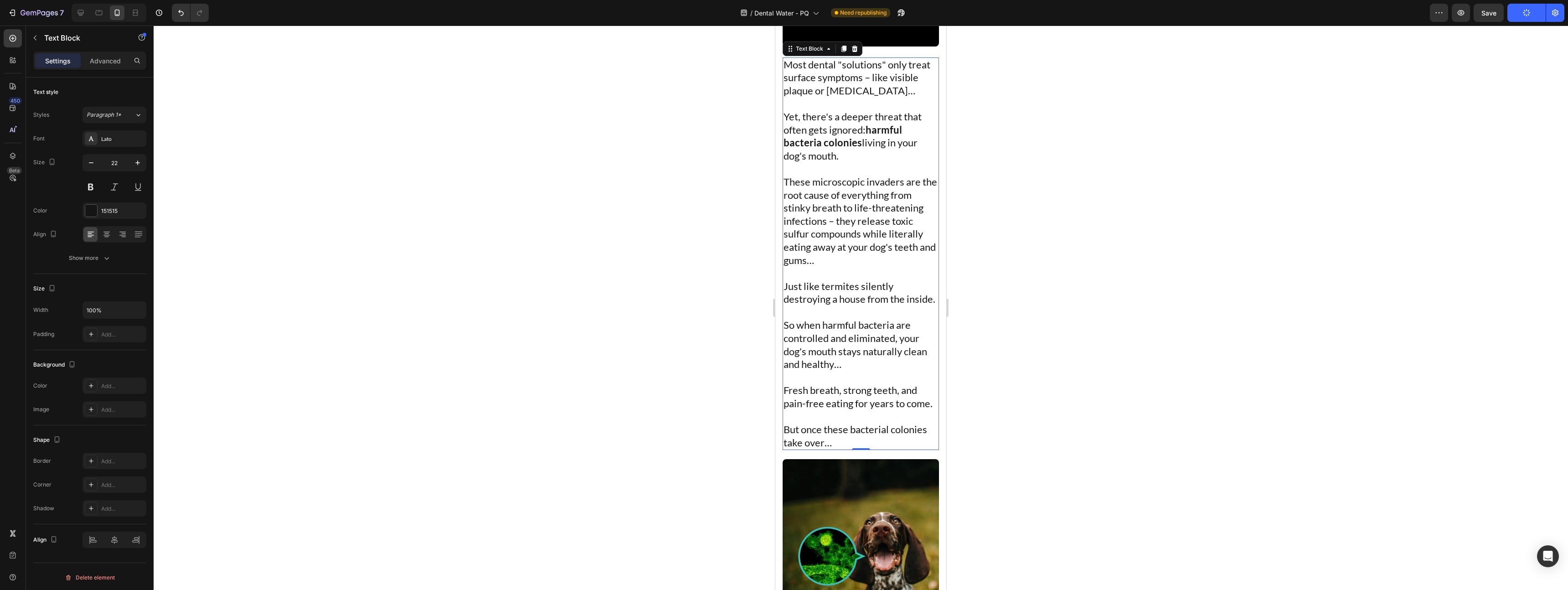
scroll to position [1506, 0]
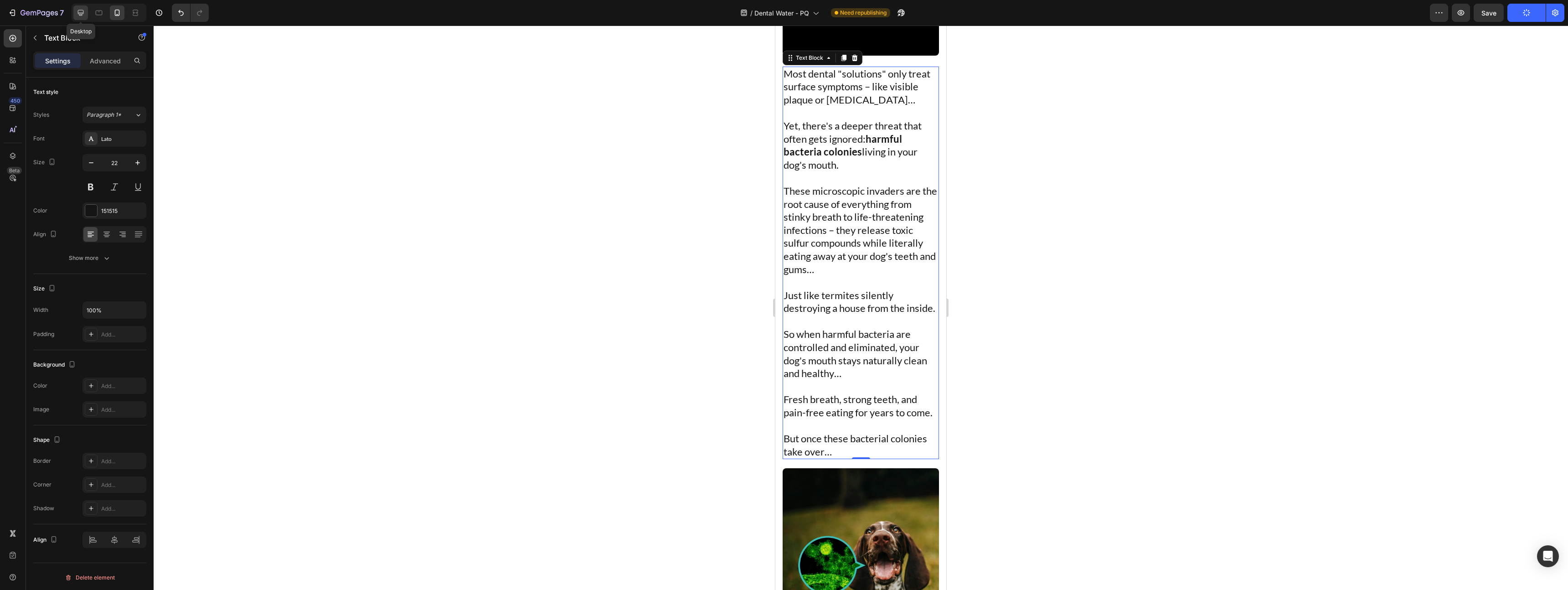
click at [76, 15] on icon at bounding box center [81, 13] width 9 height 9
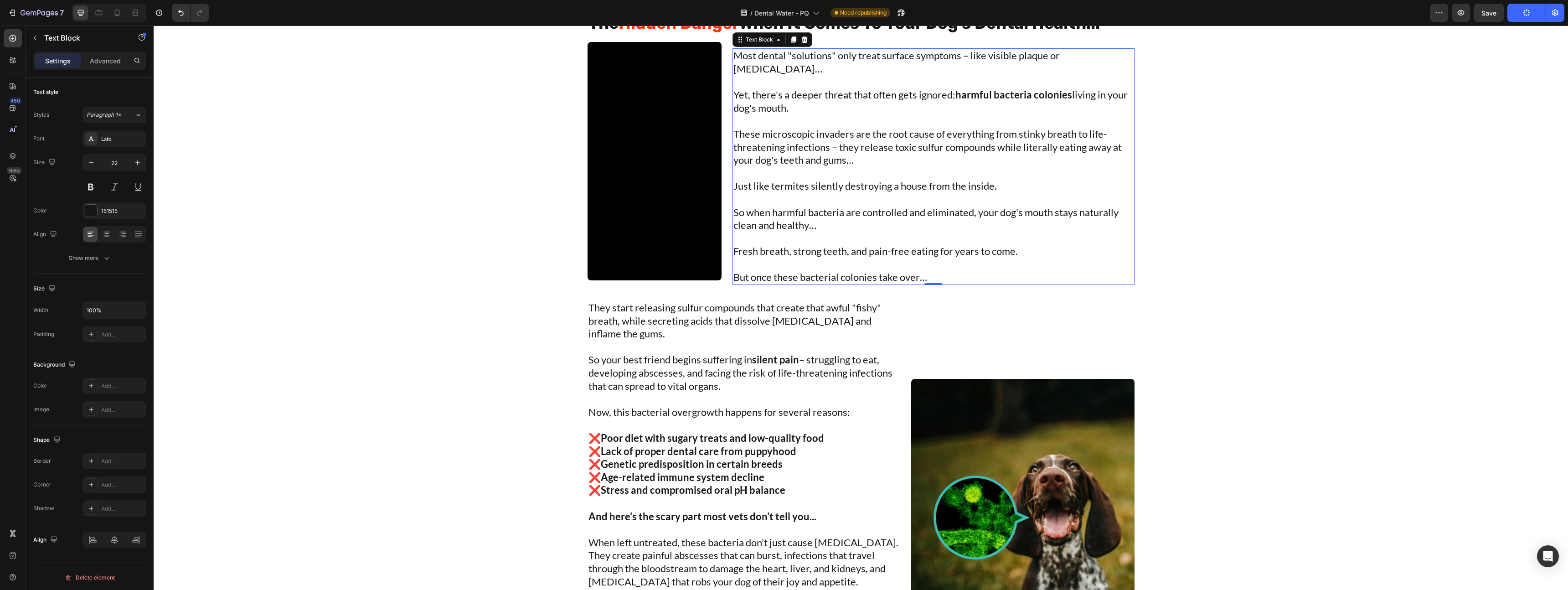
scroll to position [1210, 0]
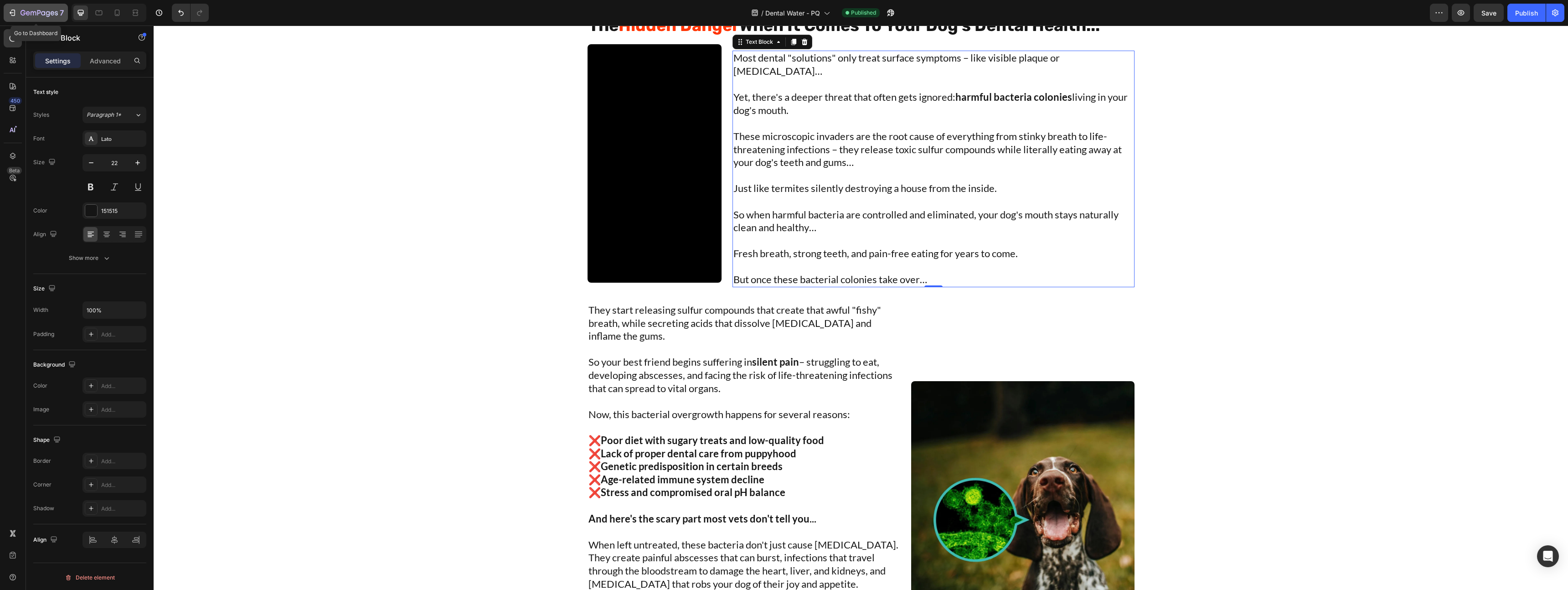
click at [17, 18] on button "7" at bounding box center [35, 13] width 64 height 18
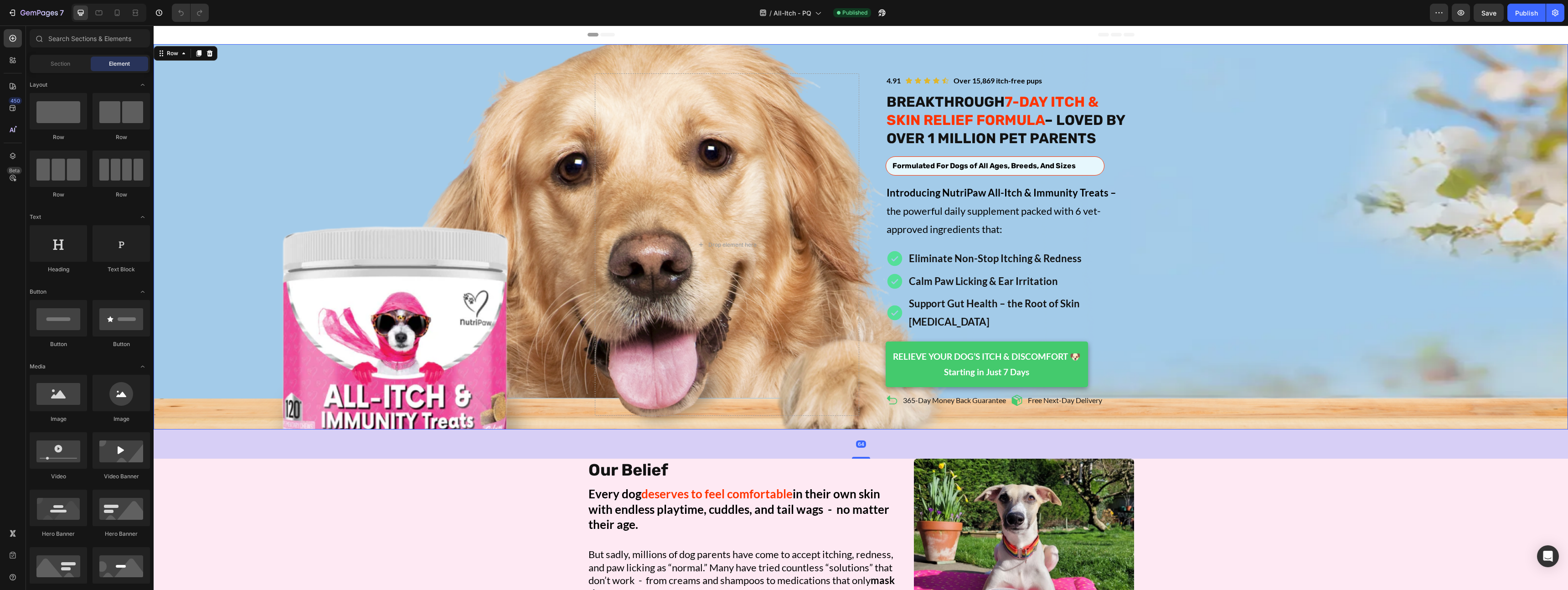
click at [276, 335] on div "Image Icon Icon Icon Icon Icon Icon List Over 15,869 itch-free pups Text Block …" at bounding box center [861, 245] width 1414 height 343
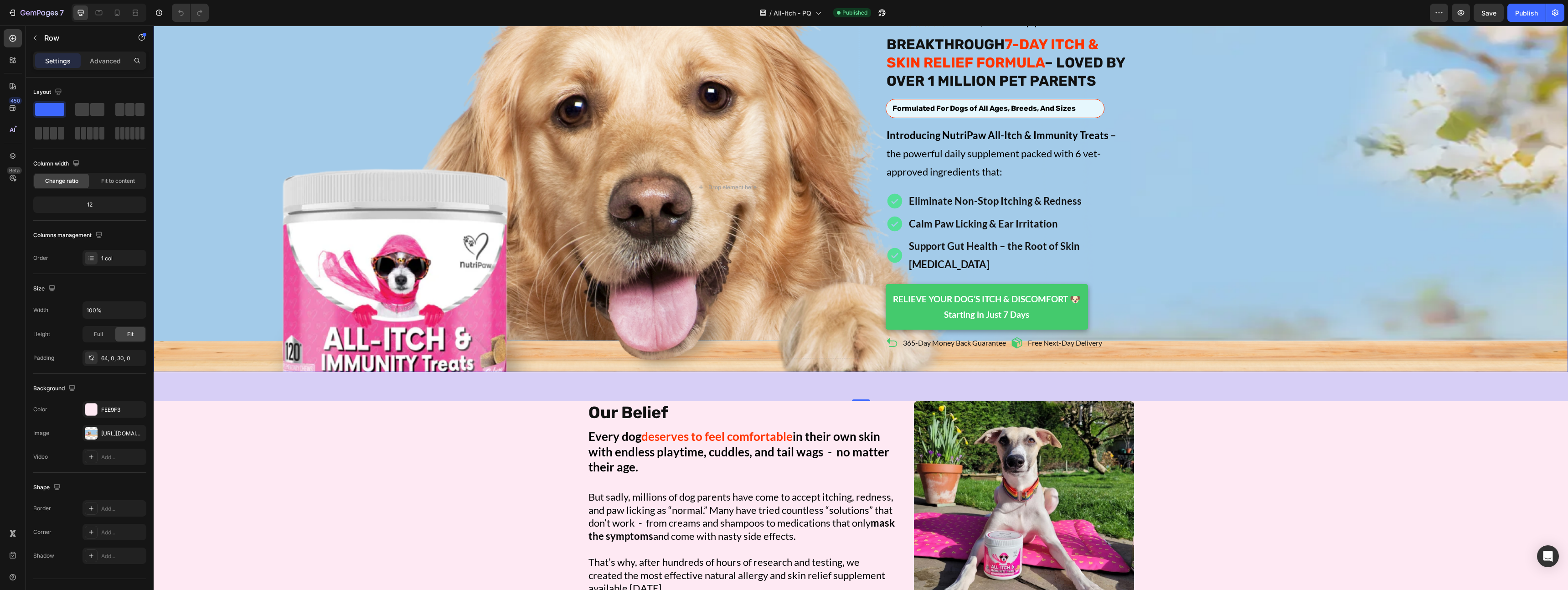
scroll to position [12, 0]
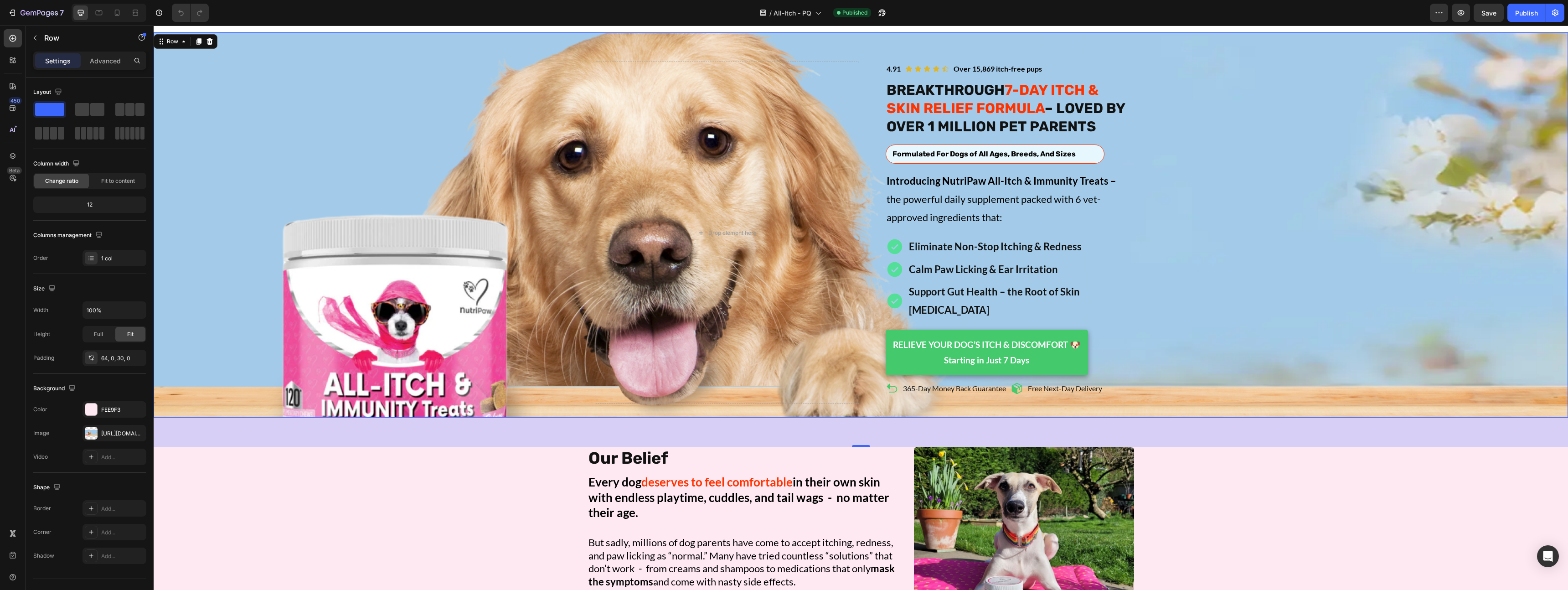
click at [515, 263] on div "Image Icon Icon Icon Icon Icon Icon List Over 15,869 itch-free pups Text Block …" at bounding box center [861, 233] width 1414 height 343
click at [181, 39] on icon at bounding box center [184, 41] width 7 height 7
click at [227, 116] on div "Image Icon Icon Icon Icon Icon Icon List Over 15,869 itch-free pups Text Block …" at bounding box center [861, 233] width 1414 height 343
click at [173, 57] on div "Section" at bounding box center [170, 58] width 24 height 5
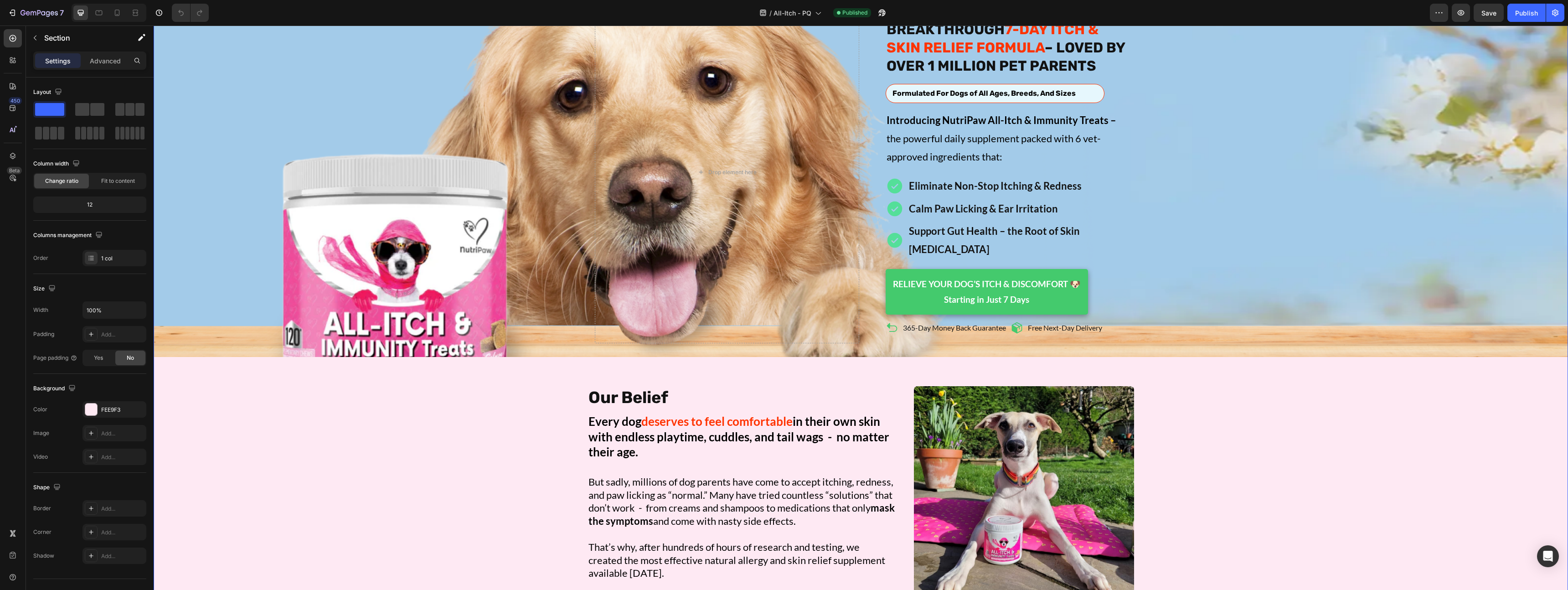
scroll to position [0, 0]
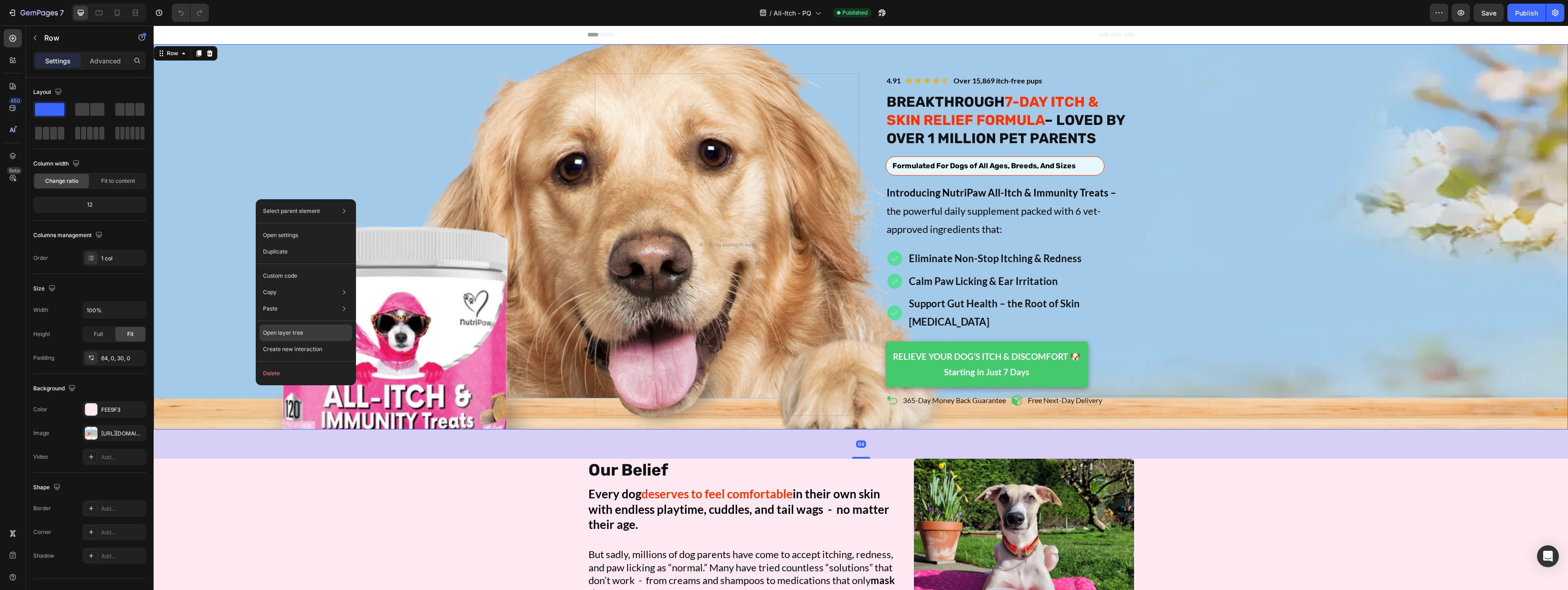
click at [304, 335] on div "Open layer tree" at bounding box center [306, 333] width 93 height 16
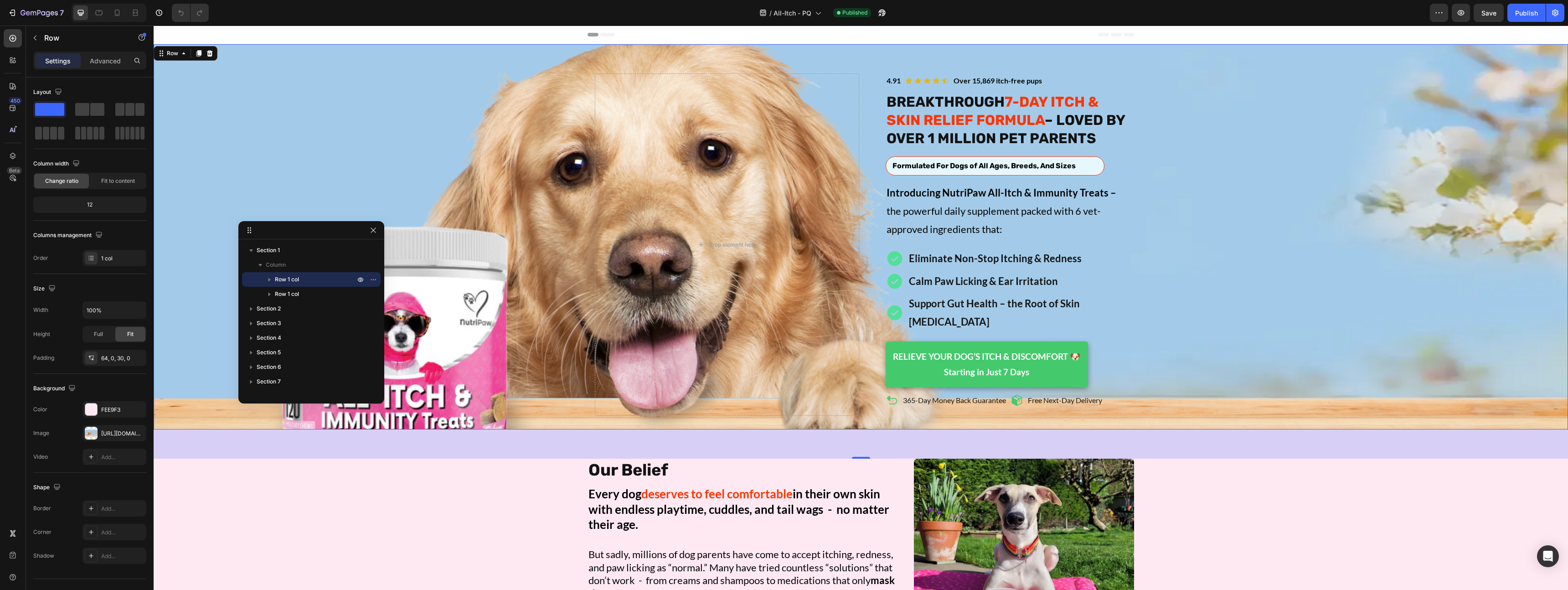
click at [261, 430] on div "64" at bounding box center [861, 444] width 1414 height 29
click at [223, 367] on div "Image Icon Icon Icon Icon Icon Icon List Over 15,869 itch-free pups Text Block …" at bounding box center [861, 245] width 1414 height 343
click at [372, 235] on button "button" at bounding box center [373, 230] width 11 height 11
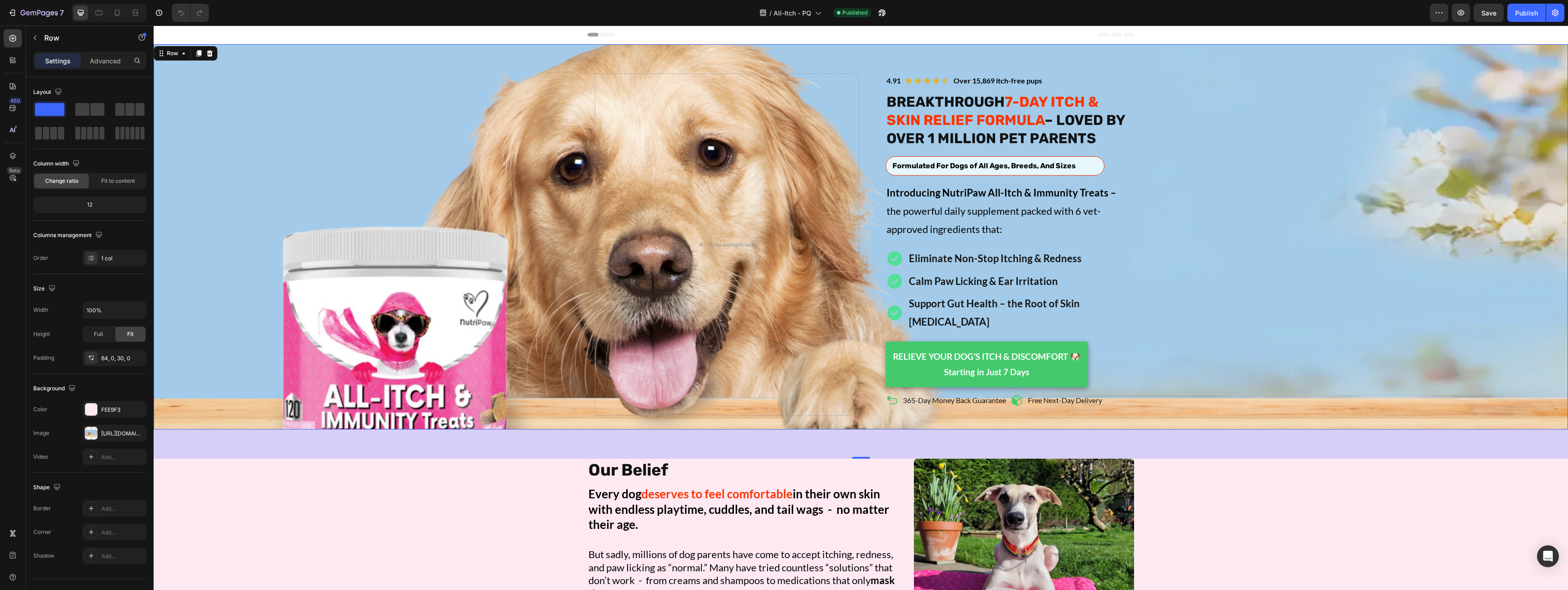
click at [232, 246] on div "Image Icon Icon Icon Icon Icon Icon List Over 15,869 itch-free pups Text Block …" at bounding box center [861, 245] width 1414 height 343
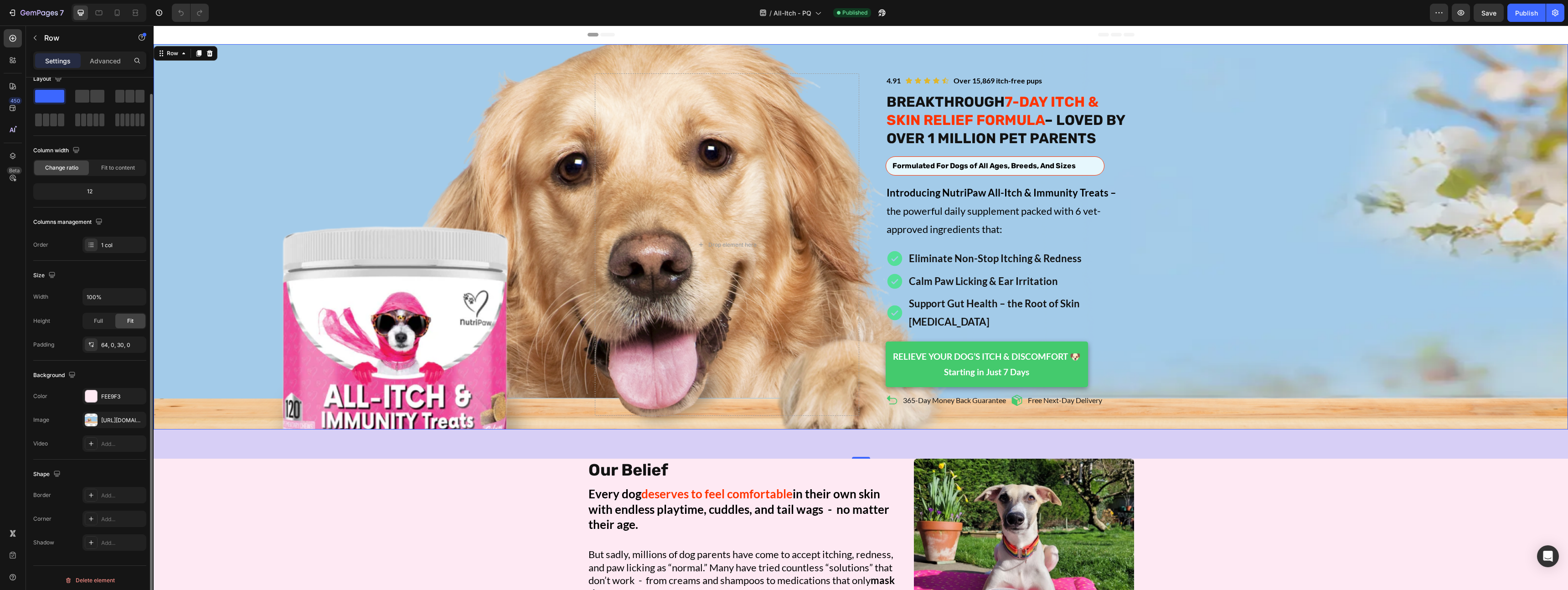
scroll to position [18, 0]
click at [105, 65] on p "Advanced" at bounding box center [105, 60] width 31 height 10
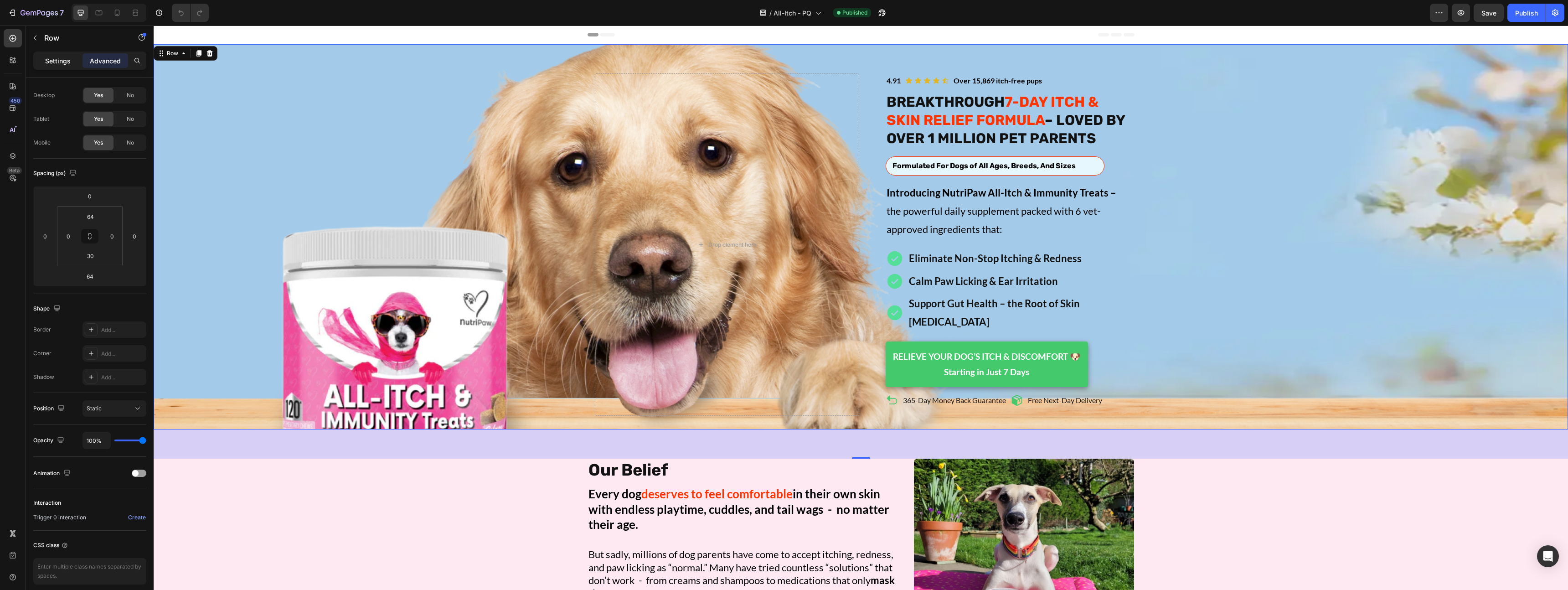
click at [68, 62] on p "Settings" at bounding box center [57, 60] width 26 height 10
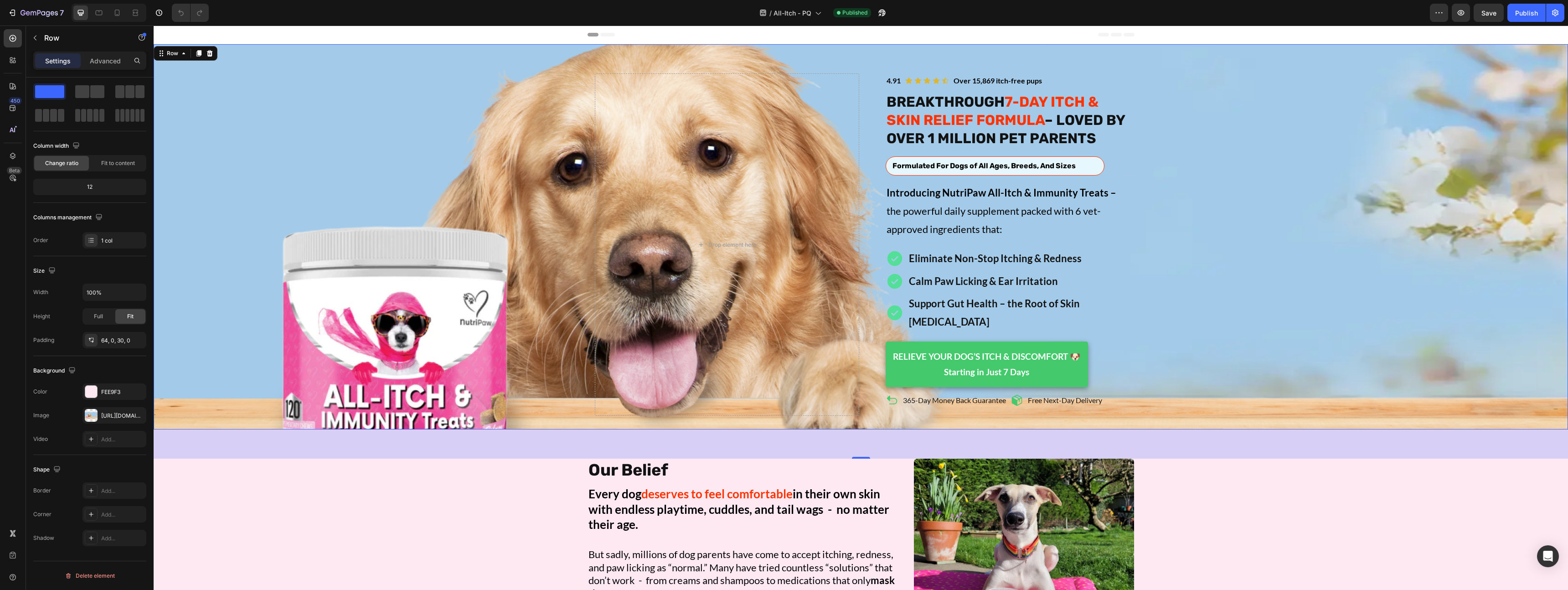
click at [331, 171] on div "Image Icon Icon Icon Icon Icon Icon List Over 15,869 itch-free pups Text Block …" at bounding box center [861, 245] width 1414 height 343
click at [103, 60] on p "Advanced" at bounding box center [105, 60] width 31 height 10
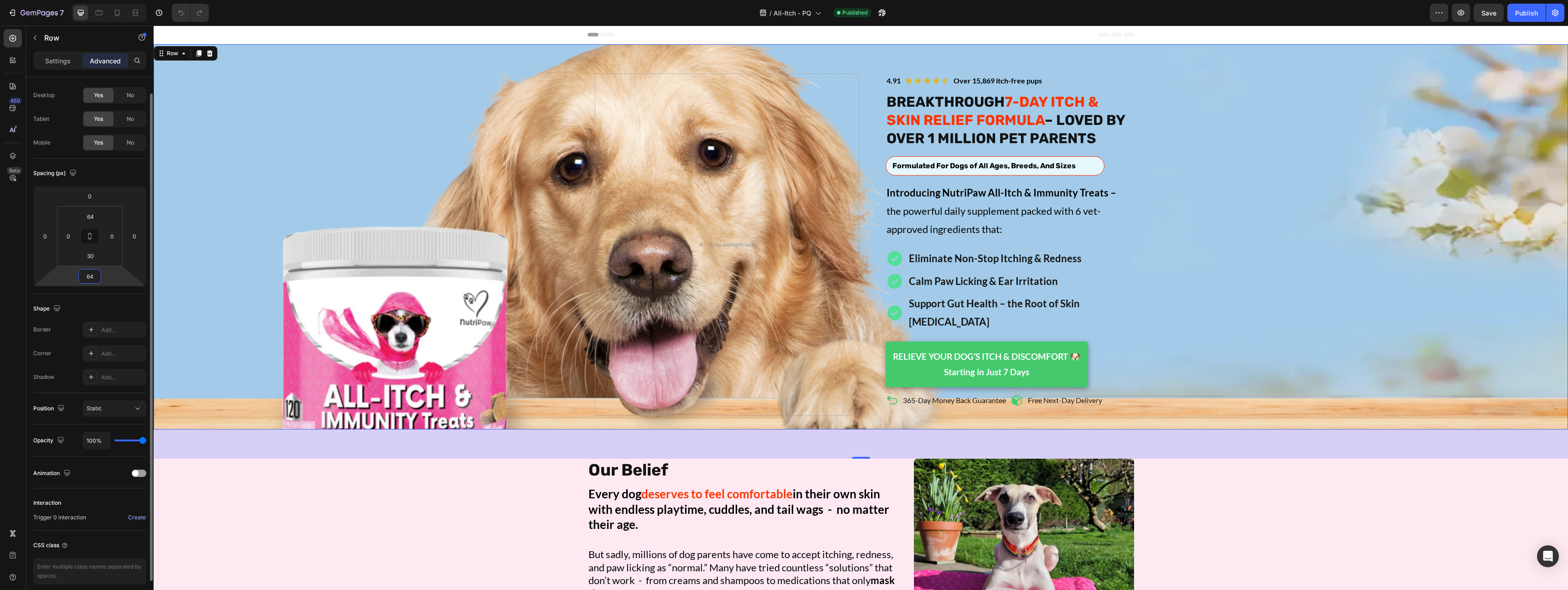
click at [88, 276] on input "64" at bounding box center [90, 276] width 18 height 14
click at [303, 269] on div "Image Icon Icon Icon Icon Icon Icon List Over 15,869 itch-free pups Text Block …" at bounding box center [861, 245] width 1414 height 343
type input "64"
click at [133, 408] on icon at bounding box center [137, 408] width 9 height 9
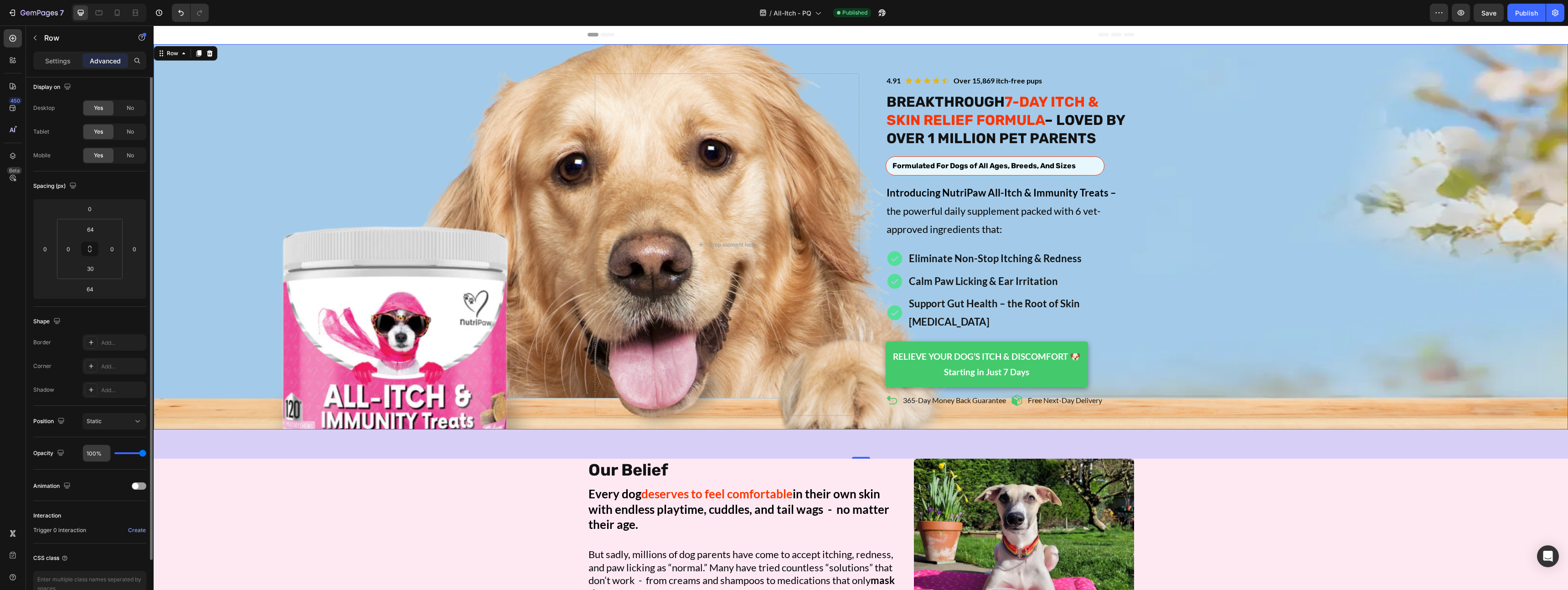
scroll to position [0, 0]
click at [37, 35] on icon "button" at bounding box center [35, 38] width 7 height 7
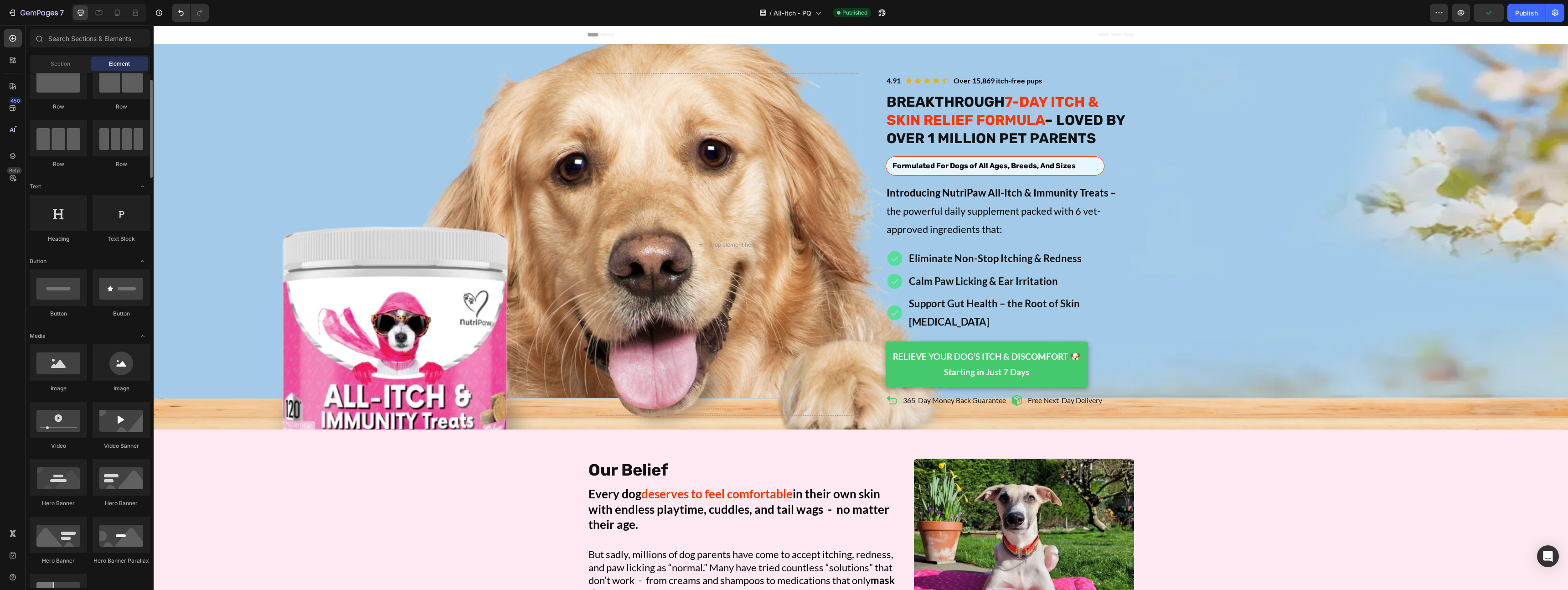
scroll to position [32, 0]
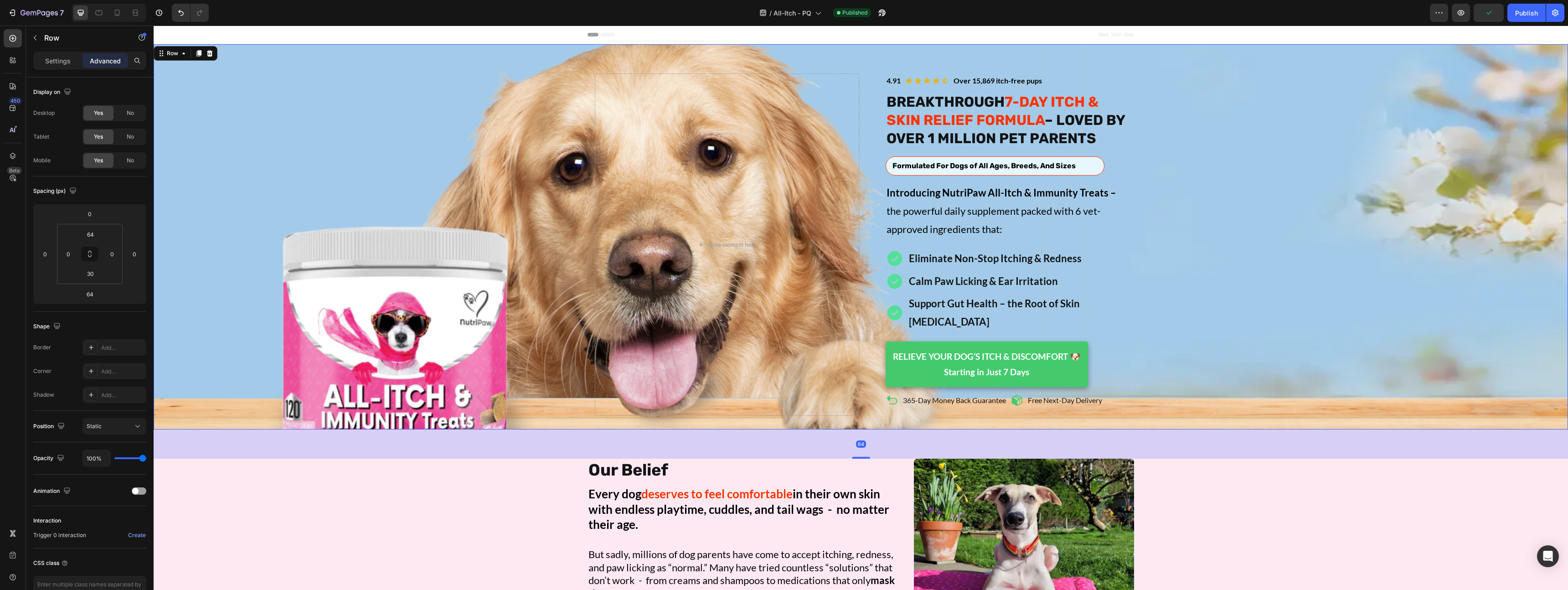
click at [218, 174] on div "Image Icon Icon Icon Icon Icon Icon List Over 15,869 itch-free pups Text Block …" at bounding box center [861, 245] width 1414 height 343
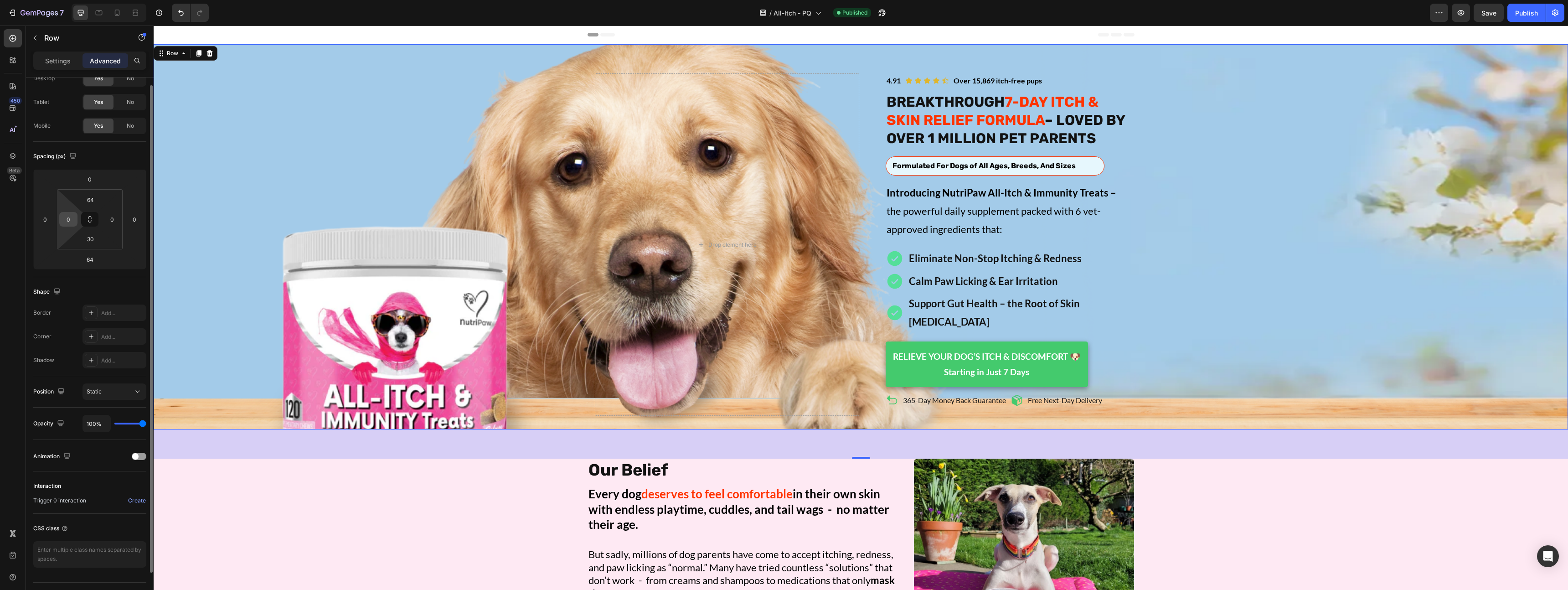
scroll to position [0, 0]
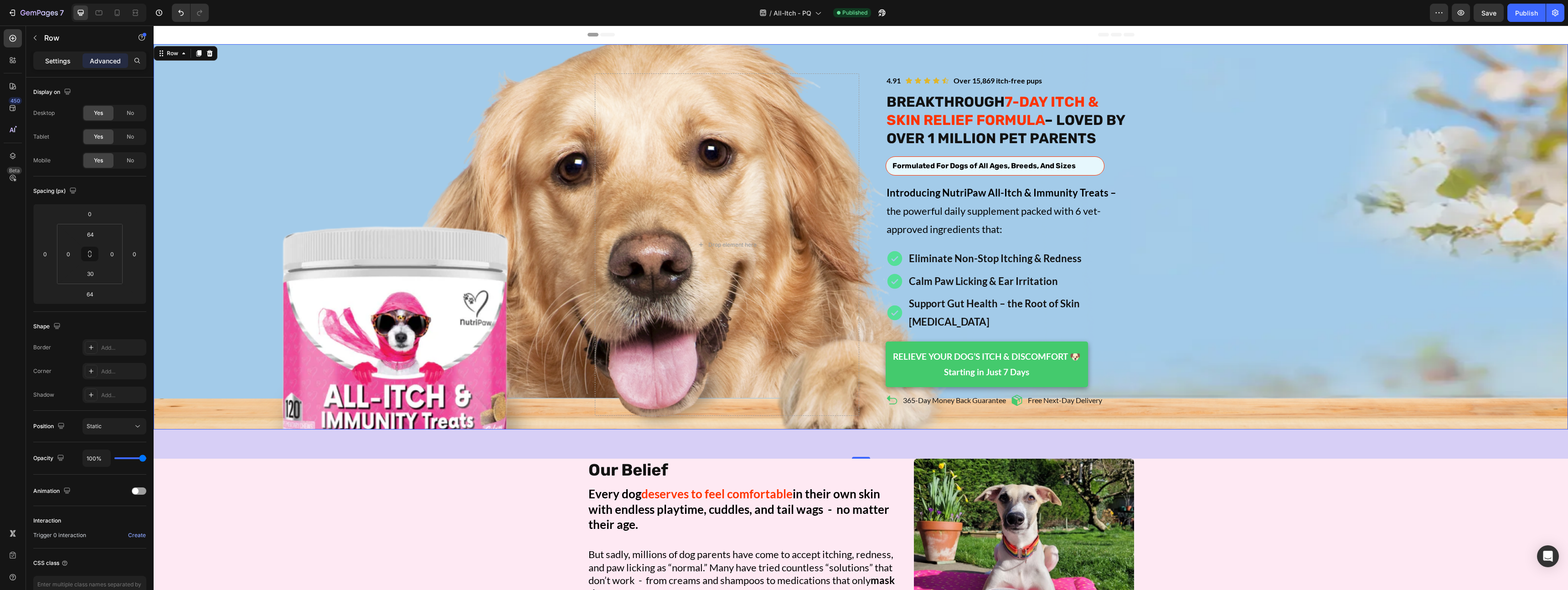
click at [51, 65] on p "Settings" at bounding box center [57, 60] width 26 height 10
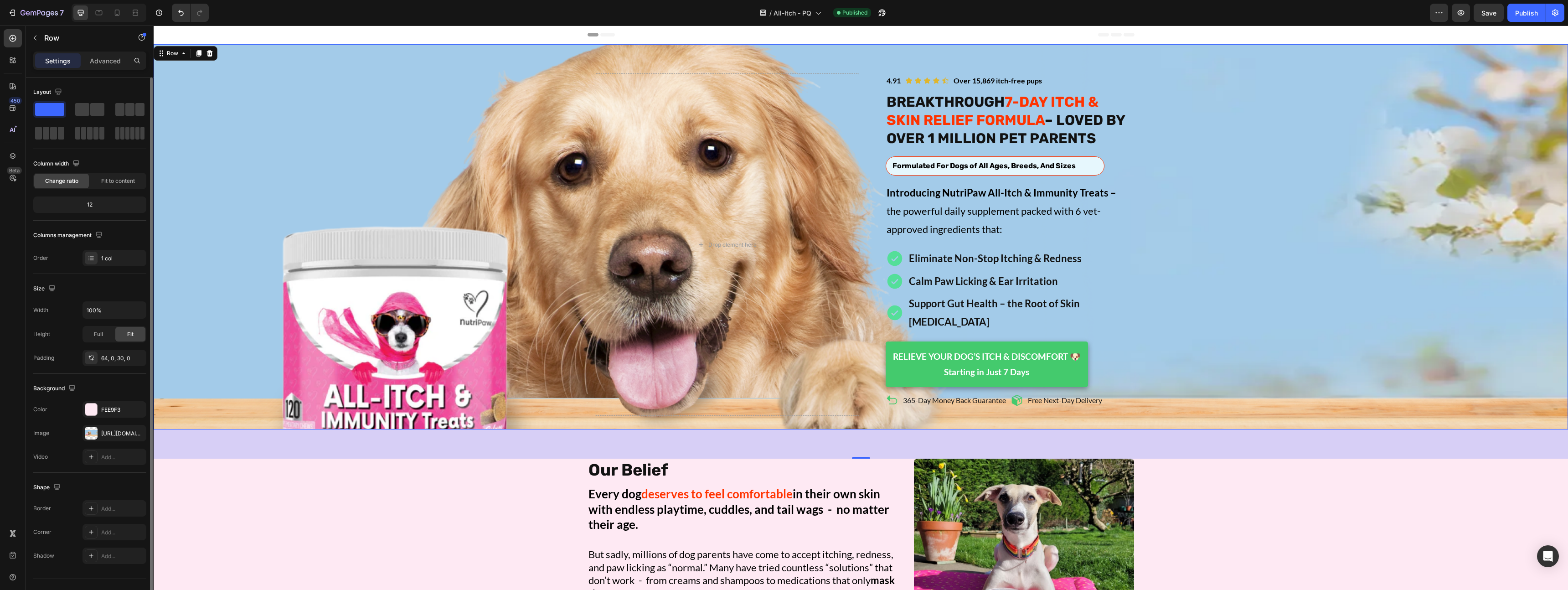
scroll to position [18, 0]
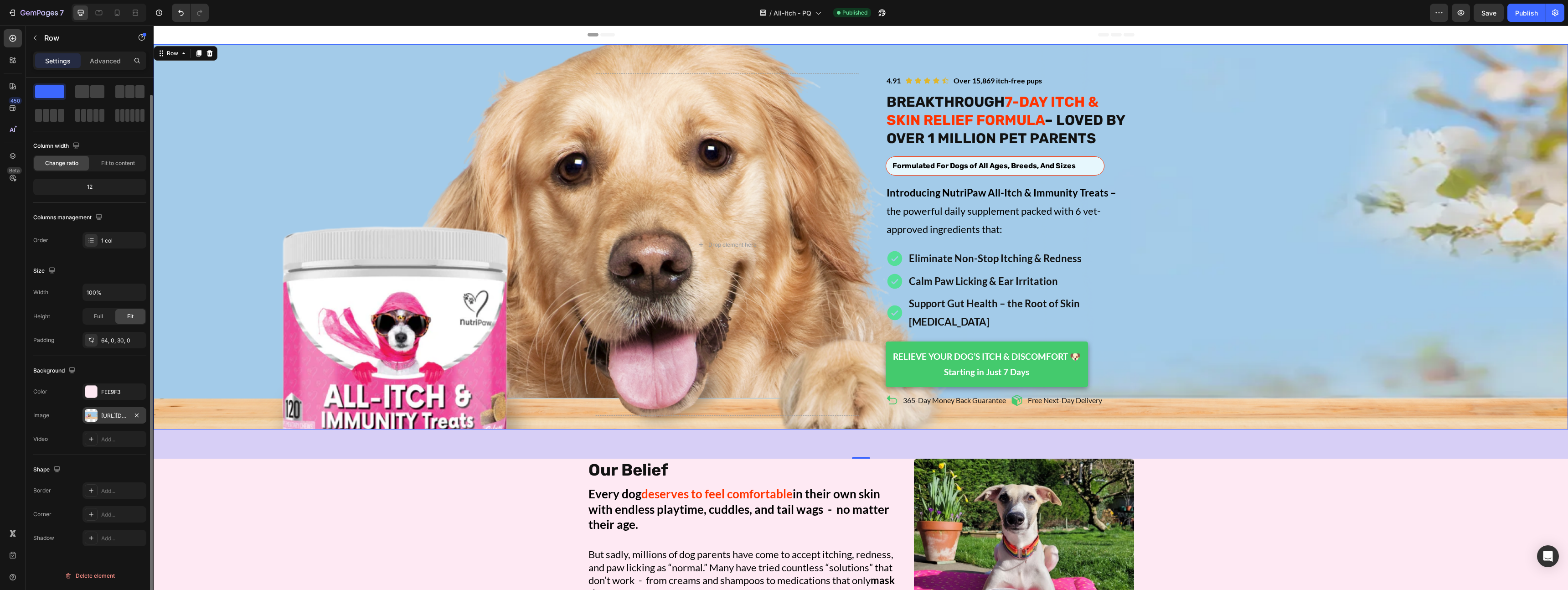
click at [107, 415] on div "[URL][DOMAIN_NAME]" at bounding box center [115, 416] width 26 height 8
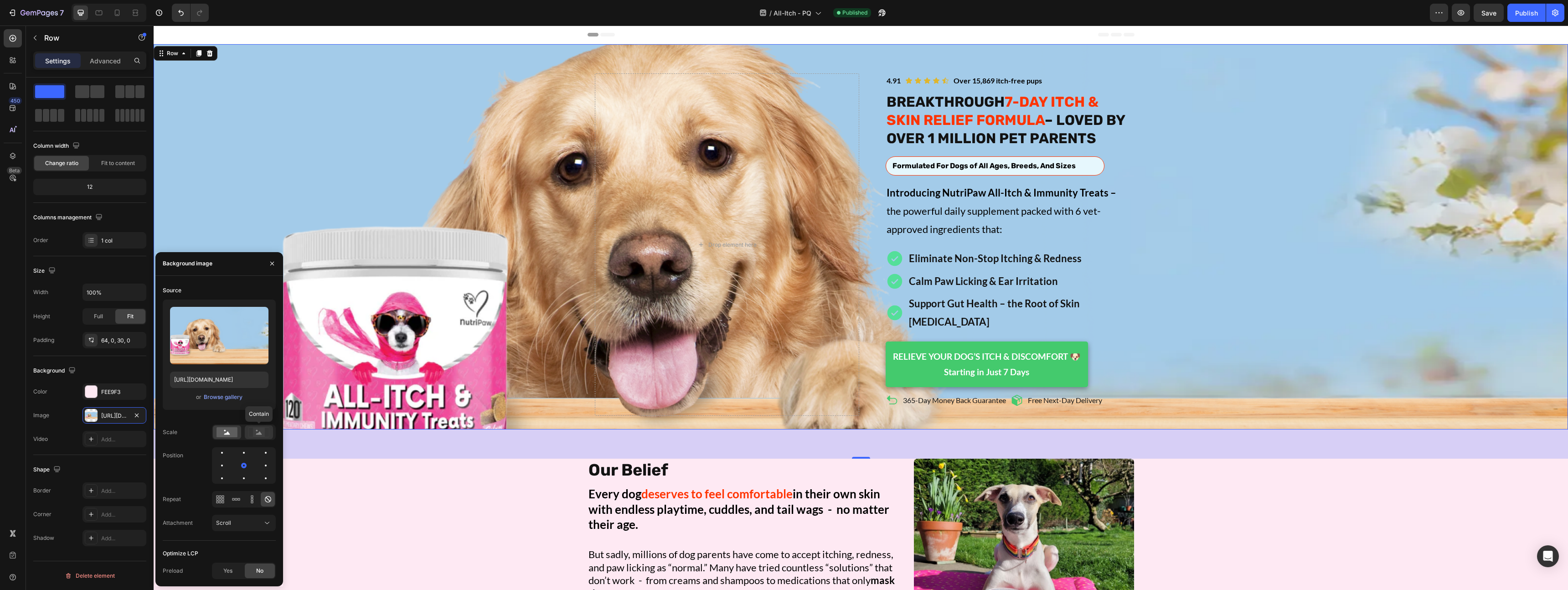
click at [255, 430] on rect at bounding box center [259, 433] width 12 height 9
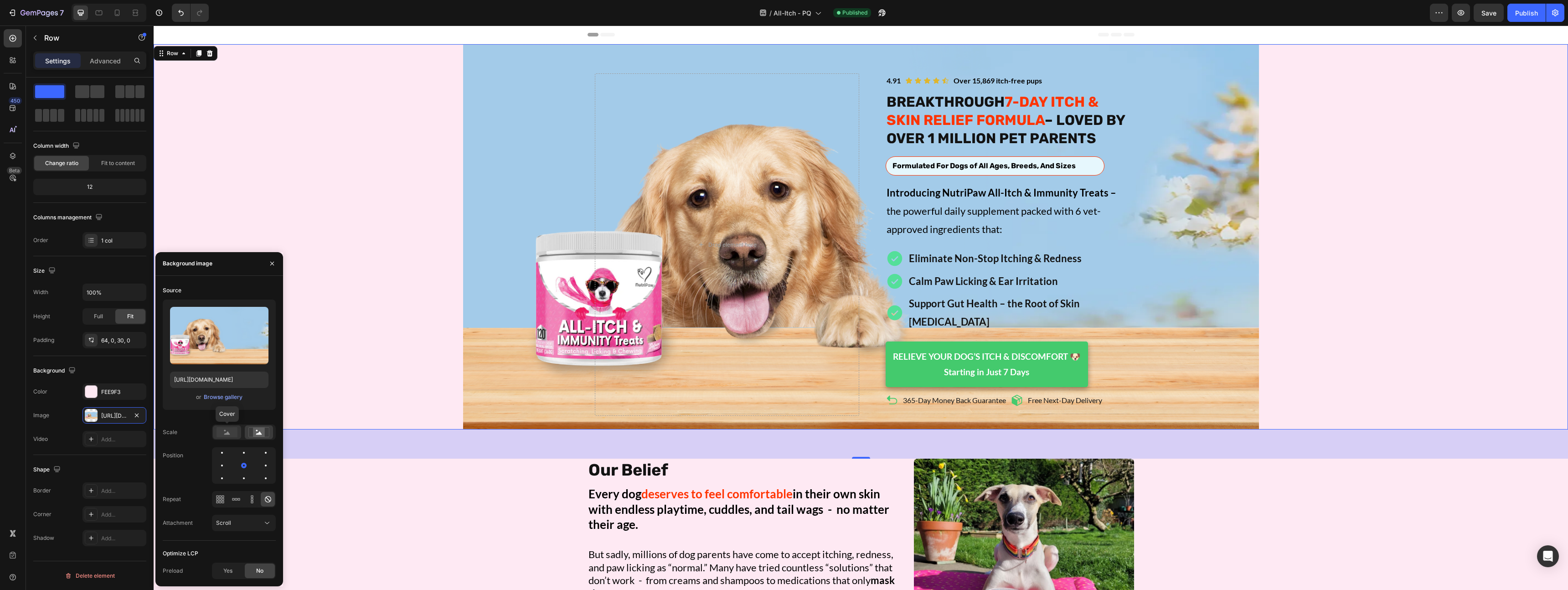
click at [232, 436] on rect at bounding box center [227, 433] width 21 height 10
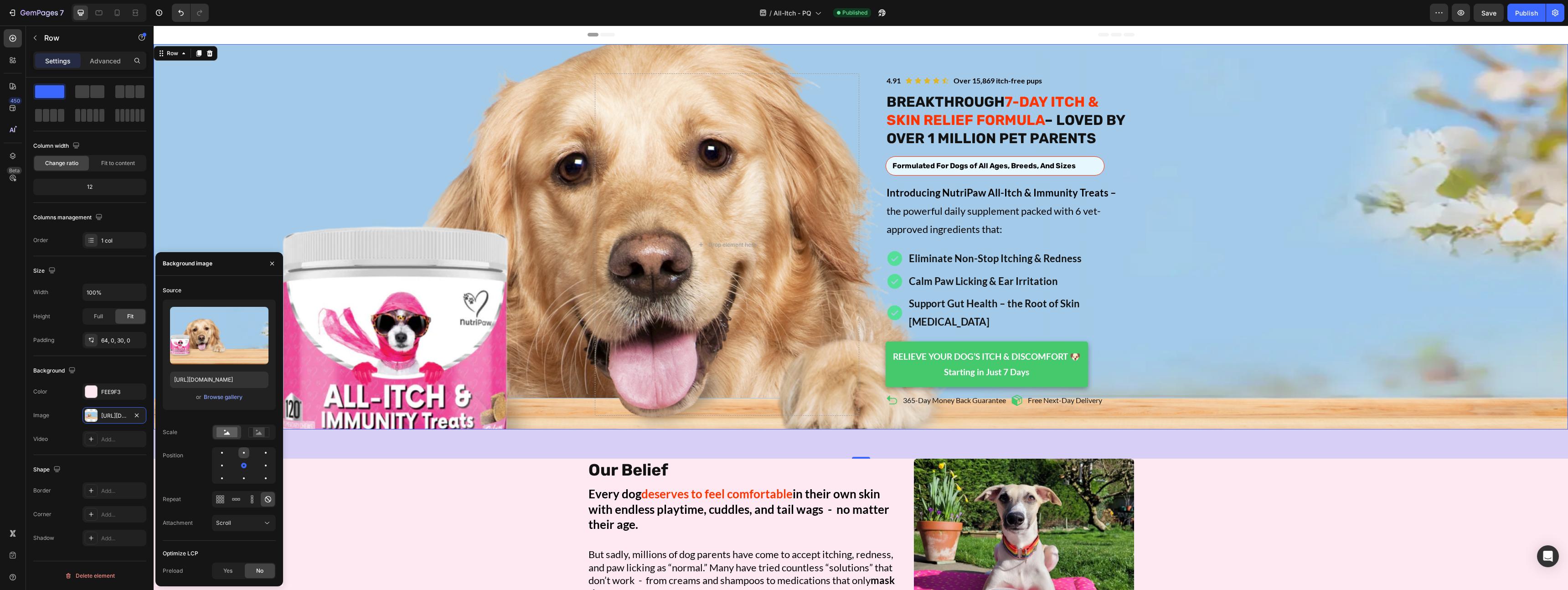
click at [260, 455] on div at bounding box center [265, 452] width 11 height 11
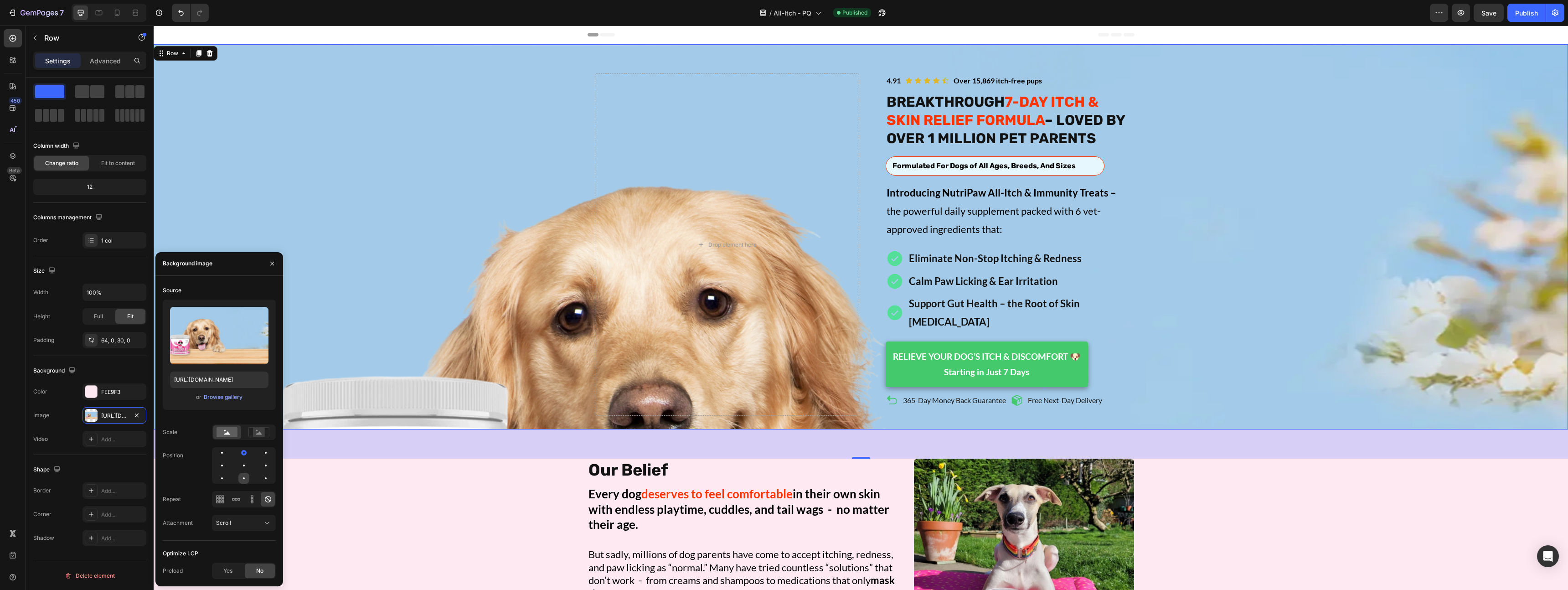
click at [260, 480] on div at bounding box center [265, 478] width 11 height 11
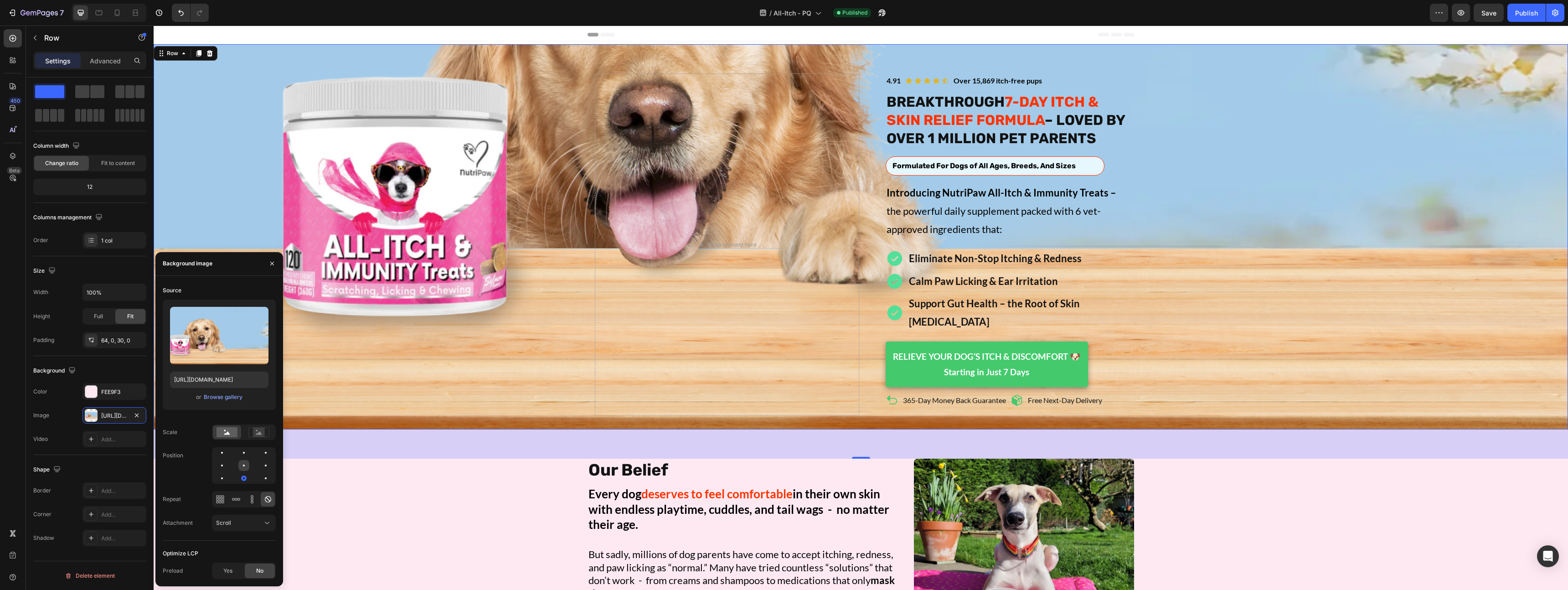
click at [260, 468] on div at bounding box center [265, 466] width 11 height 11
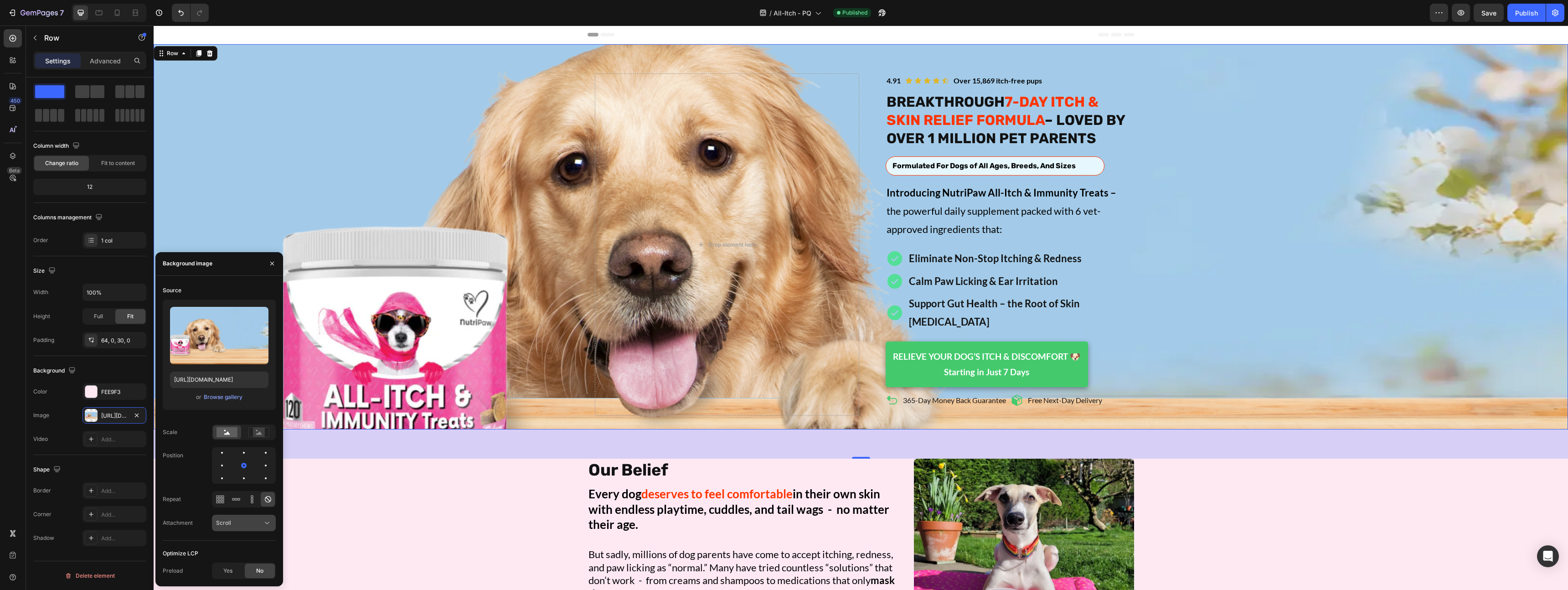
click at [246, 523] on div "Scroll" at bounding box center [239, 523] width 46 height 8
click at [239, 492] on div "Fixed" at bounding box center [235, 501] width 75 height 18
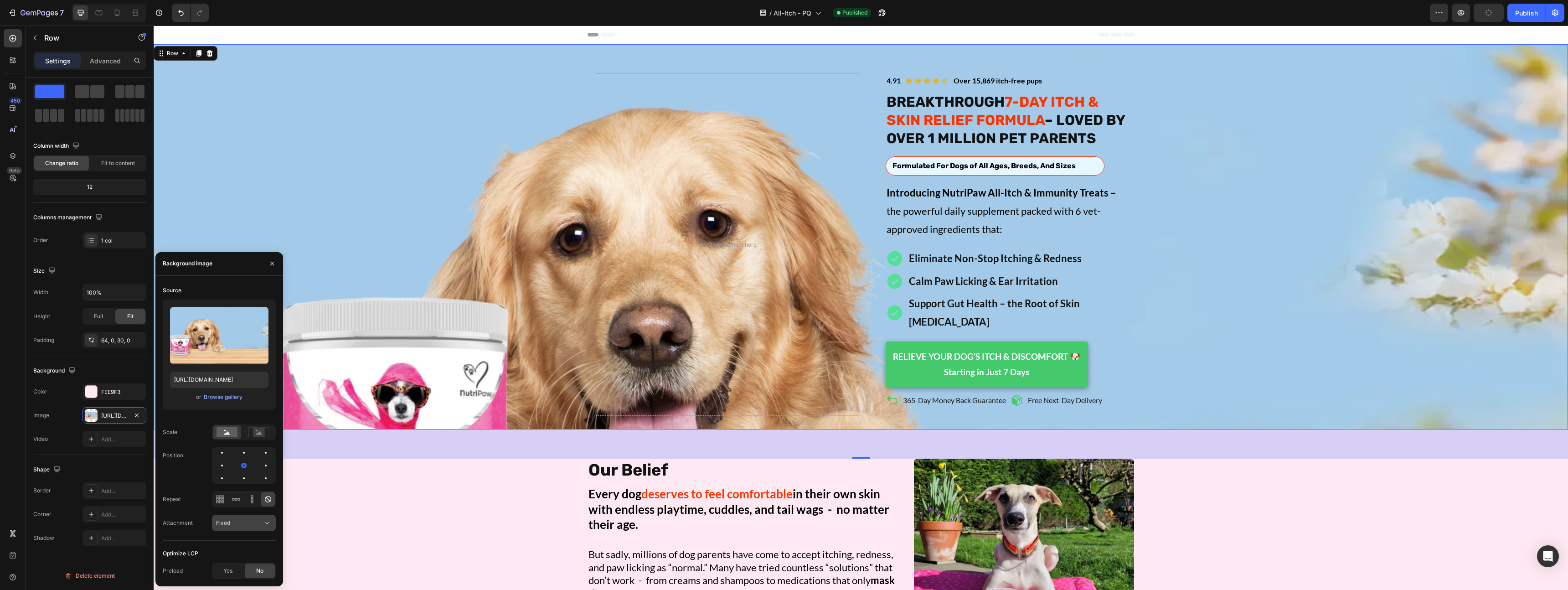
click at [248, 525] on div "Fixed" at bounding box center [239, 523] width 46 height 8
click at [235, 502] on p "Local" at bounding box center [242, 500] width 52 height 8
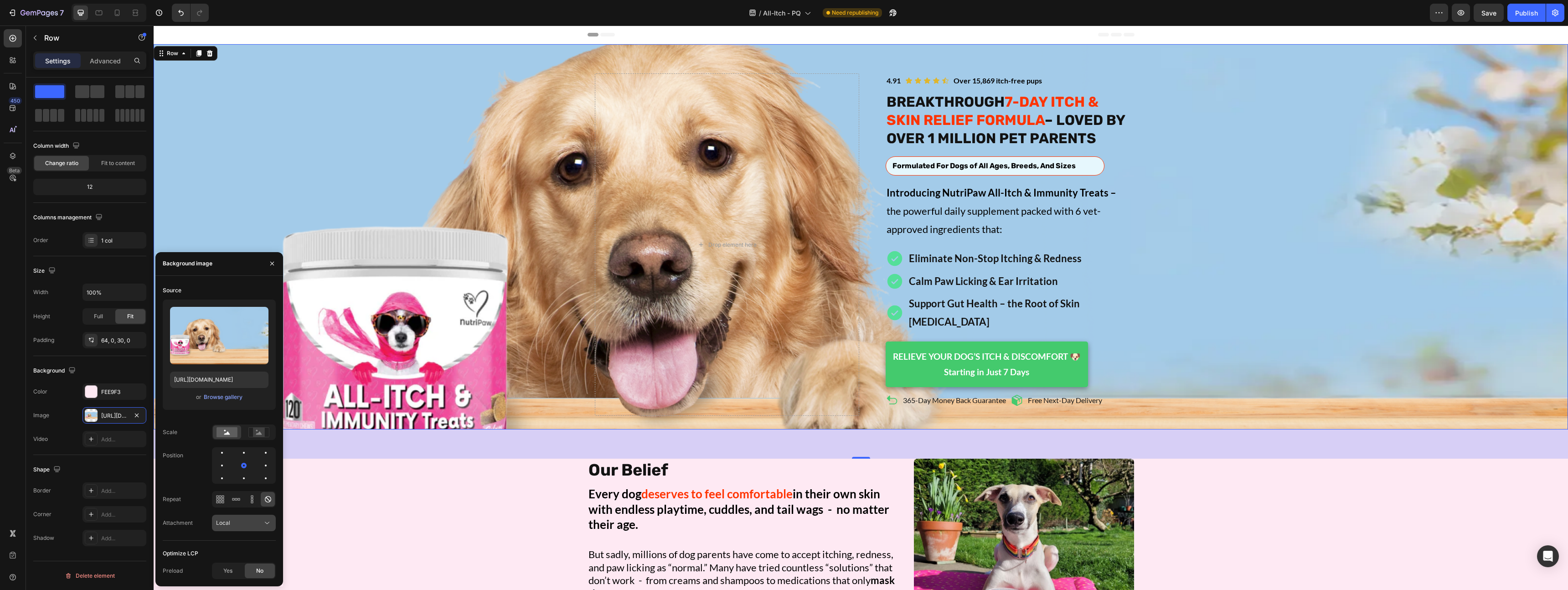
click at [238, 524] on div "Local" at bounding box center [239, 523] width 46 height 8
click at [237, 491] on div "Fixed" at bounding box center [235, 484] width 75 height 18
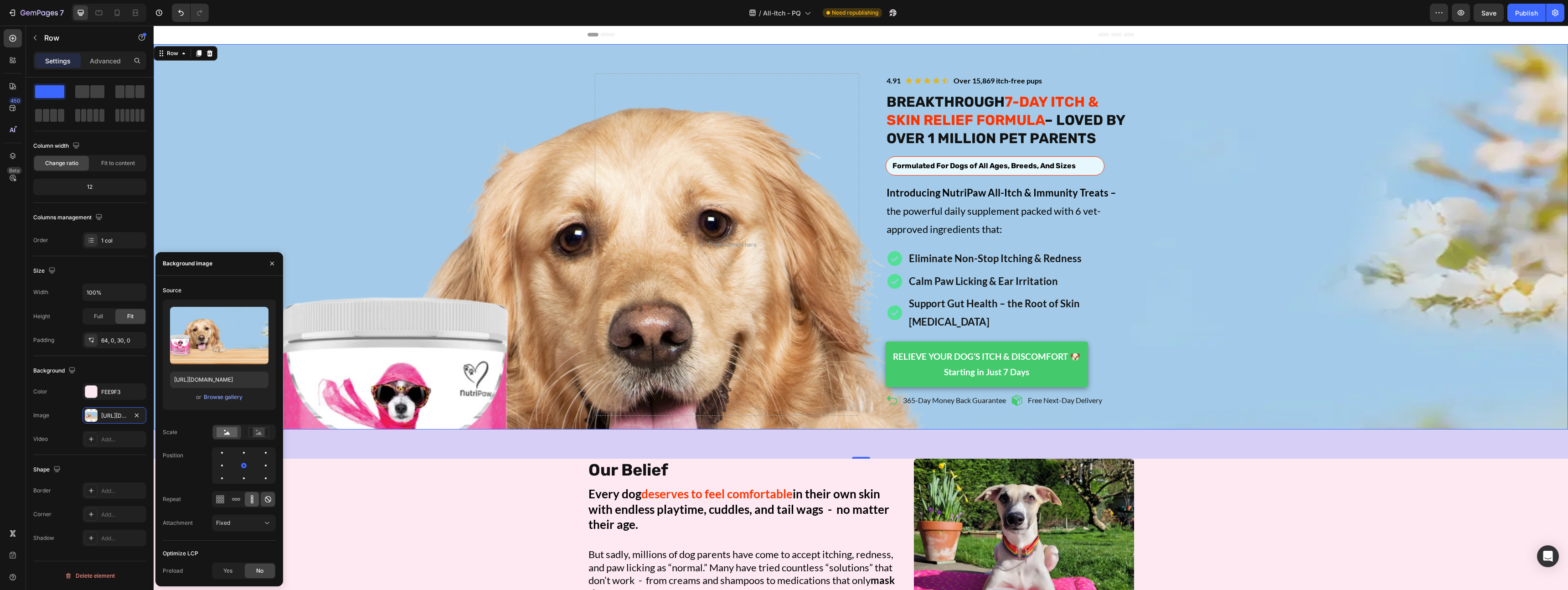
click at [251, 500] on icon at bounding box center [252, 500] width 9 height 9
click at [240, 500] on div at bounding box center [235, 500] width 14 height 15
click at [223, 500] on icon at bounding box center [220, 500] width 9 height 9
click at [243, 500] on div at bounding box center [243, 500] width 64 height 16
click at [265, 500] on icon at bounding box center [268, 500] width 7 height 7
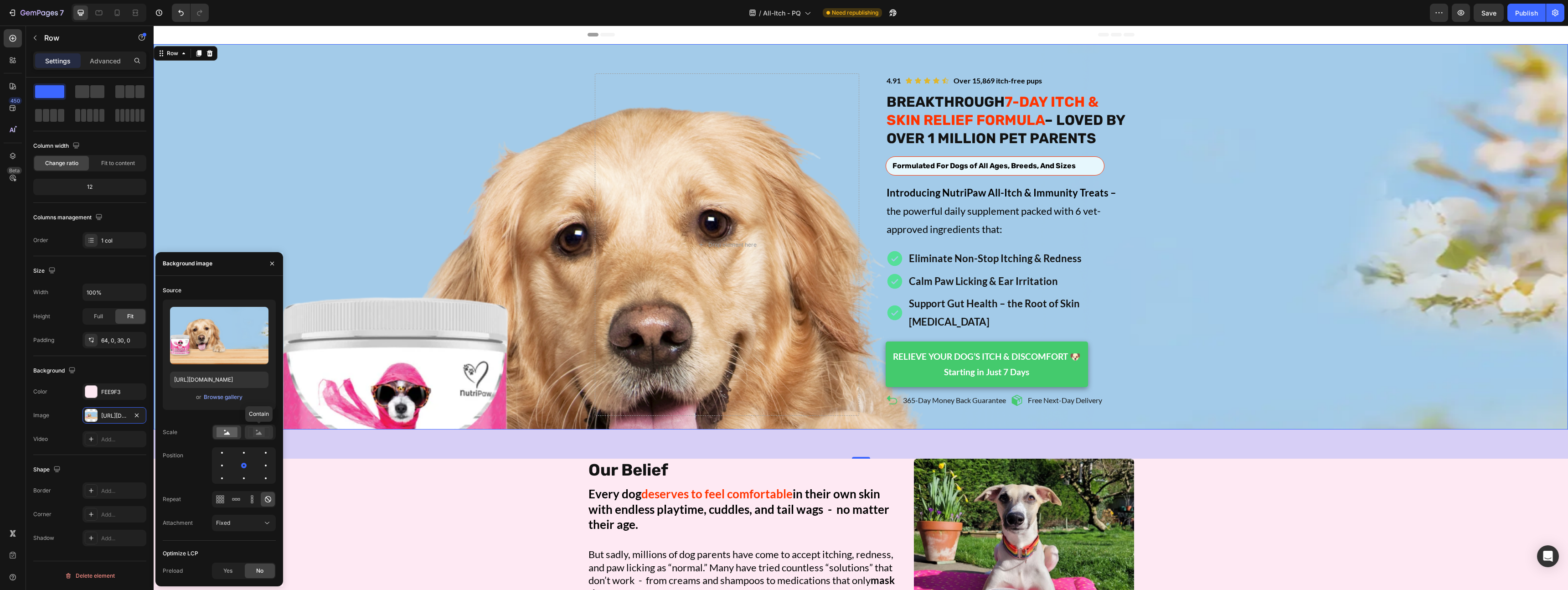
click at [254, 434] on rect at bounding box center [259, 433] width 12 height 9
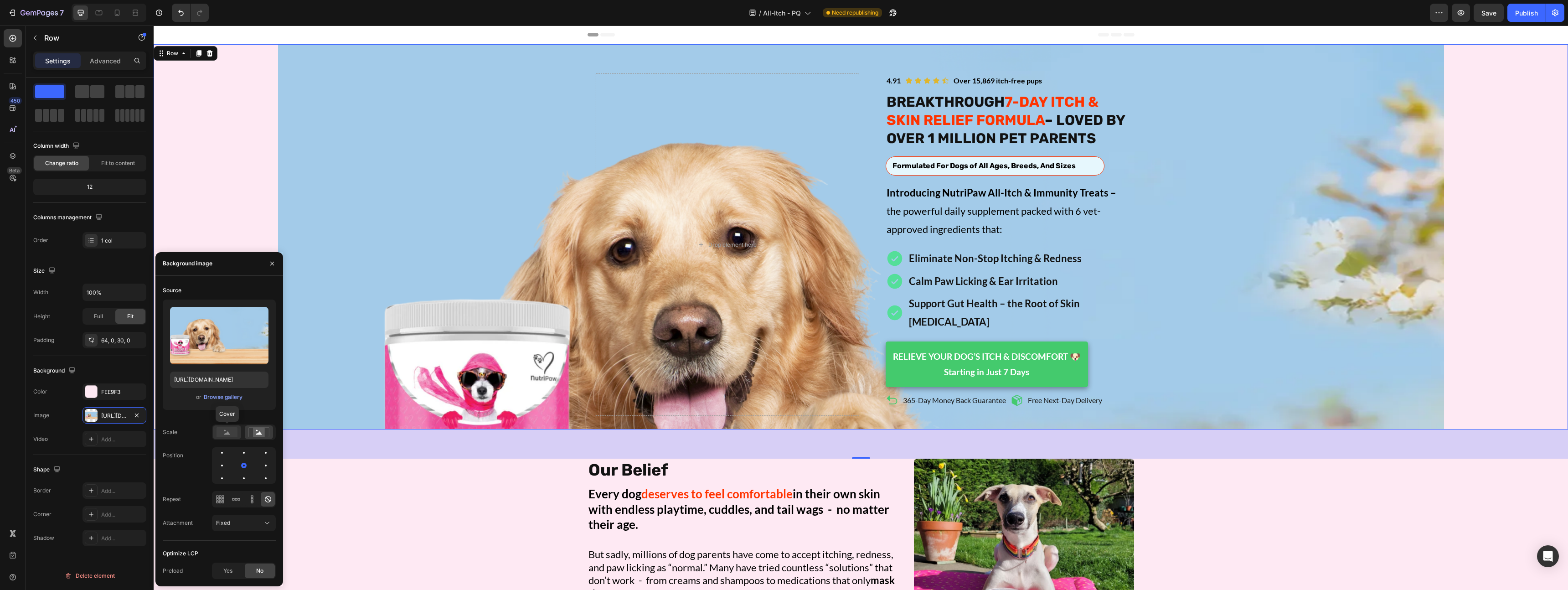
click at [235, 433] on rect at bounding box center [227, 433] width 21 height 10
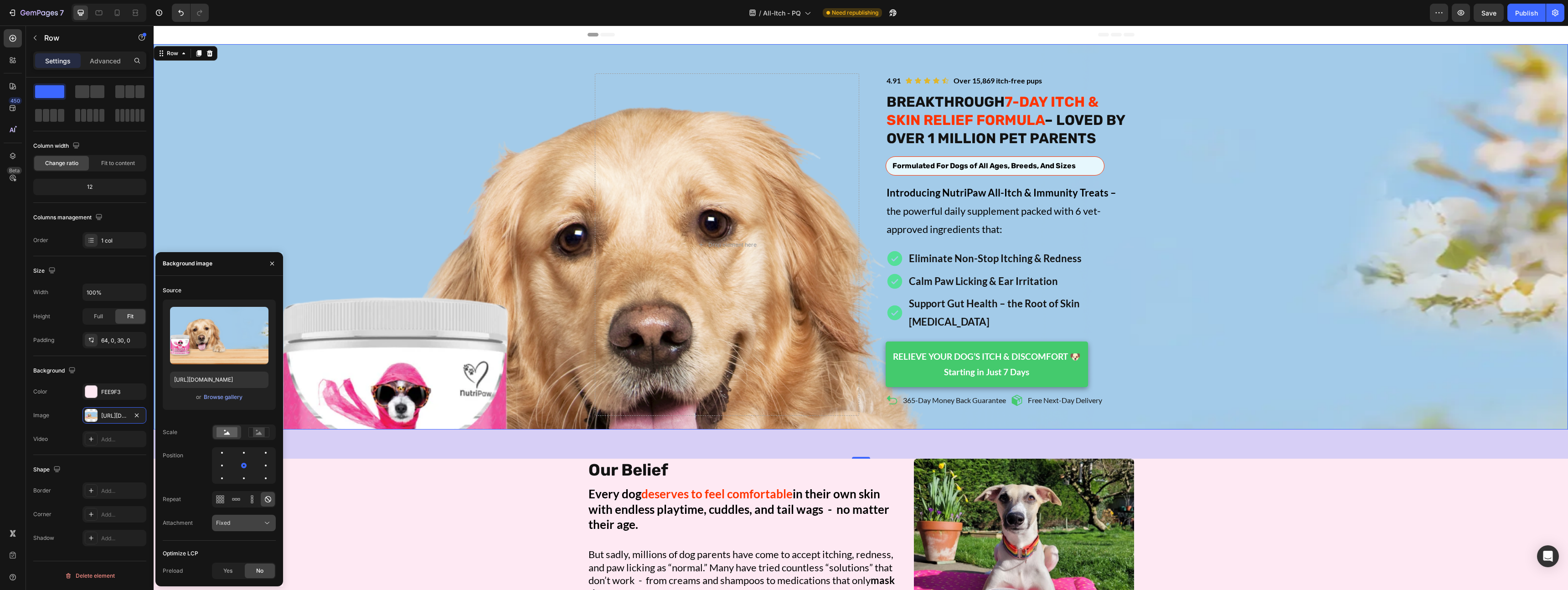
click at [240, 521] on div "Fixed" at bounding box center [239, 523] width 46 height 8
click at [225, 470] on span "Scroll" at bounding box center [223, 466] width 15 height 8
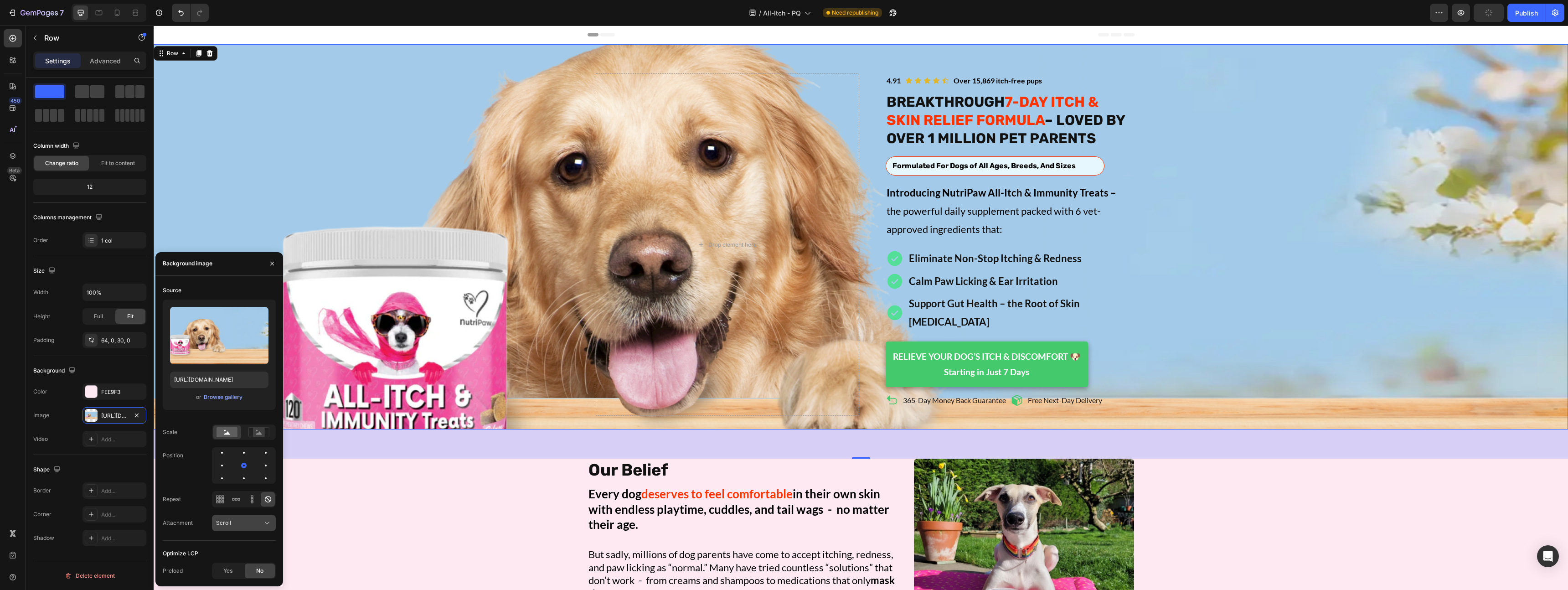
click at [250, 519] on div "Scroll" at bounding box center [239, 523] width 46 height 8
click at [238, 502] on p "Local" at bounding box center [242, 500] width 52 height 8
click at [236, 523] on div "Local" at bounding box center [239, 523] width 46 height 8
click at [230, 470] on span "Scroll" at bounding box center [223, 466] width 15 height 8
click at [246, 436] on div at bounding box center [259, 433] width 28 height 14
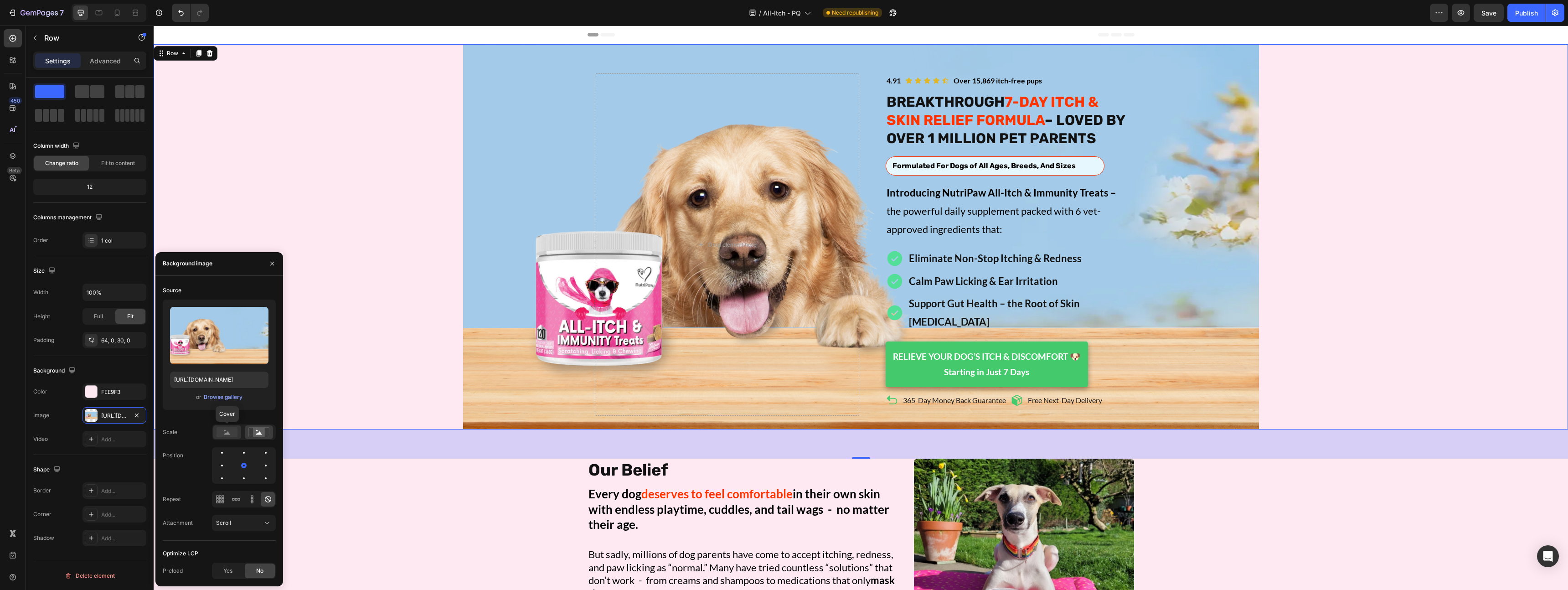
click at [230, 432] on rect at bounding box center [227, 433] width 21 height 10
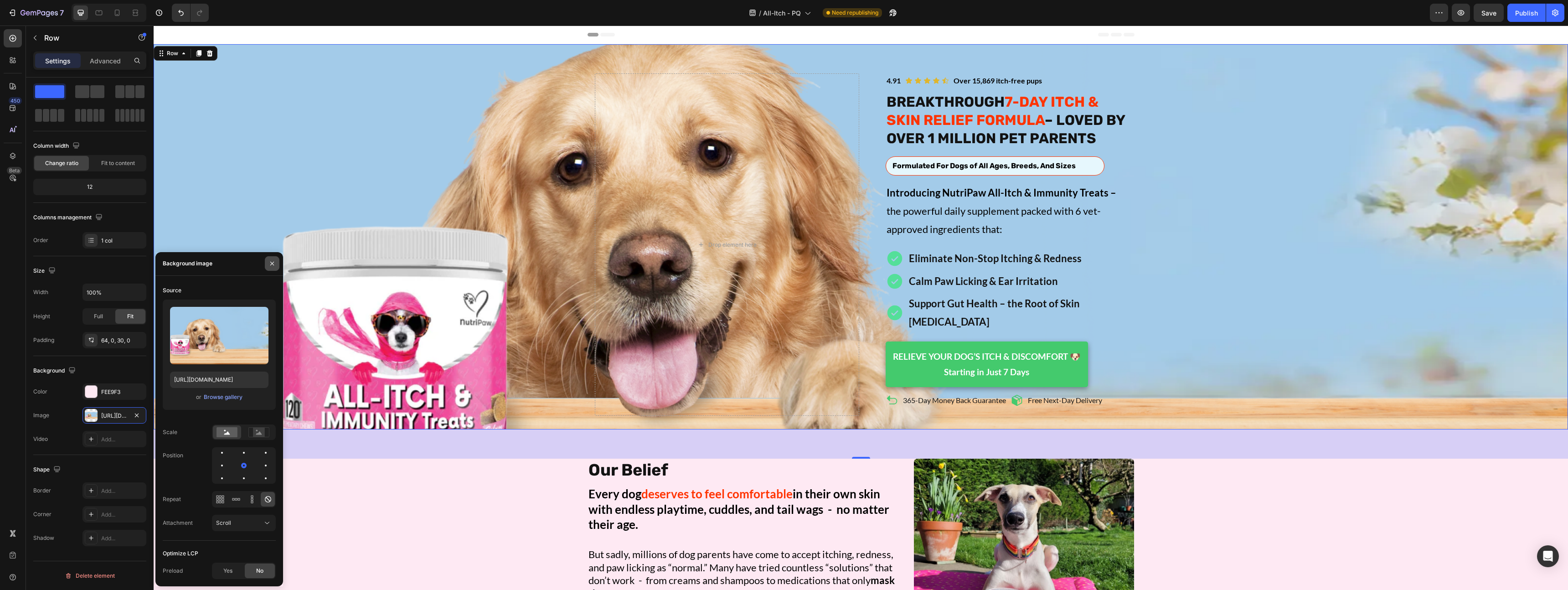
click at [273, 265] on icon "button" at bounding box center [272, 263] width 7 height 7
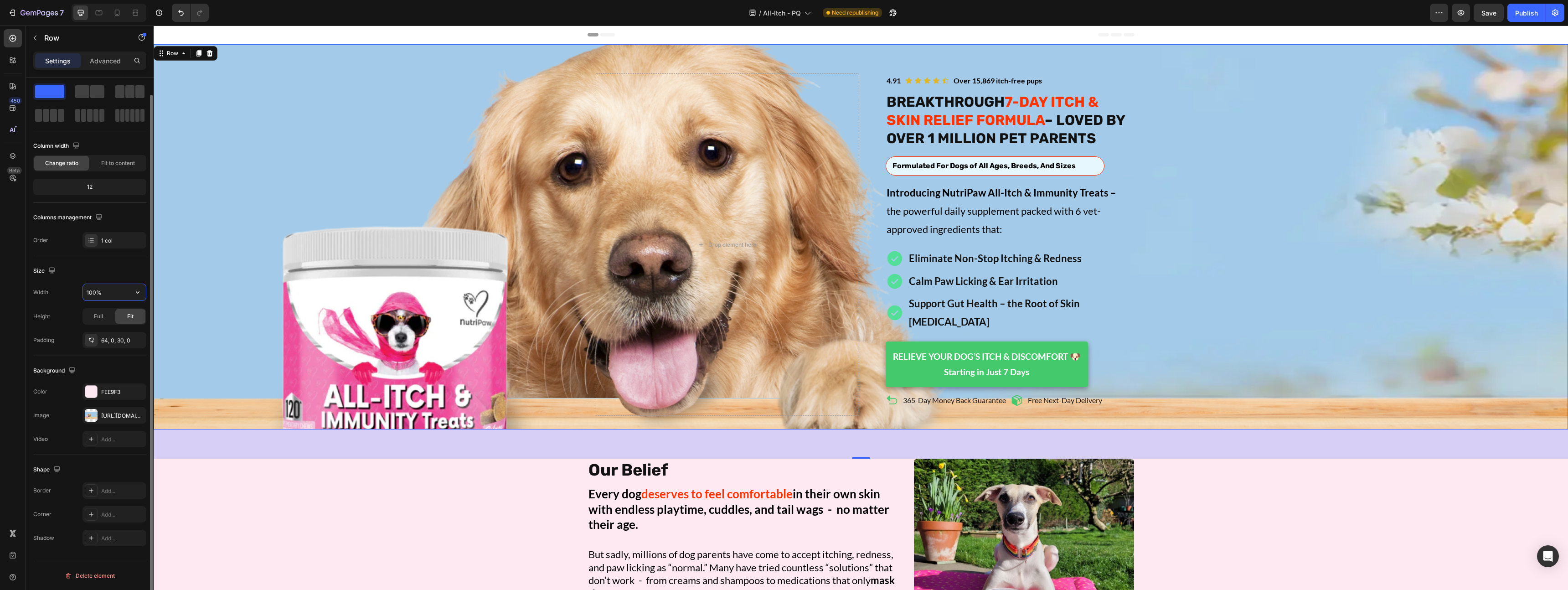
click at [129, 289] on input "100%" at bounding box center [115, 292] width 63 height 16
click at [135, 289] on icon "button" at bounding box center [137, 292] width 9 height 9
click at [14, 17] on icon "button" at bounding box center [12, 13] width 9 height 9
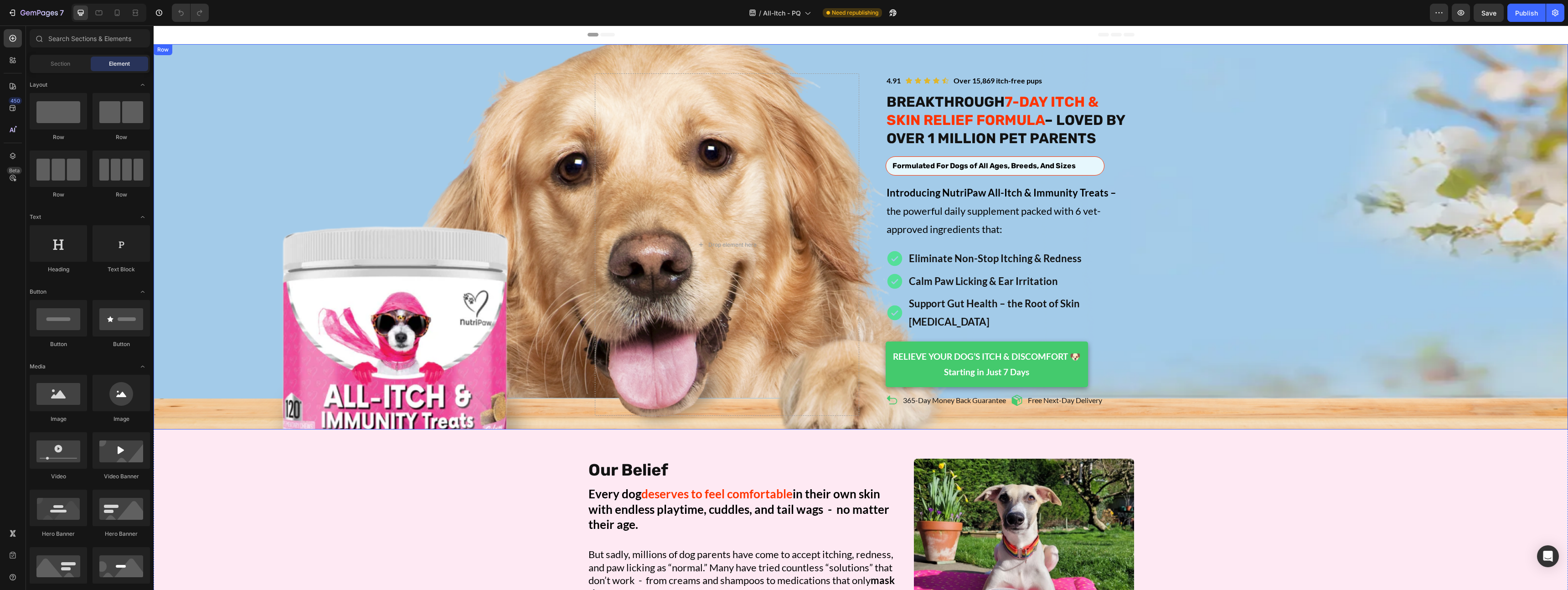
click at [301, 286] on div "Image Icon Icon Icon Icon Icon Icon List Over 15,869 itch-free pups Text Block …" at bounding box center [861, 245] width 1414 height 343
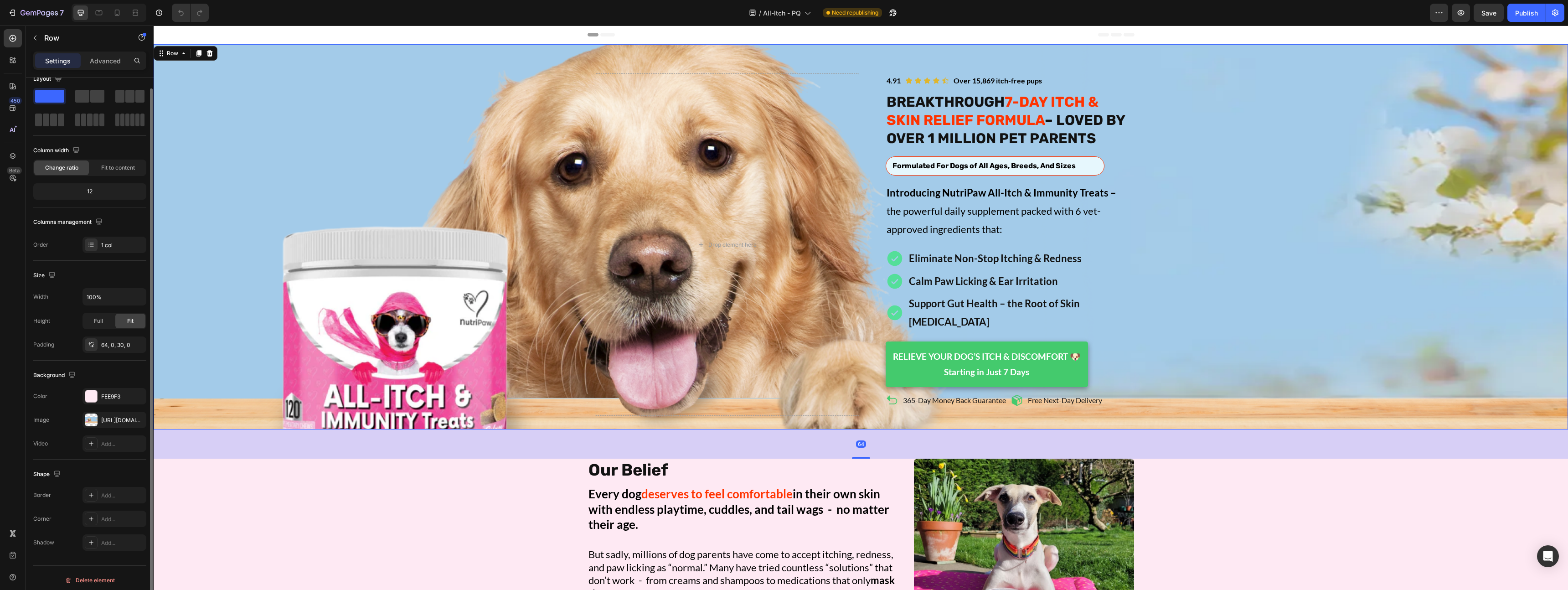
scroll to position [13, 0]
click at [99, 321] on span "Full" at bounding box center [99, 321] width 9 height 8
click at [132, 321] on span "Fit" at bounding box center [130, 321] width 7 height 8
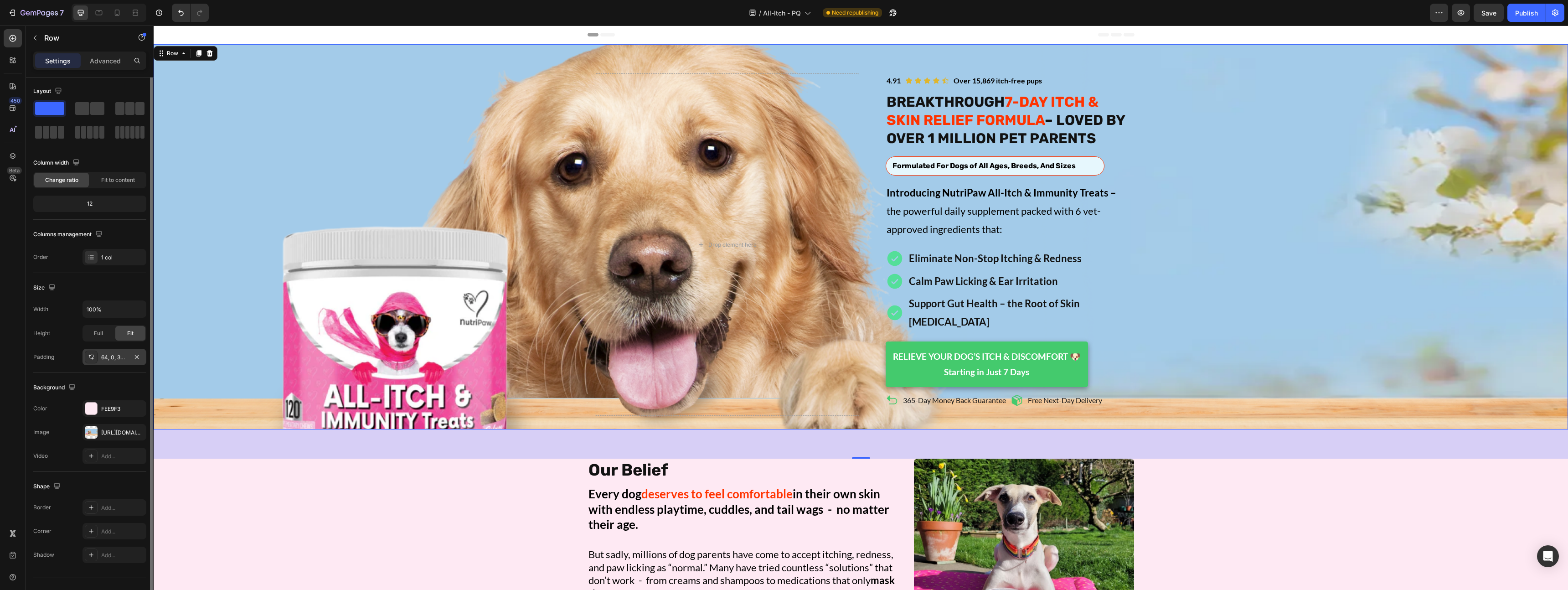
scroll to position [0, 0]
click at [100, 313] on input "100%" at bounding box center [115, 310] width 63 height 16
click at [133, 310] on icon "button" at bounding box center [137, 310] width 9 height 9
click at [123, 332] on span "1200px" at bounding box center [129, 333] width 19 height 8
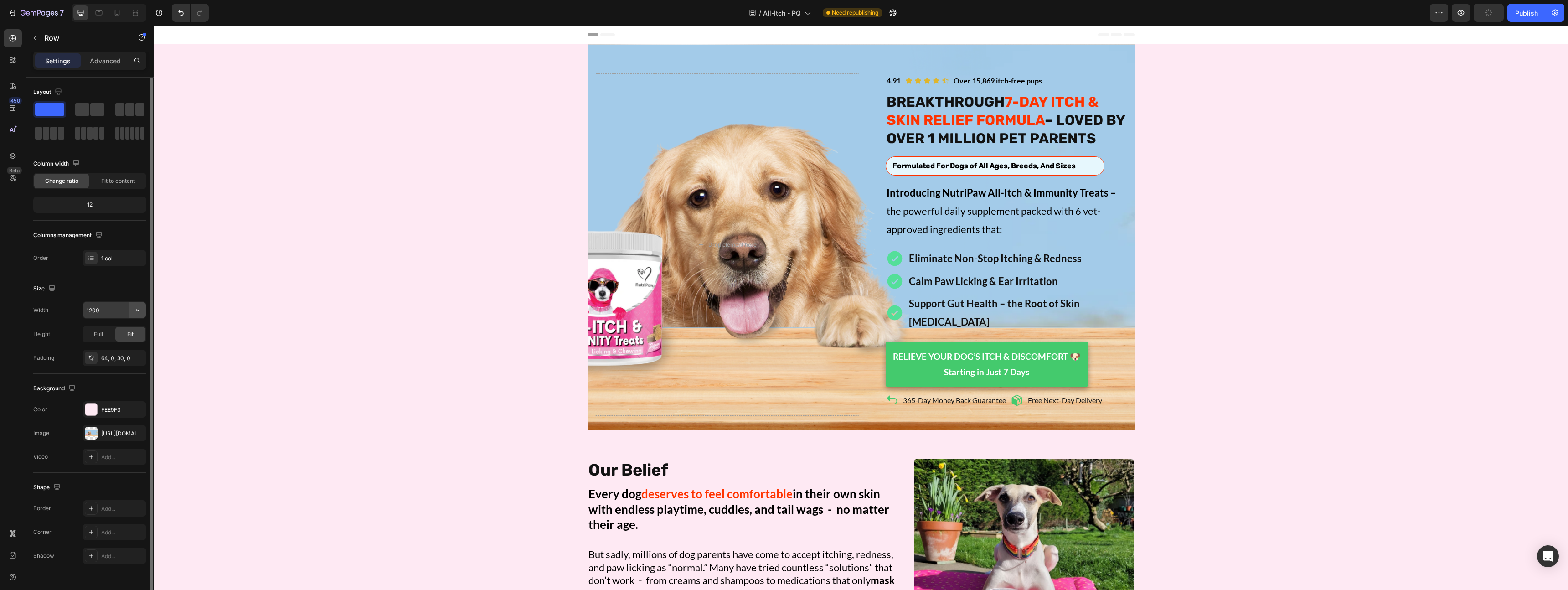
click at [138, 312] on icon "button" at bounding box center [137, 310] width 9 height 9
click at [115, 349] on p "Full 100%" at bounding box center [112, 350] width 52 height 8
type input "100%"
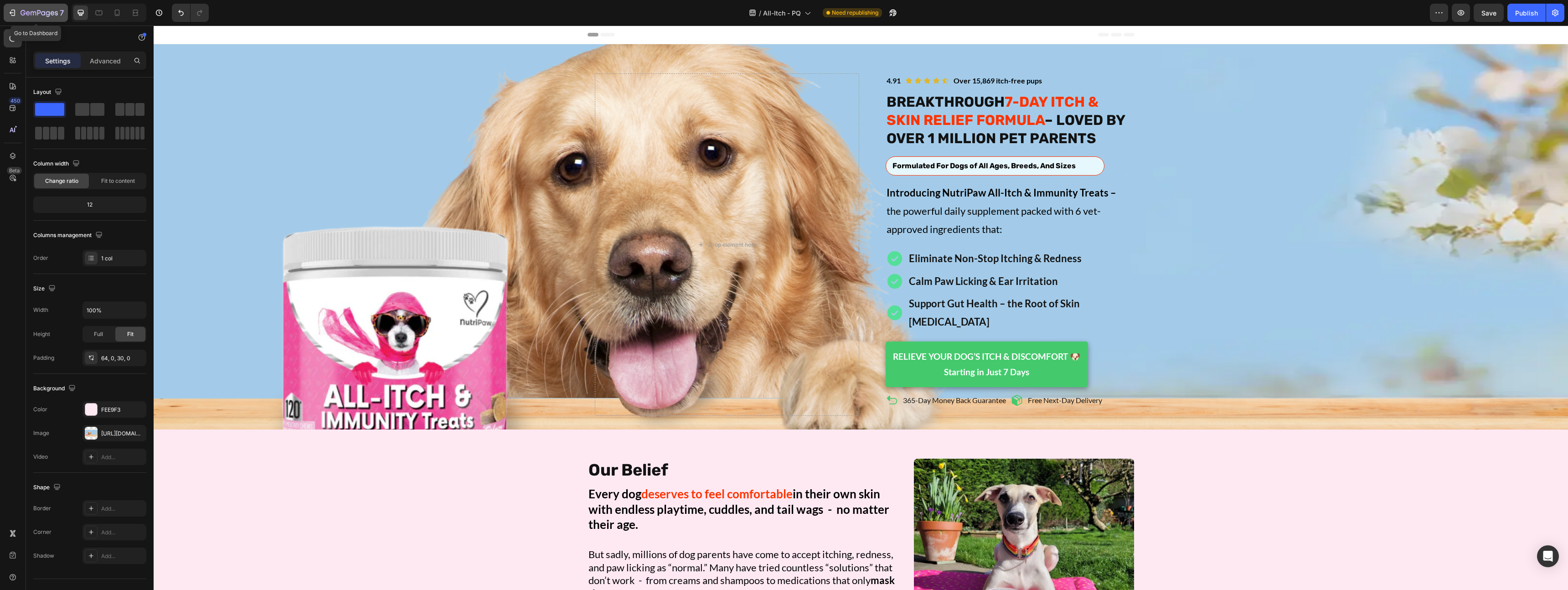
click at [12, 18] on div "7" at bounding box center [36, 13] width 56 height 11
